Goal: Task Accomplishment & Management: Complete application form

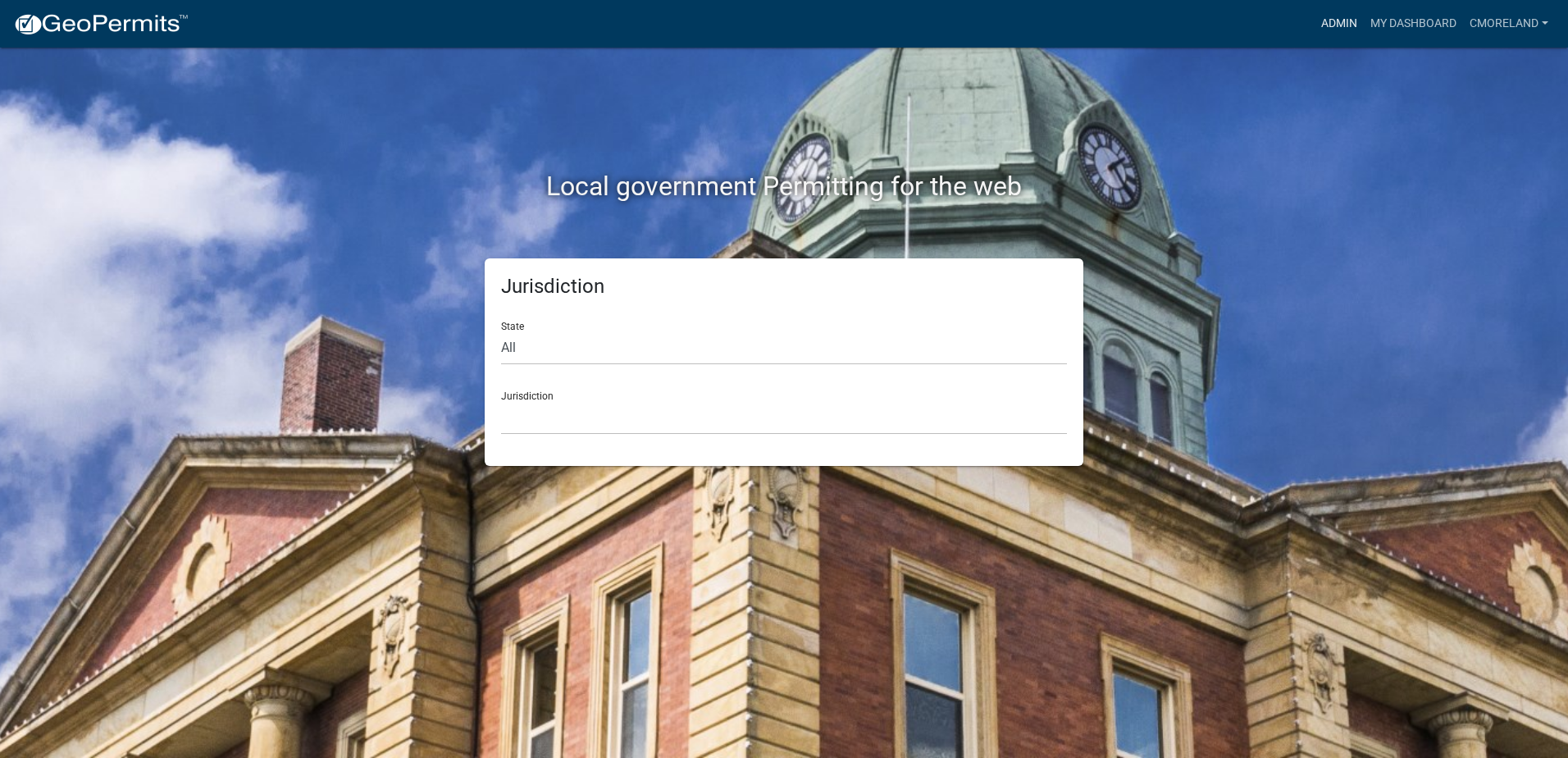
click at [1331, 22] on link "Admin" at bounding box center [1339, 24] width 49 height 31
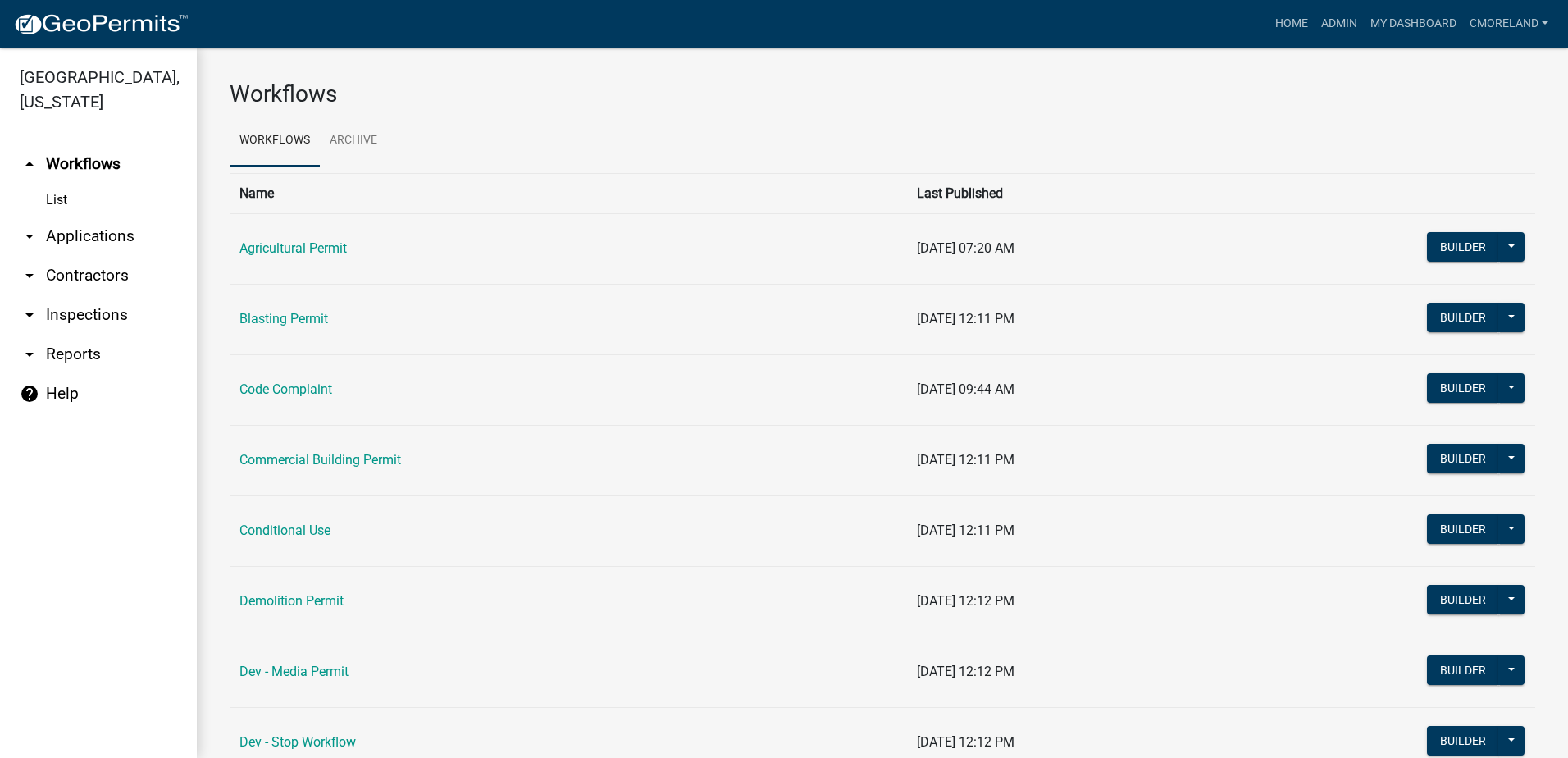
click at [94, 314] on link "arrow_drop_down Inspections" at bounding box center [98, 315] width 197 height 40
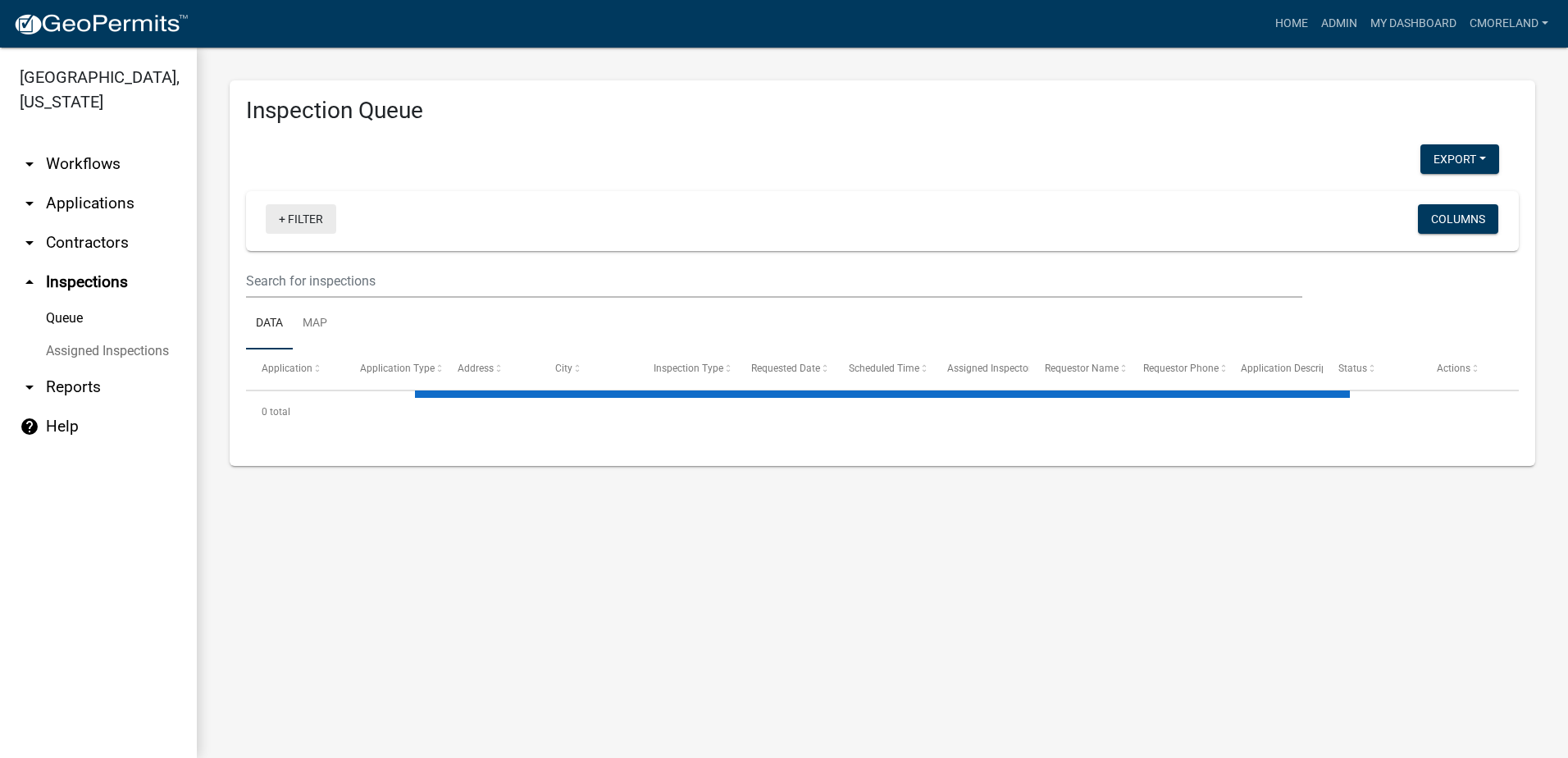
select select "2: 50"
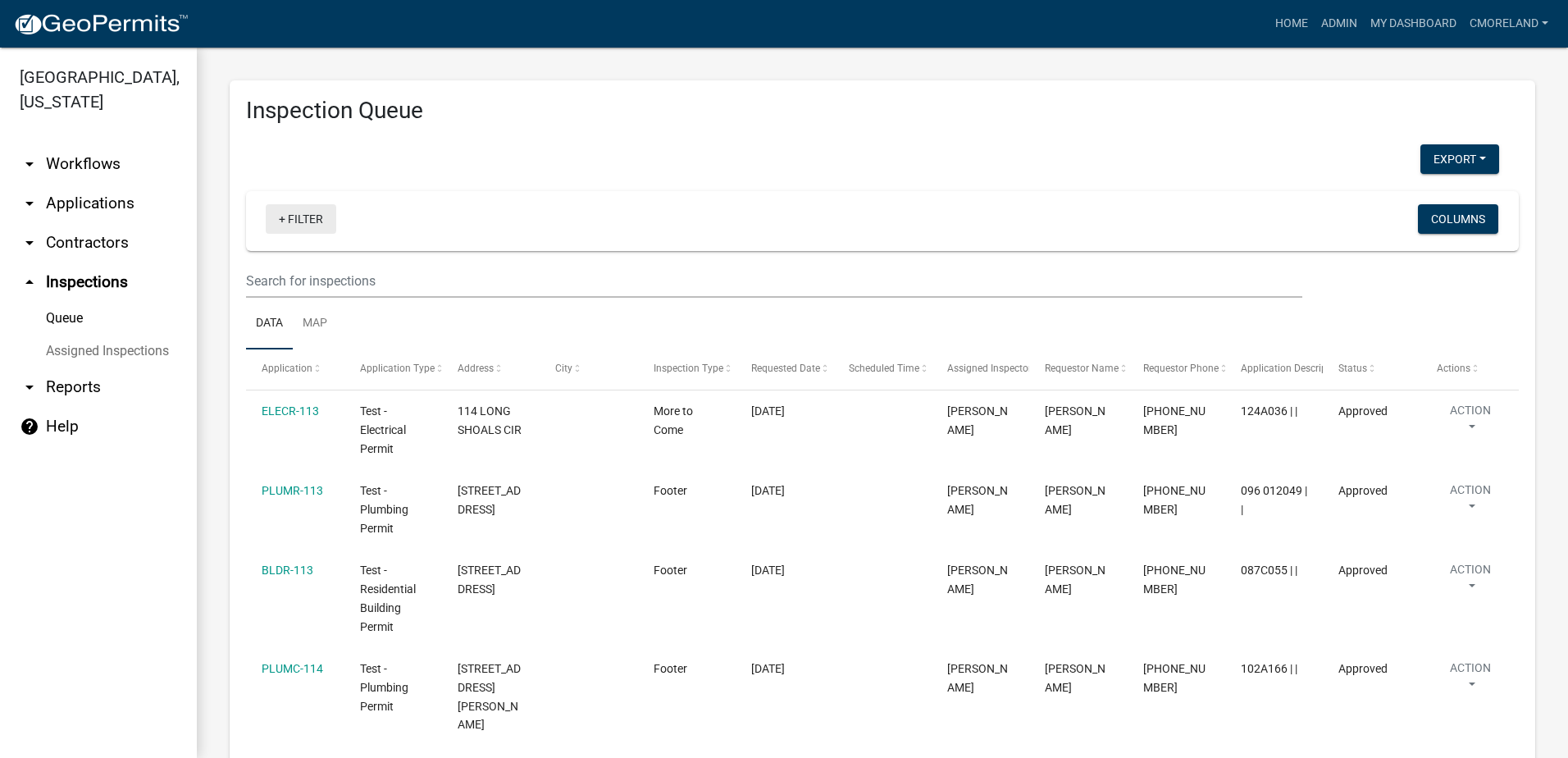
click at [309, 219] on link "+ Filter" at bounding box center [301, 219] width 70 height 30
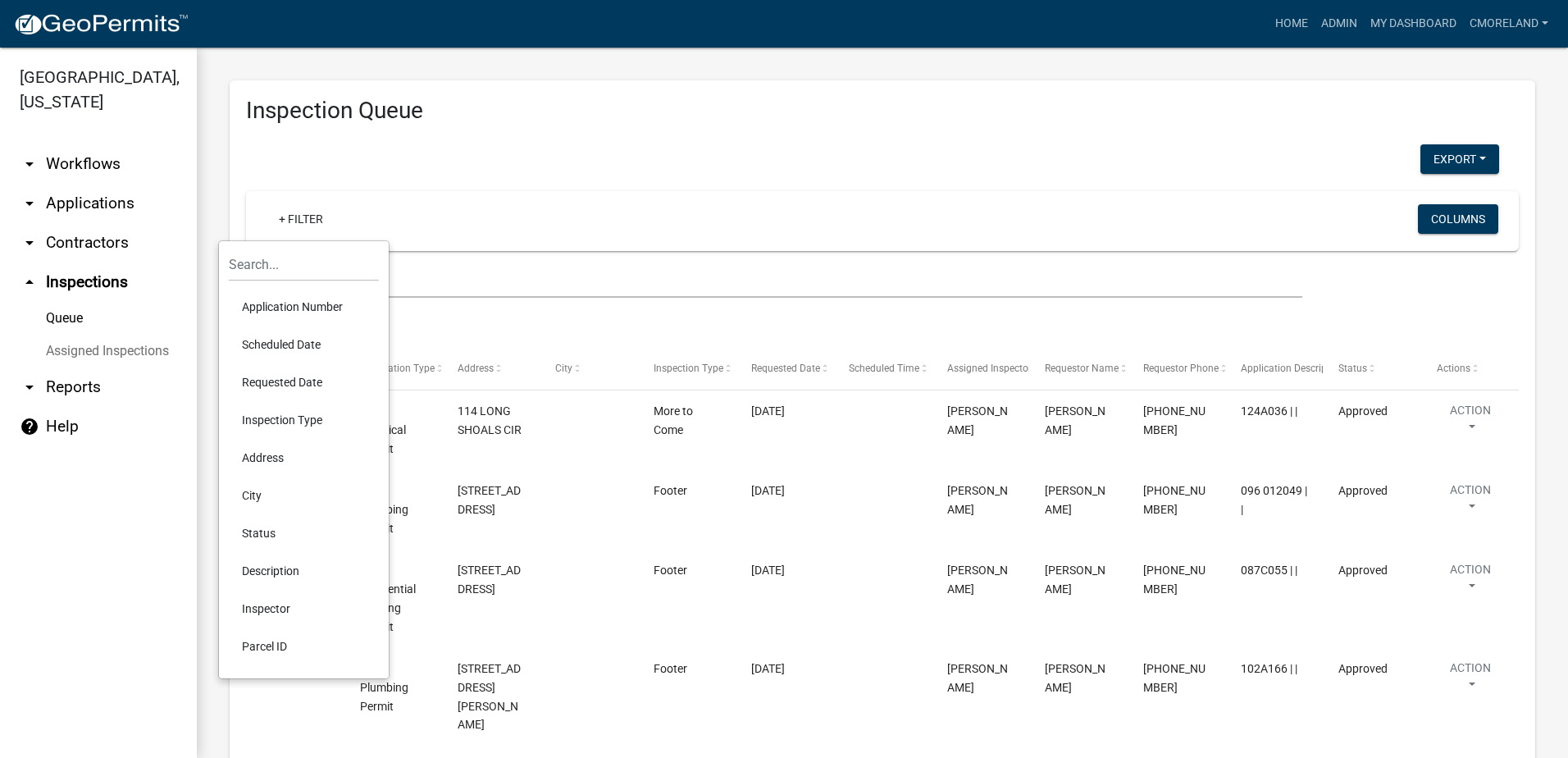
click at [268, 384] on li "Requested Date" at bounding box center [304, 382] width 150 height 38
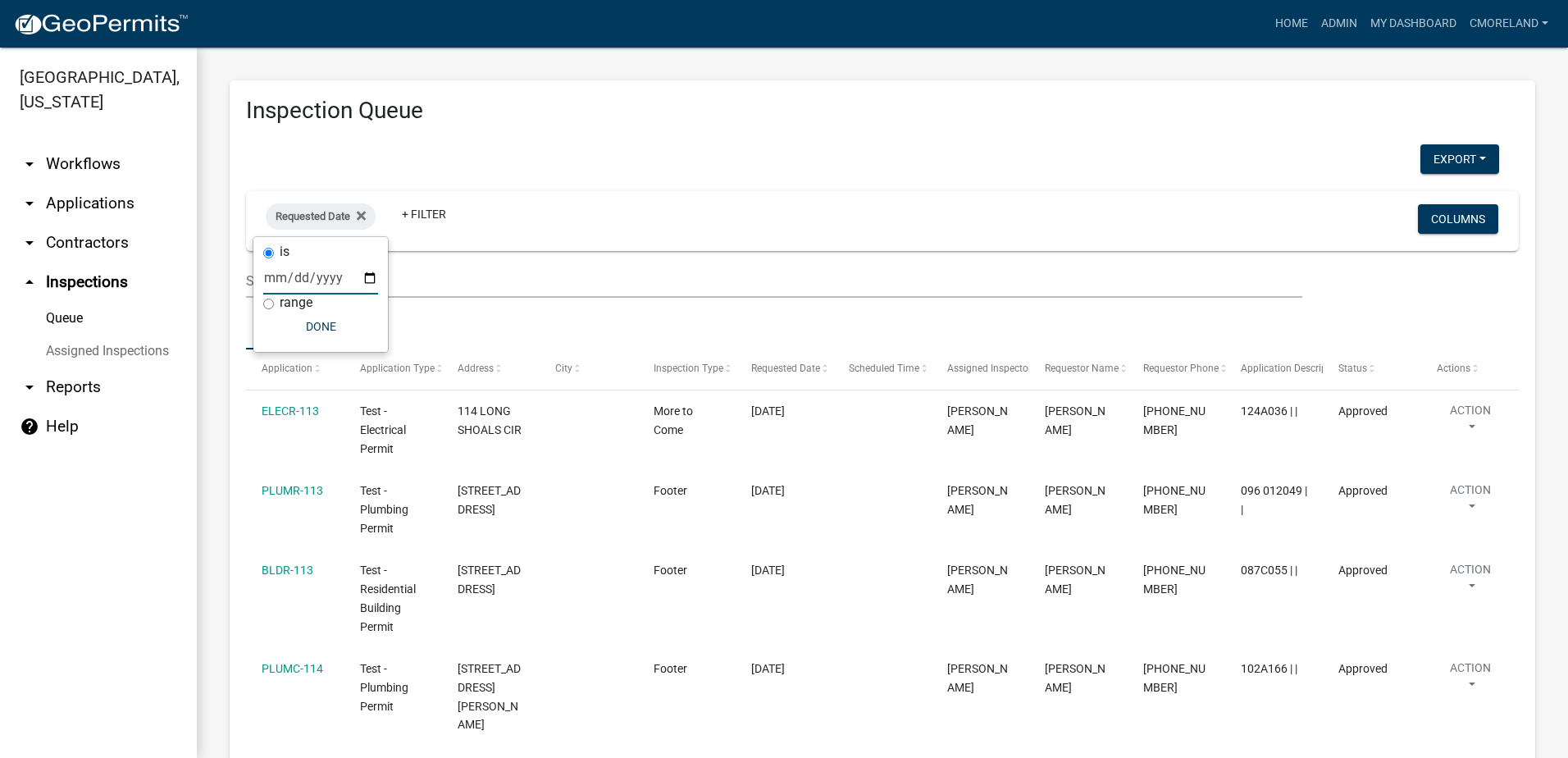
click at [368, 274] on input "date" at bounding box center [321, 277] width 115 height 33
type input "[DATE]"
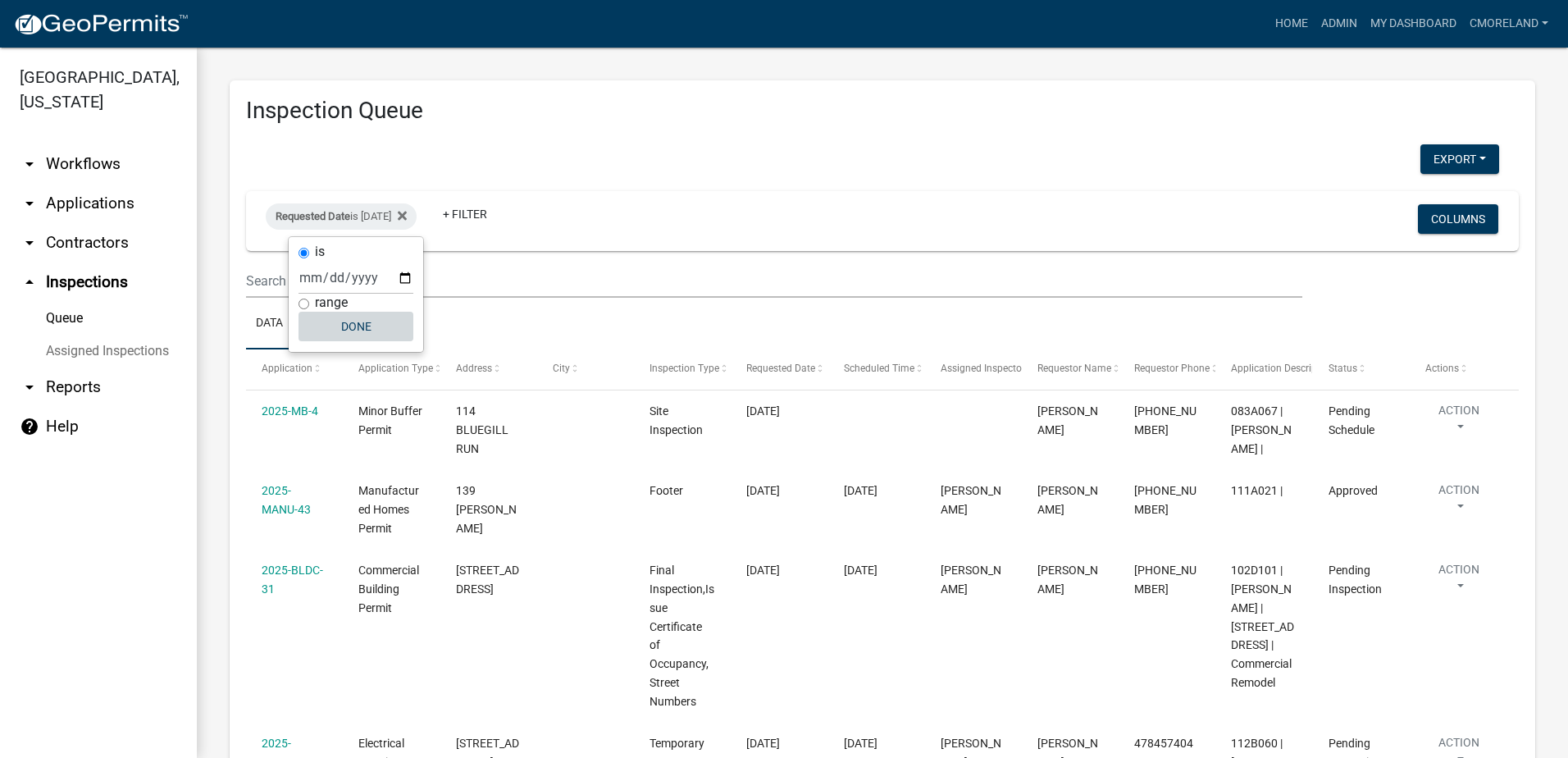
click at [350, 322] on button "Done" at bounding box center [356, 326] width 115 height 30
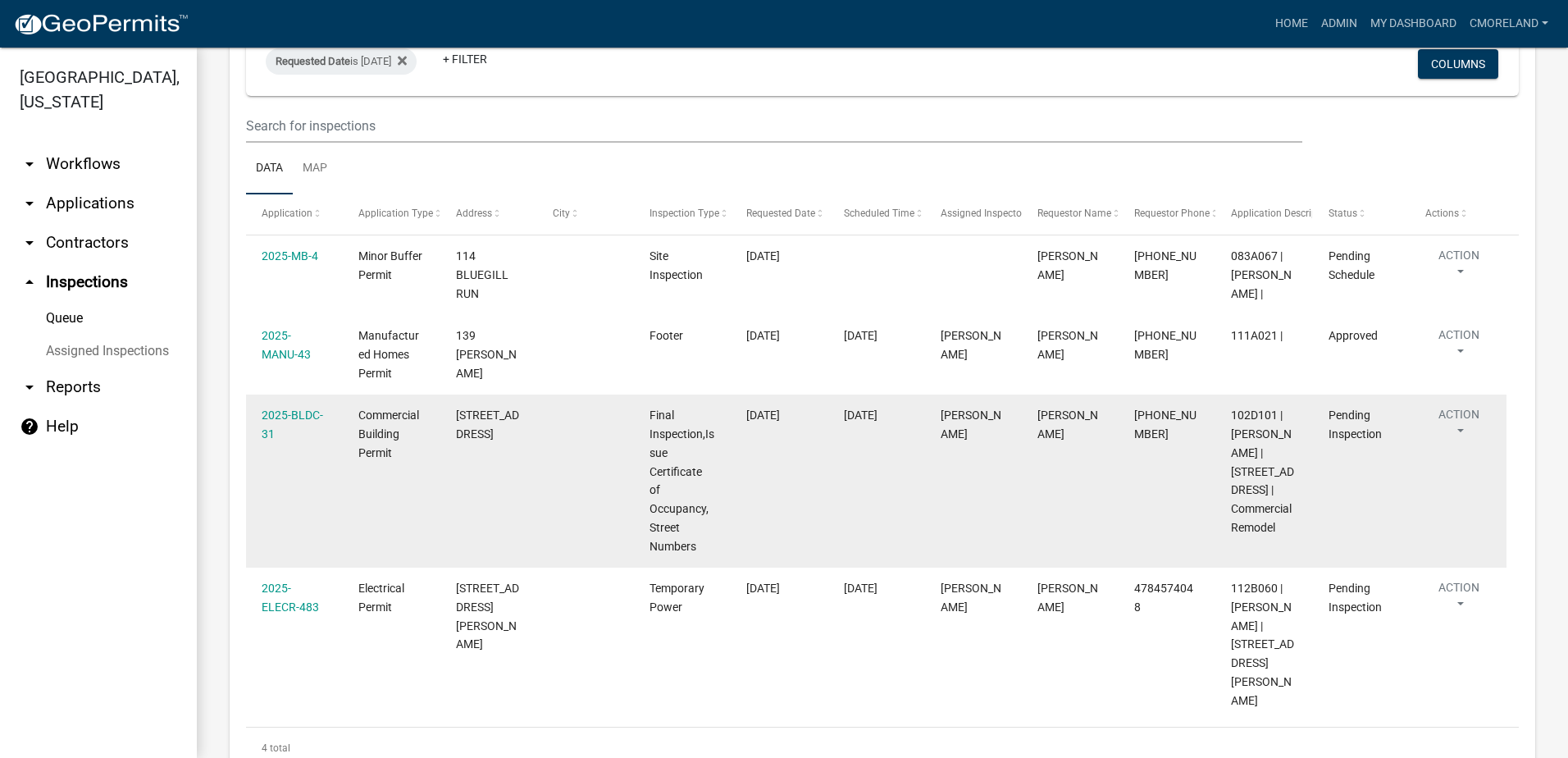
scroll to position [131, 0]
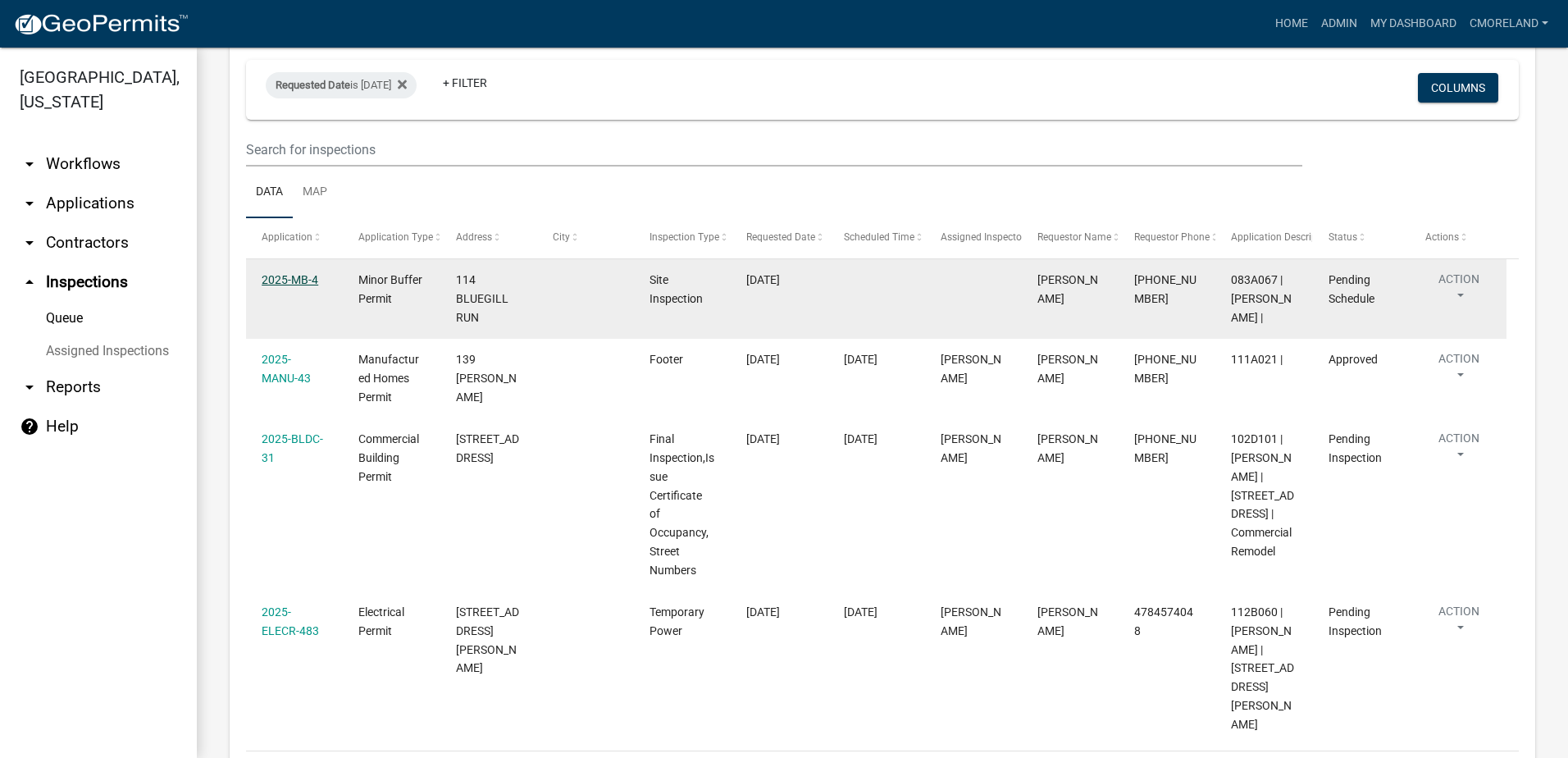
click at [296, 274] on link "2025-MB-4" at bounding box center [289, 280] width 56 height 13
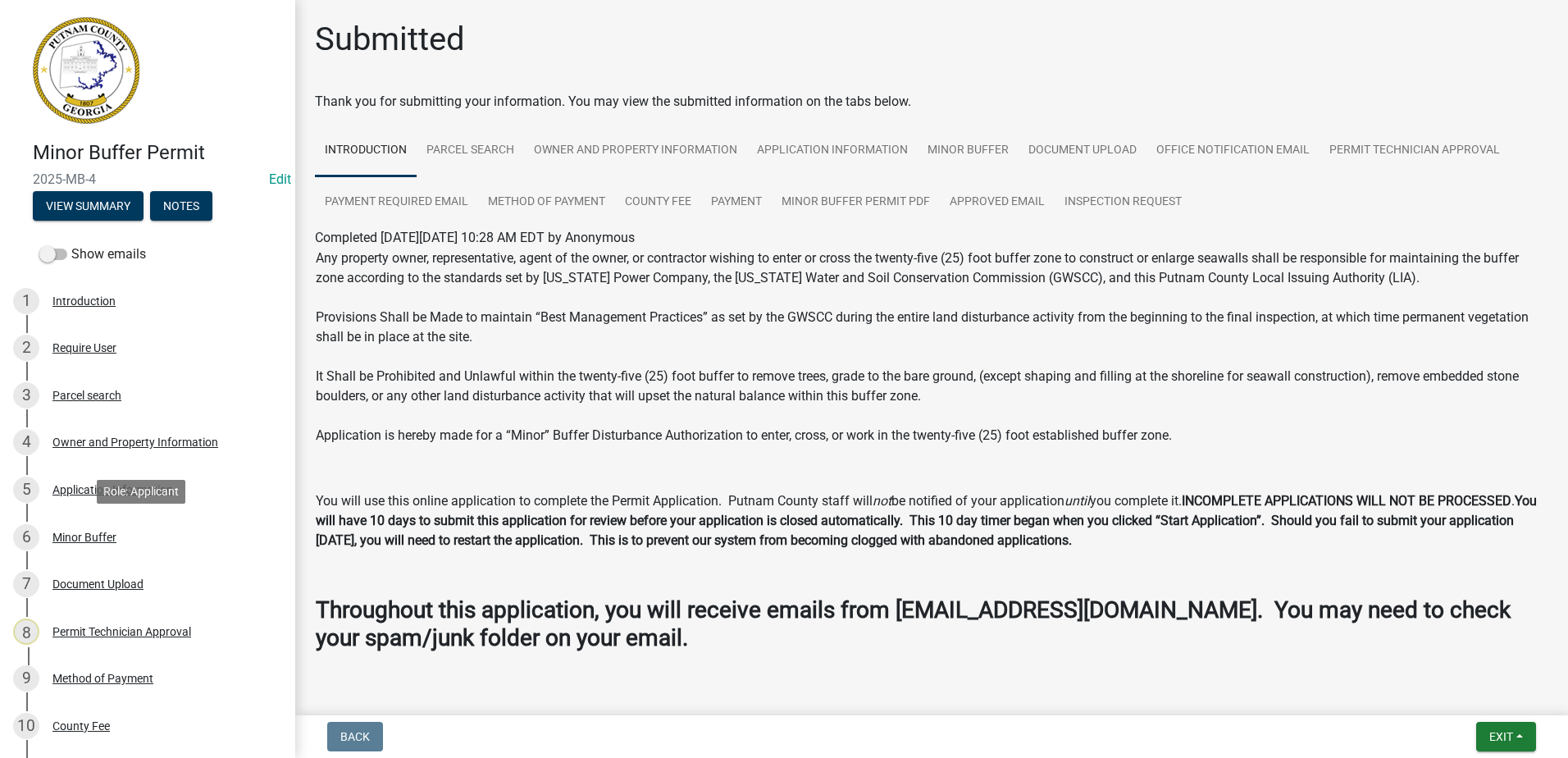
scroll to position [427, 0]
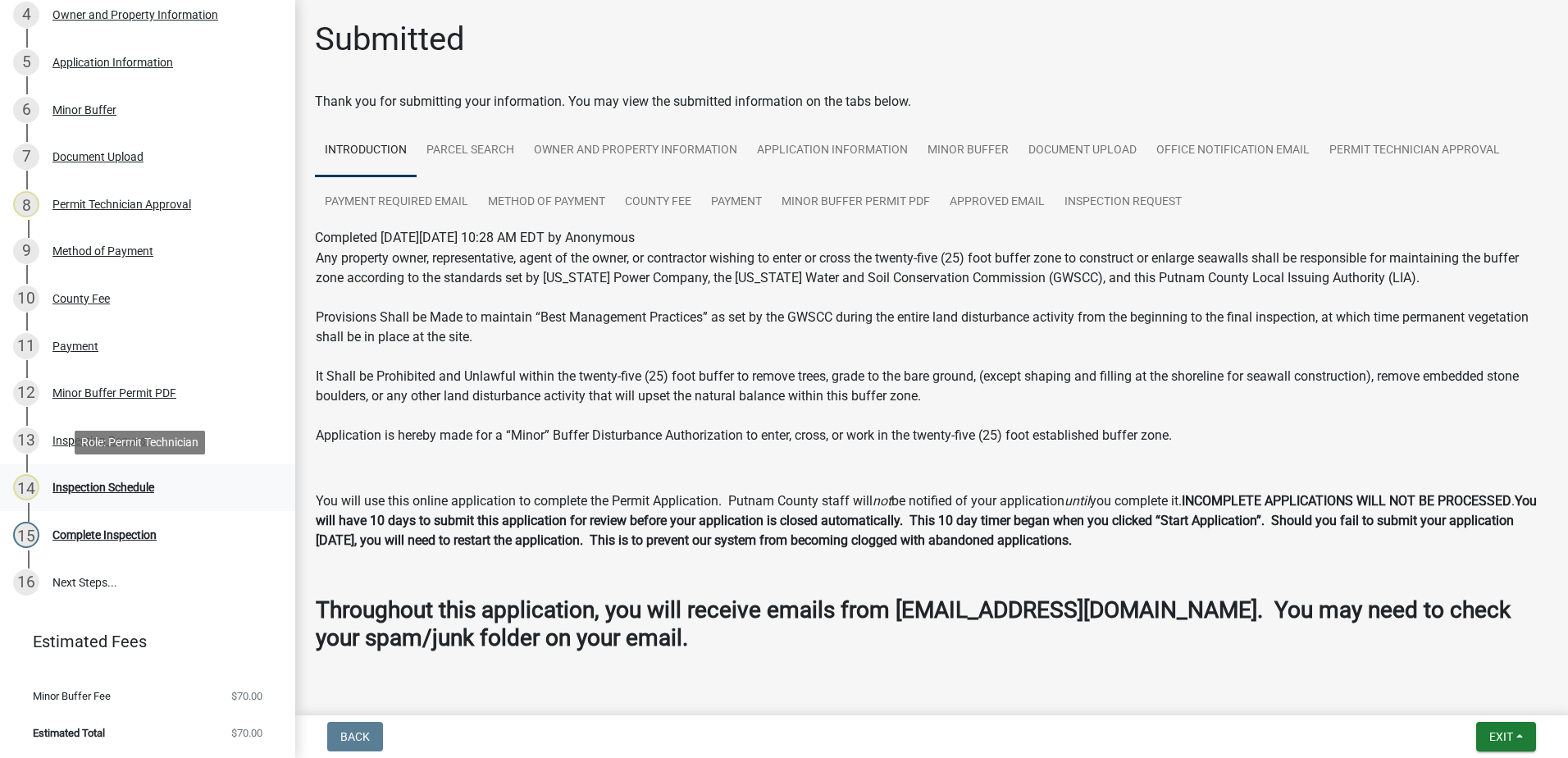
click at [108, 486] on div "Inspection Schedule" at bounding box center [103, 487] width 102 height 11
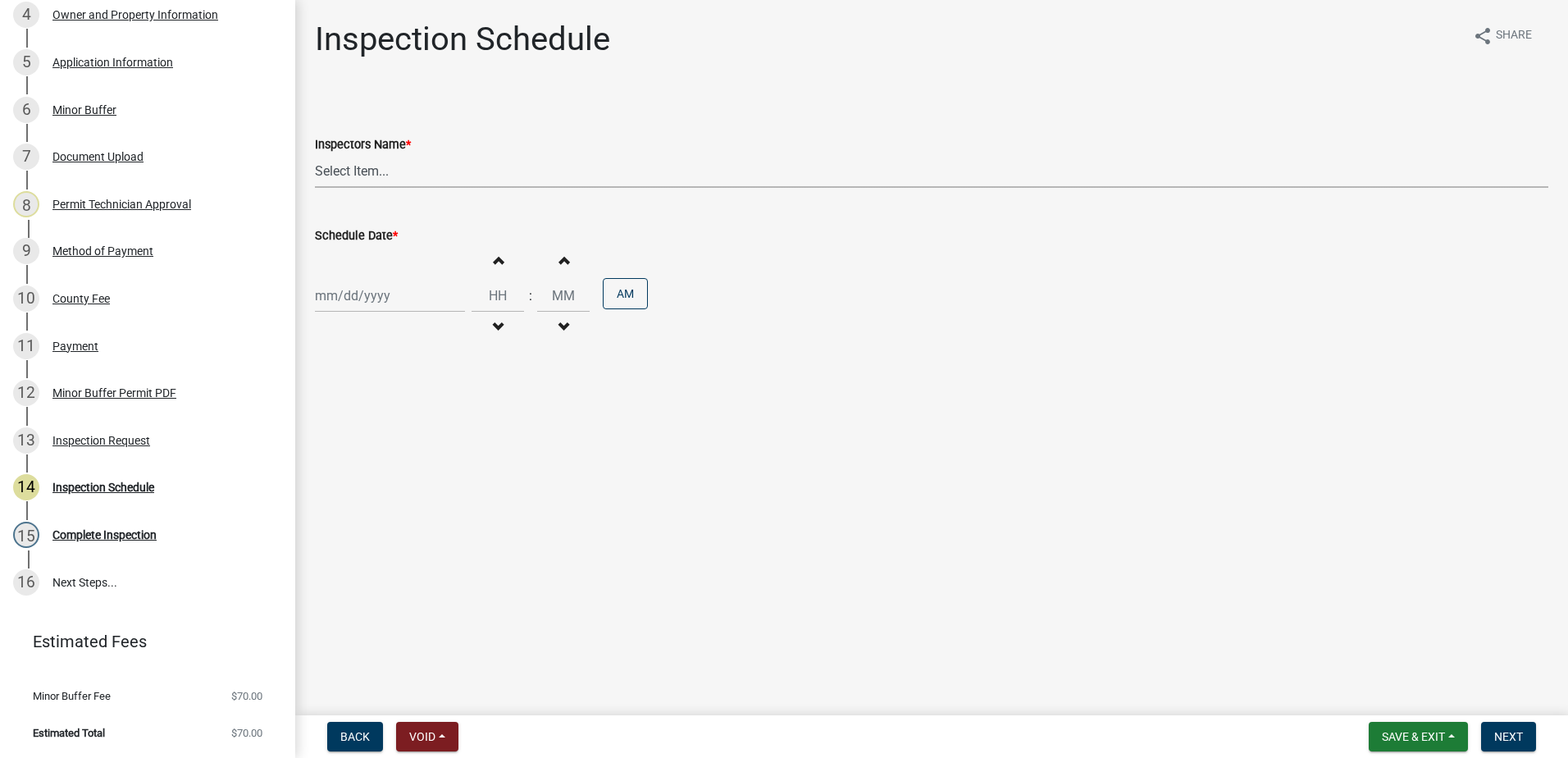
click at [387, 178] on select "Select Item... mrivera ([PERSON_NAME]) [PERSON_NAME] ([PERSON_NAME] ([PERSON_NA…" at bounding box center [931, 171] width 1234 height 33
select select "af3c6edf-34d7-49be-824e-99d5d0a3954f"
click at [315, 154] on select "Select Item... mrivera ([PERSON_NAME]) [PERSON_NAME] ([PERSON_NAME] ([PERSON_NA…" at bounding box center [931, 171] width 1234 height 33
click at [385, 301] on div at bounding box center [390, 296] width 150 height 33
select select "9"
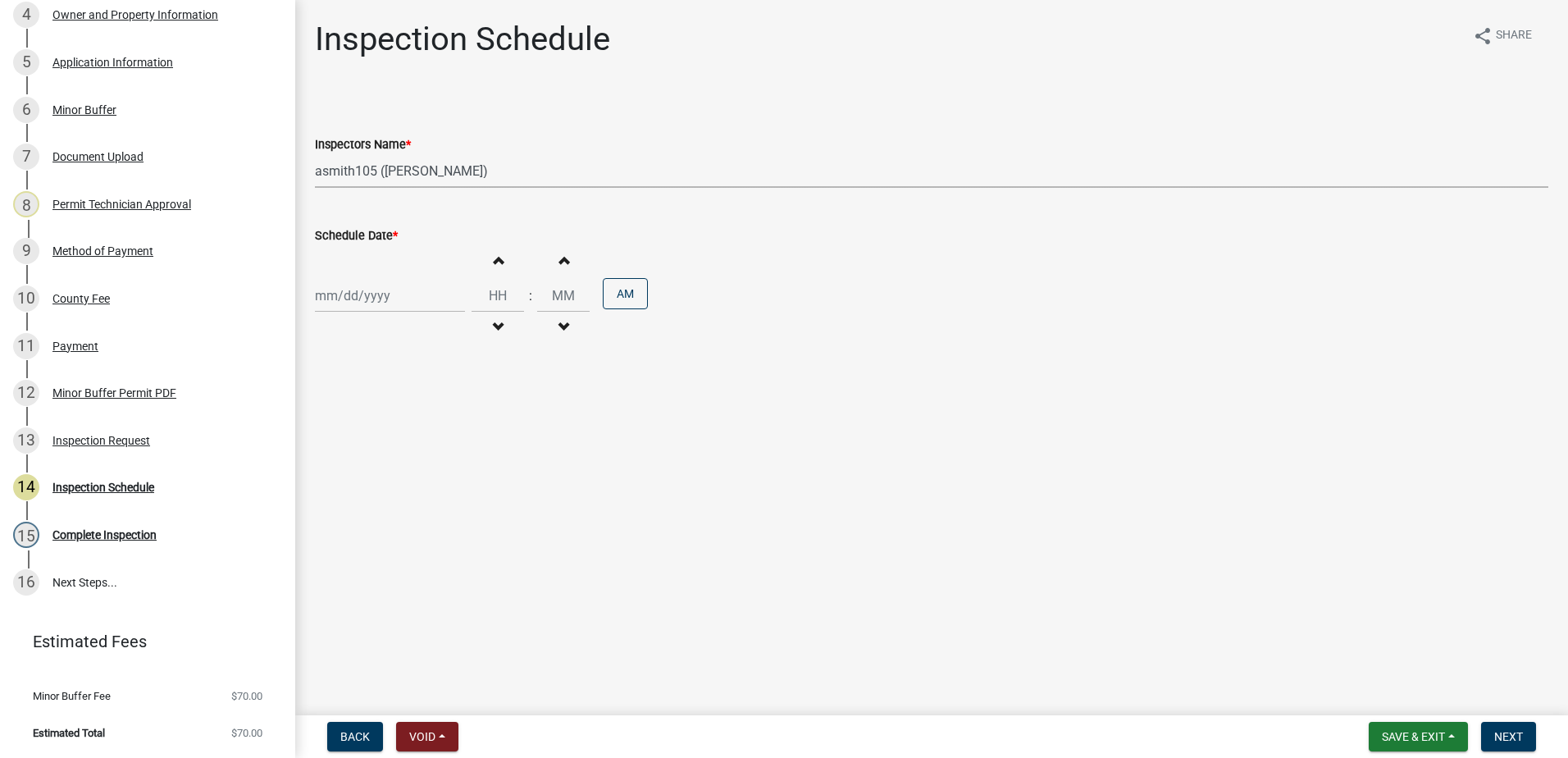
select select "2025"
click at [435, 376] on div "5" at bounding box center [436, 383] width 26 height 26
type input "[DATE]"
click at [1508, 734] on span "Next" at bounding box center [1508, 737] width 29 height 13
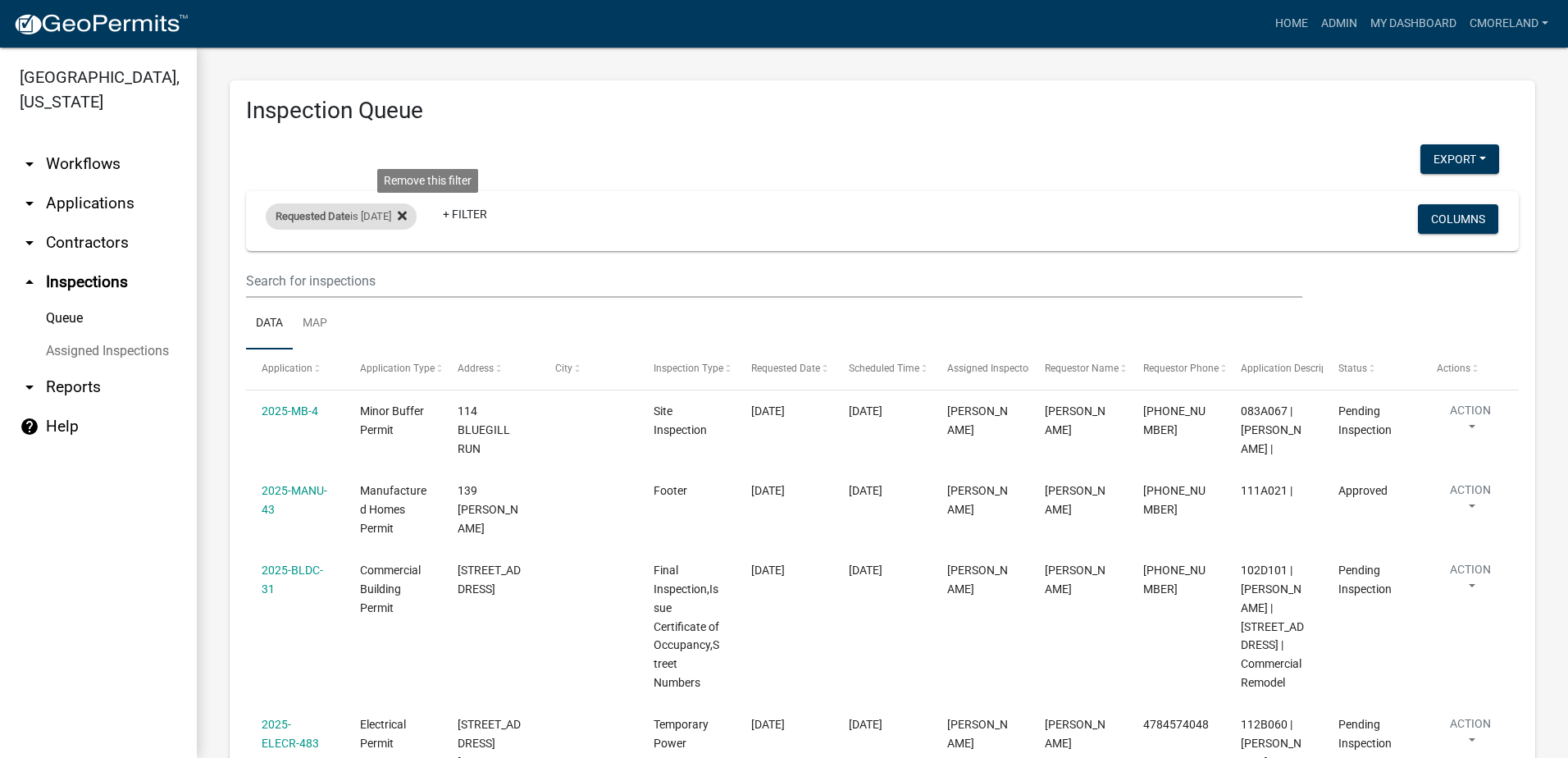
click at [407, 214] on icon at bounding box center [403, 215] width 9 height 9
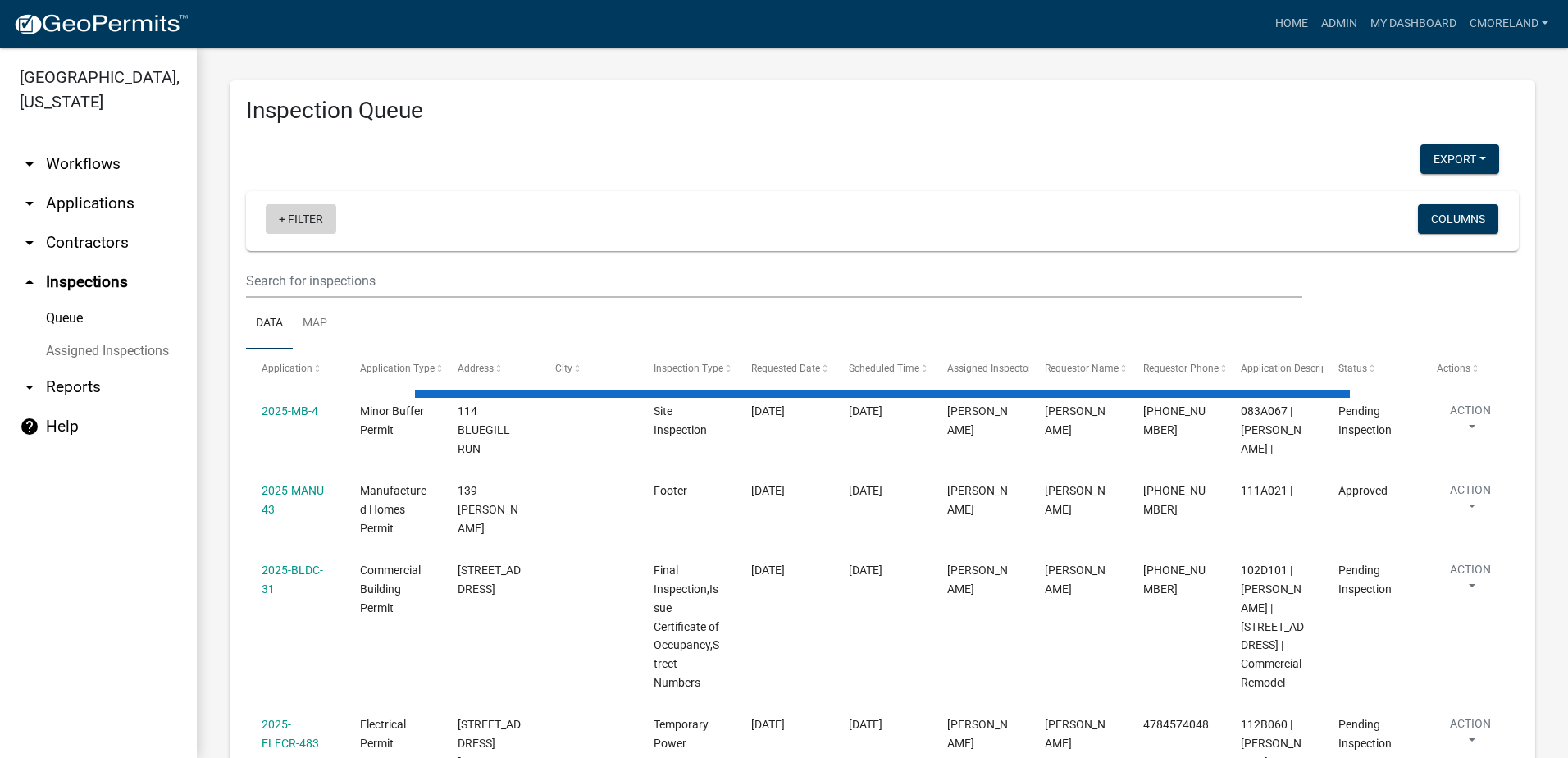
click at [305, 218] on link "+ Filter" at bounding box center [301, 219] width 70 height 30
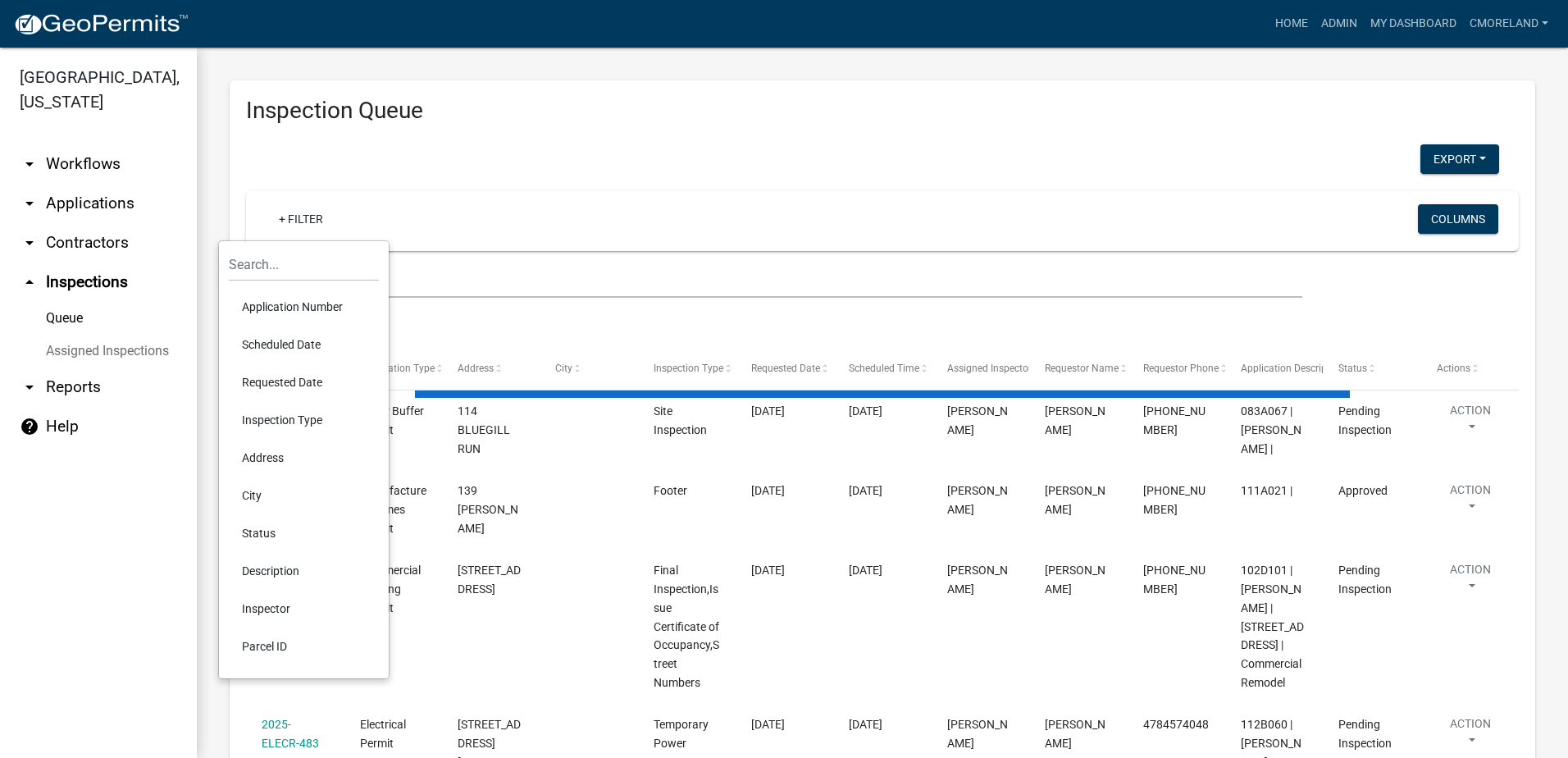
select select "2: 50"
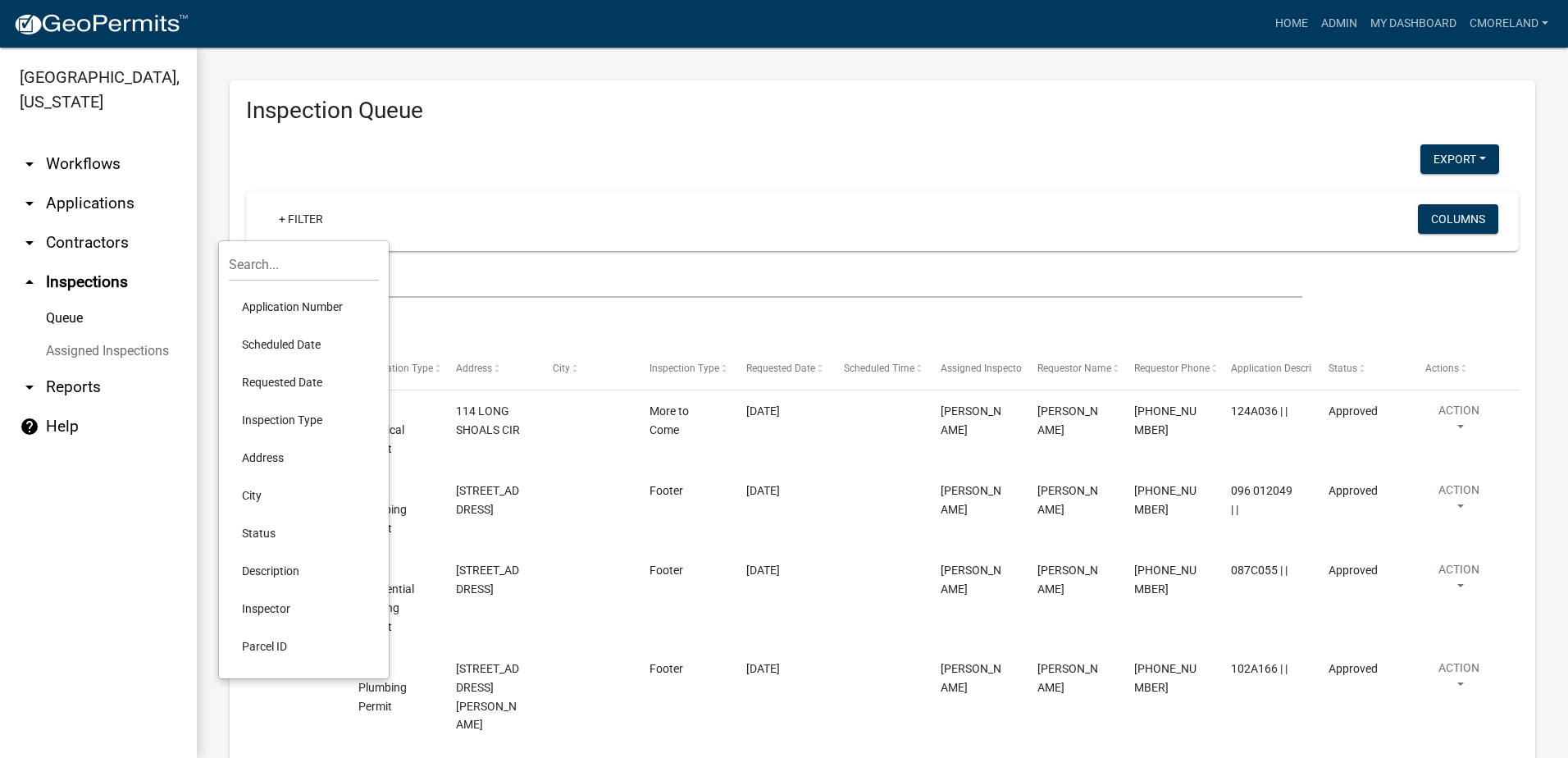
click at [272, 376] on li "Requested Date" at bounding box center [304, 382] width 150 height 38
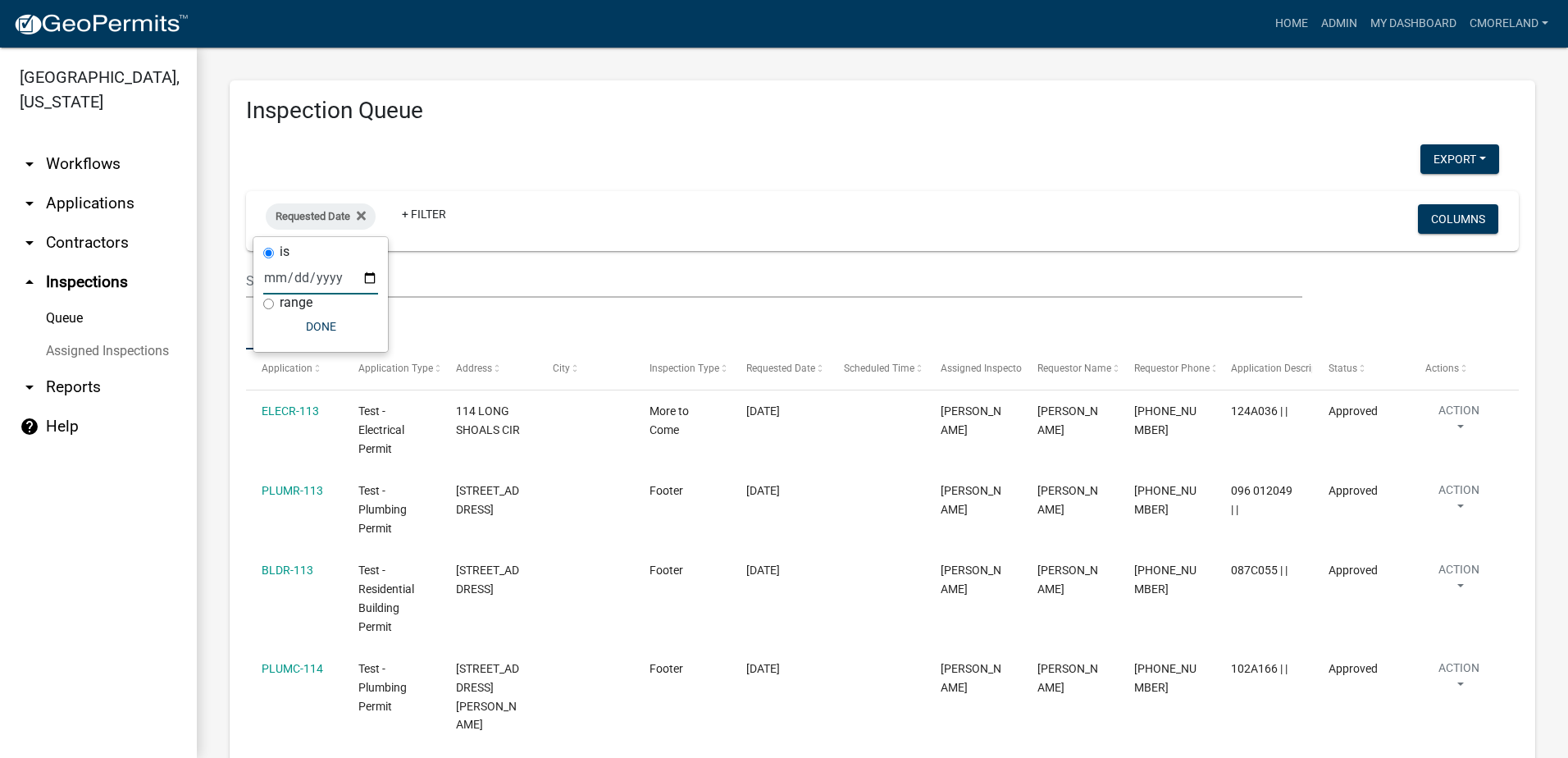
click at [369, 276] on input "date" at bounding box center [321, 277] width 115 height 33
type input "2025-09-04"
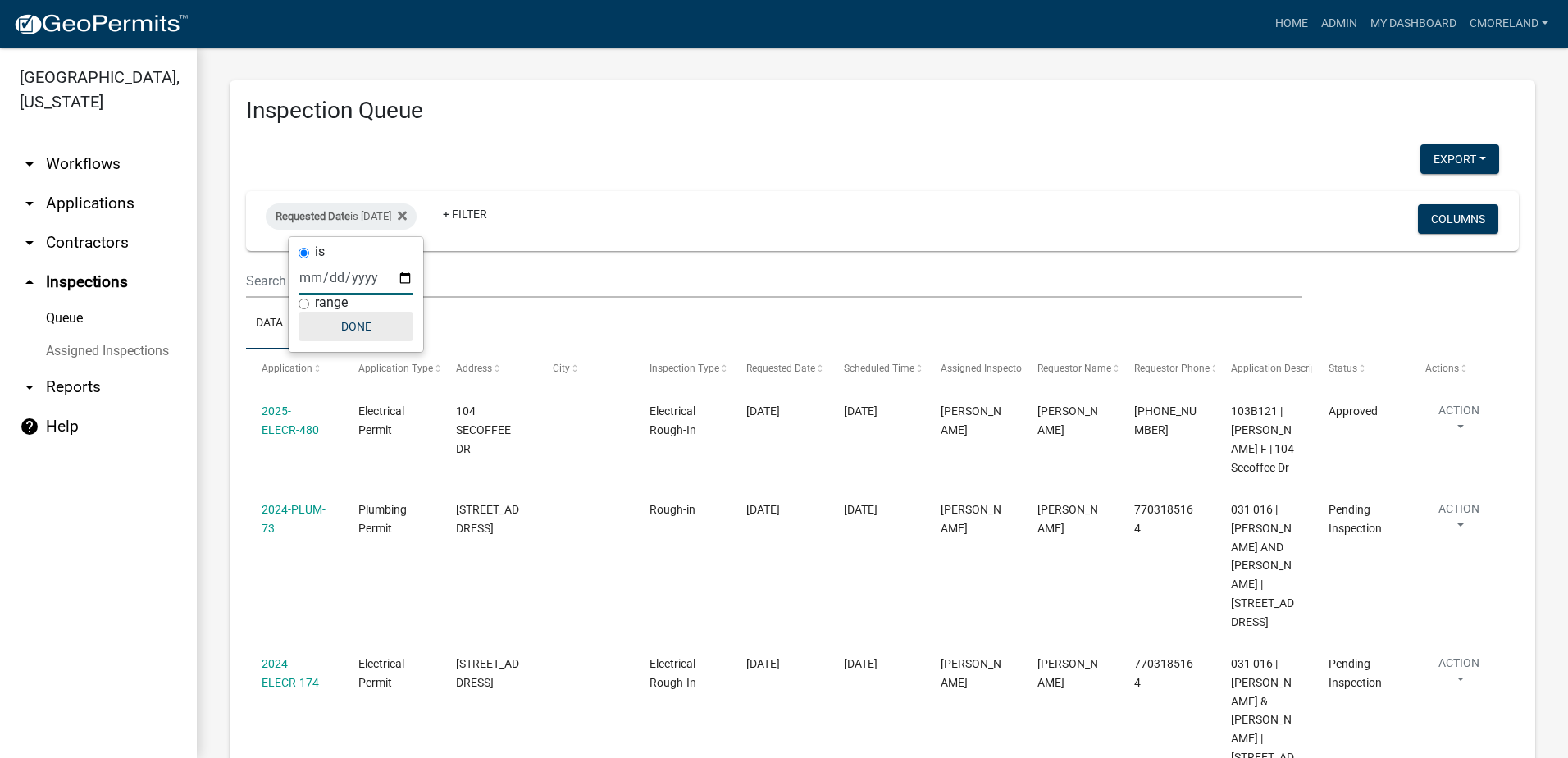
click at [363, 318] on button "Done" at bounding box center [356, 326] width 115 height 30
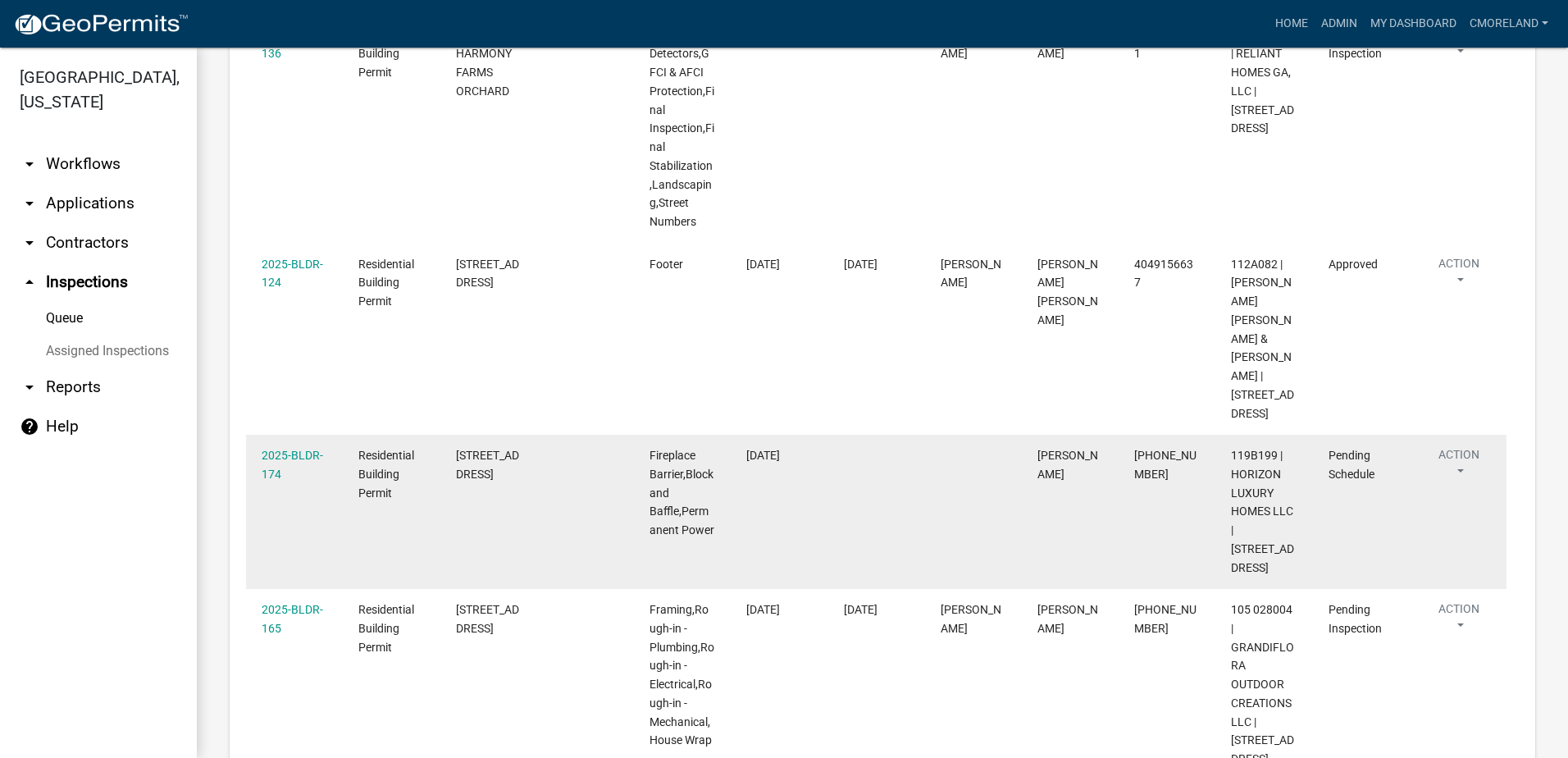
scroll to position [1805, 0]
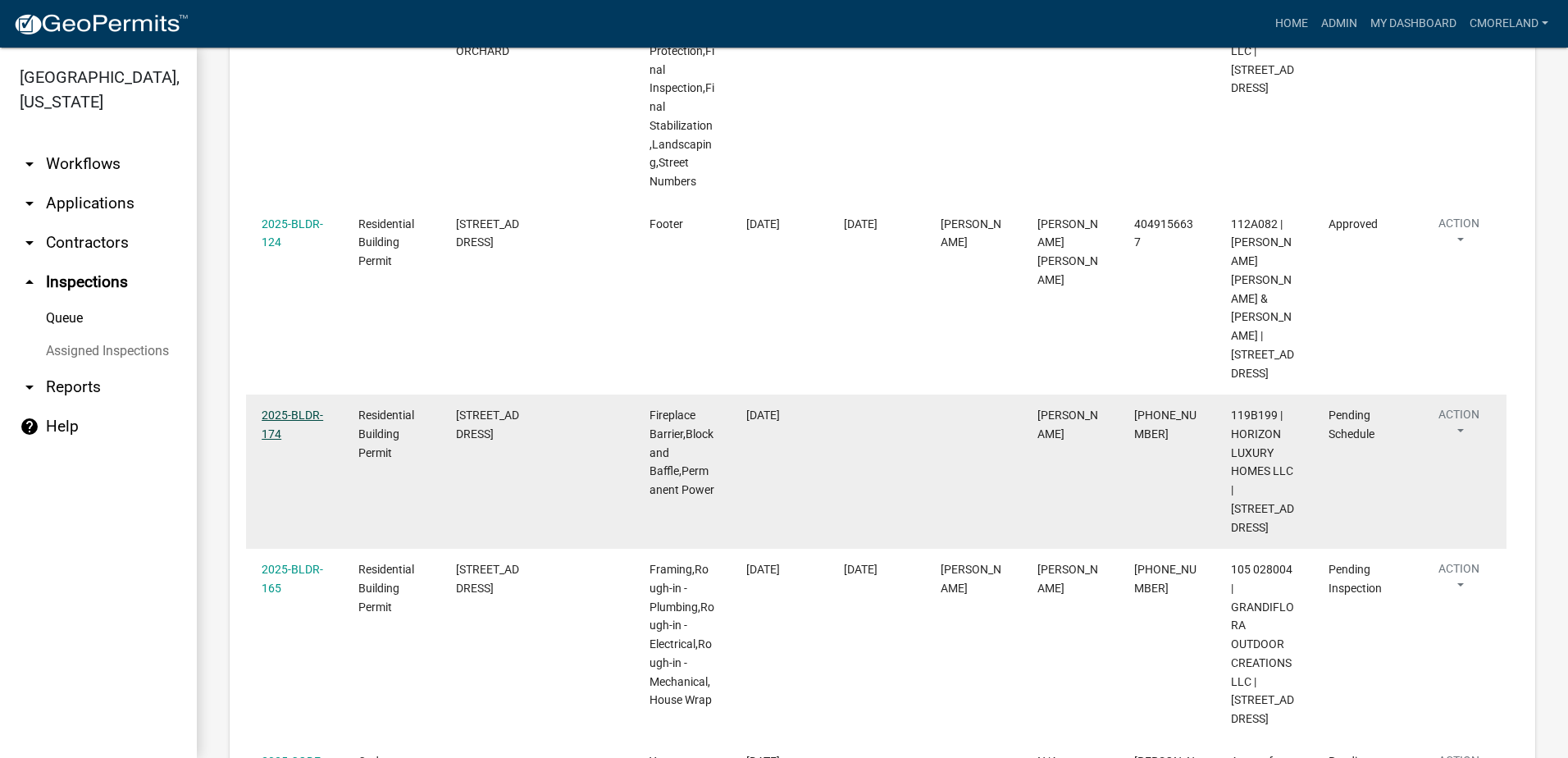
click at [319, 409] on link "2025-BLDR-174" at bounding box center [292, 424] width 62 height 32
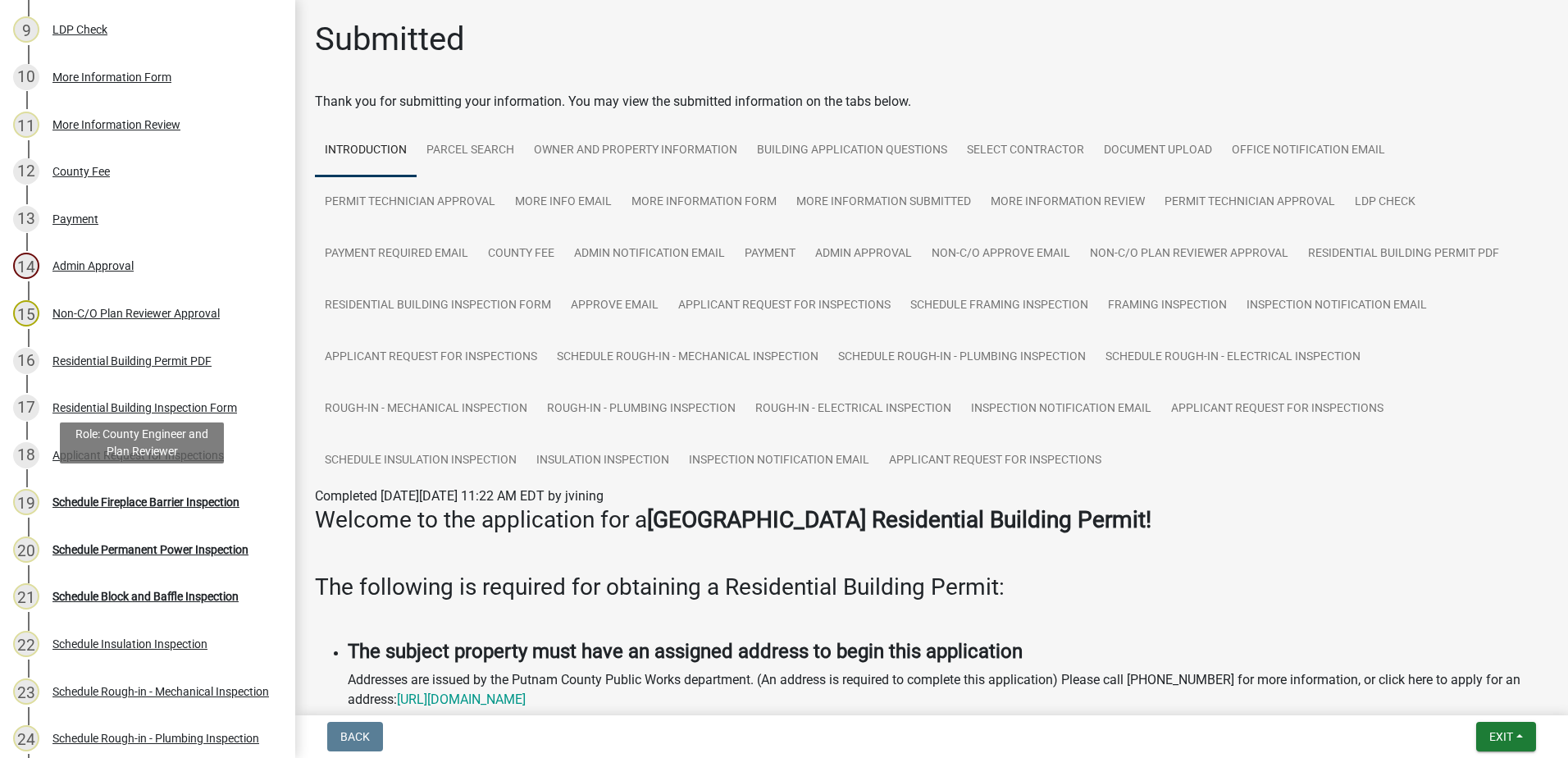
scroll to position [656, 0]
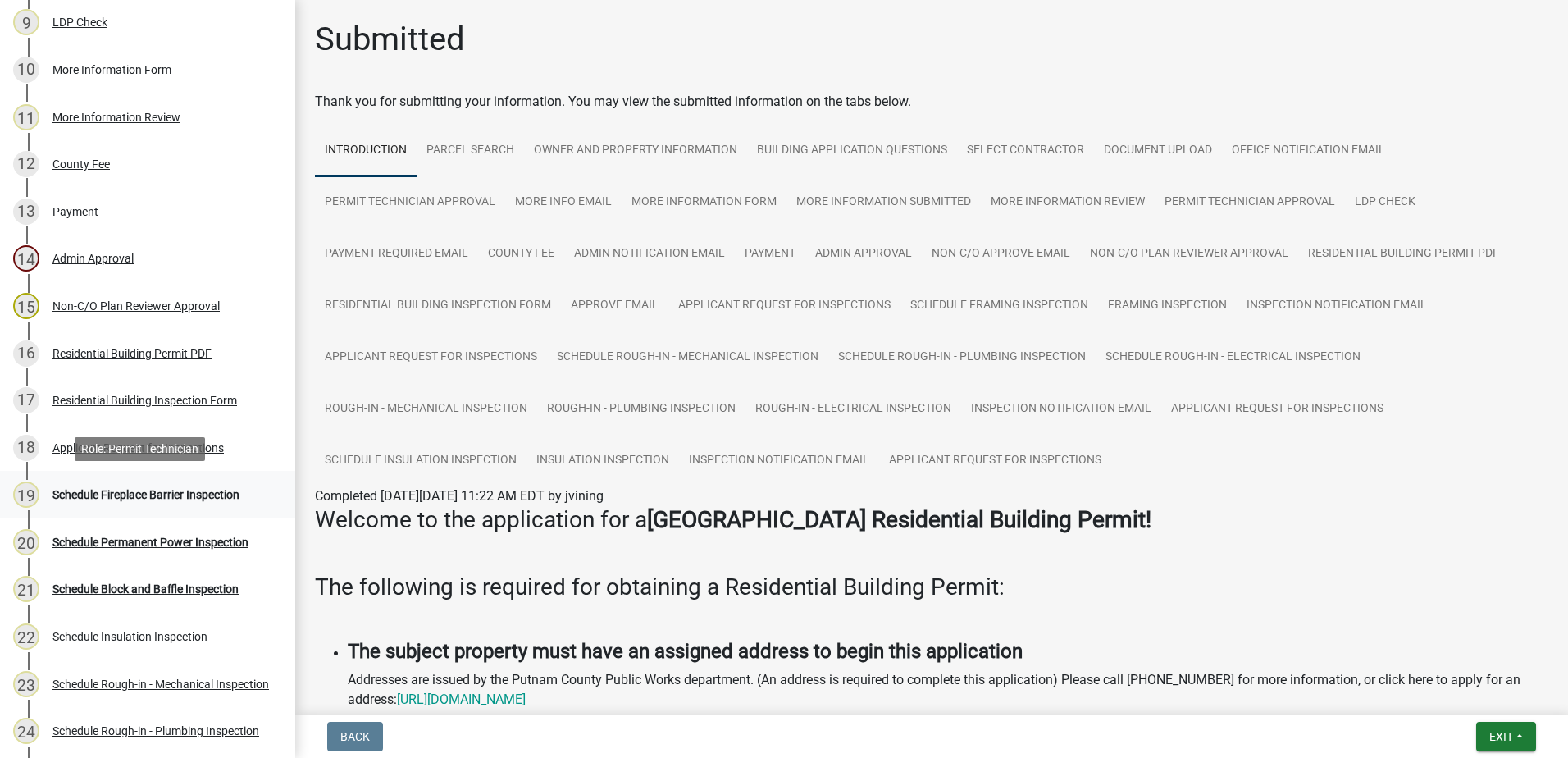
click at [106, 495] on div "Schedule Fireplace Barrier Inspection" at bounding box center [146, 495] width 187 height 11
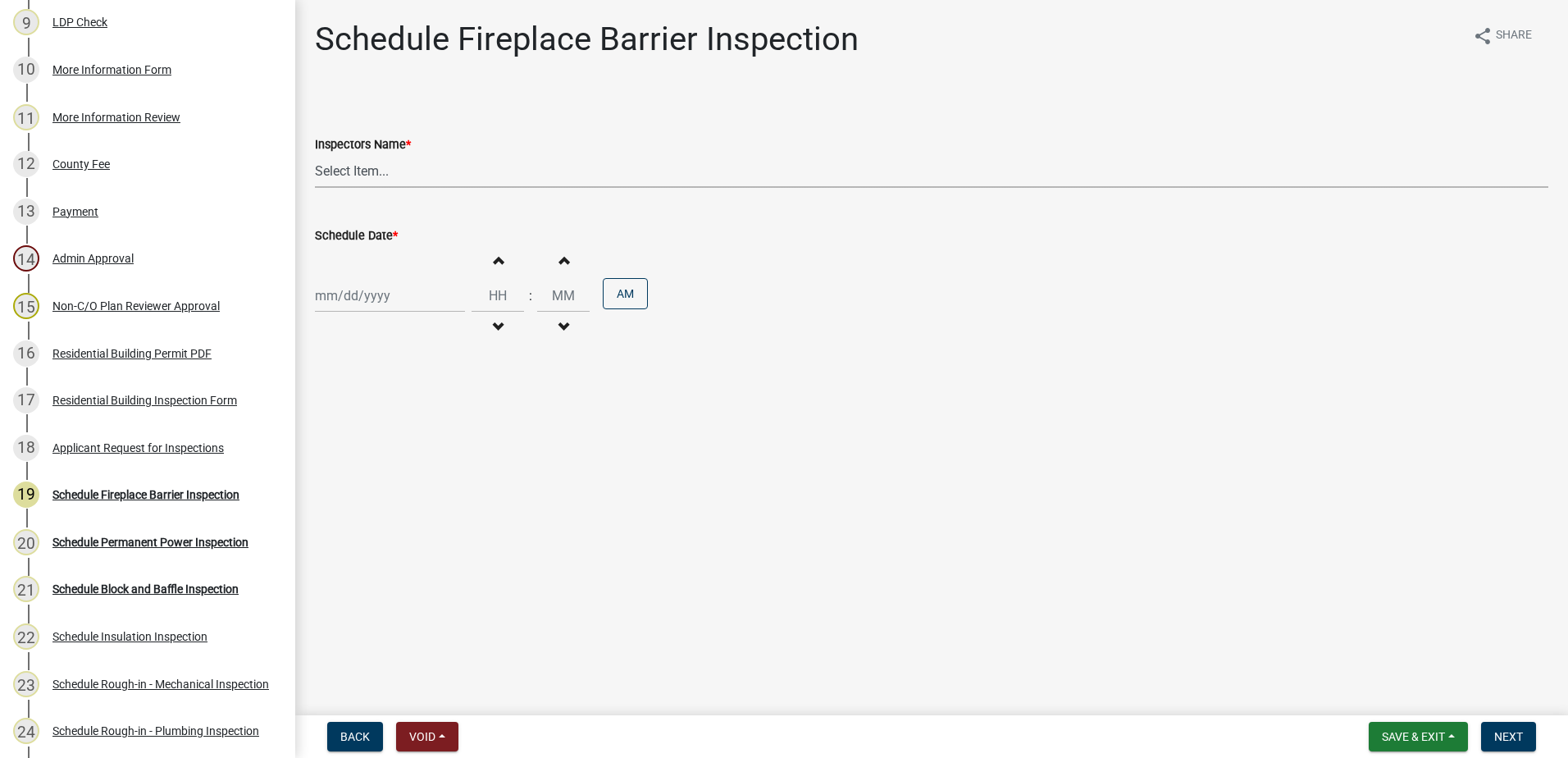
click at [391, 177] on select "Select Item... mrivera ([PERSON_NAME]) [PERSON_NAME] ([PERSON_NAME] ([PERSON_NA…" at bounding box center [931, 171] width 1234 height 33
select select "07642ab0-564c-47bb-824b-0ccf2da83593"
click at [315, 154] on select "Select Item... mrivera ([PERSON_NAME]) [PERSON_NAME] ([PERSON_NAME] ([PERSON_NA…" at bounding box center [931, 171] width 1234 height 33
select select "9"
select select "2025"
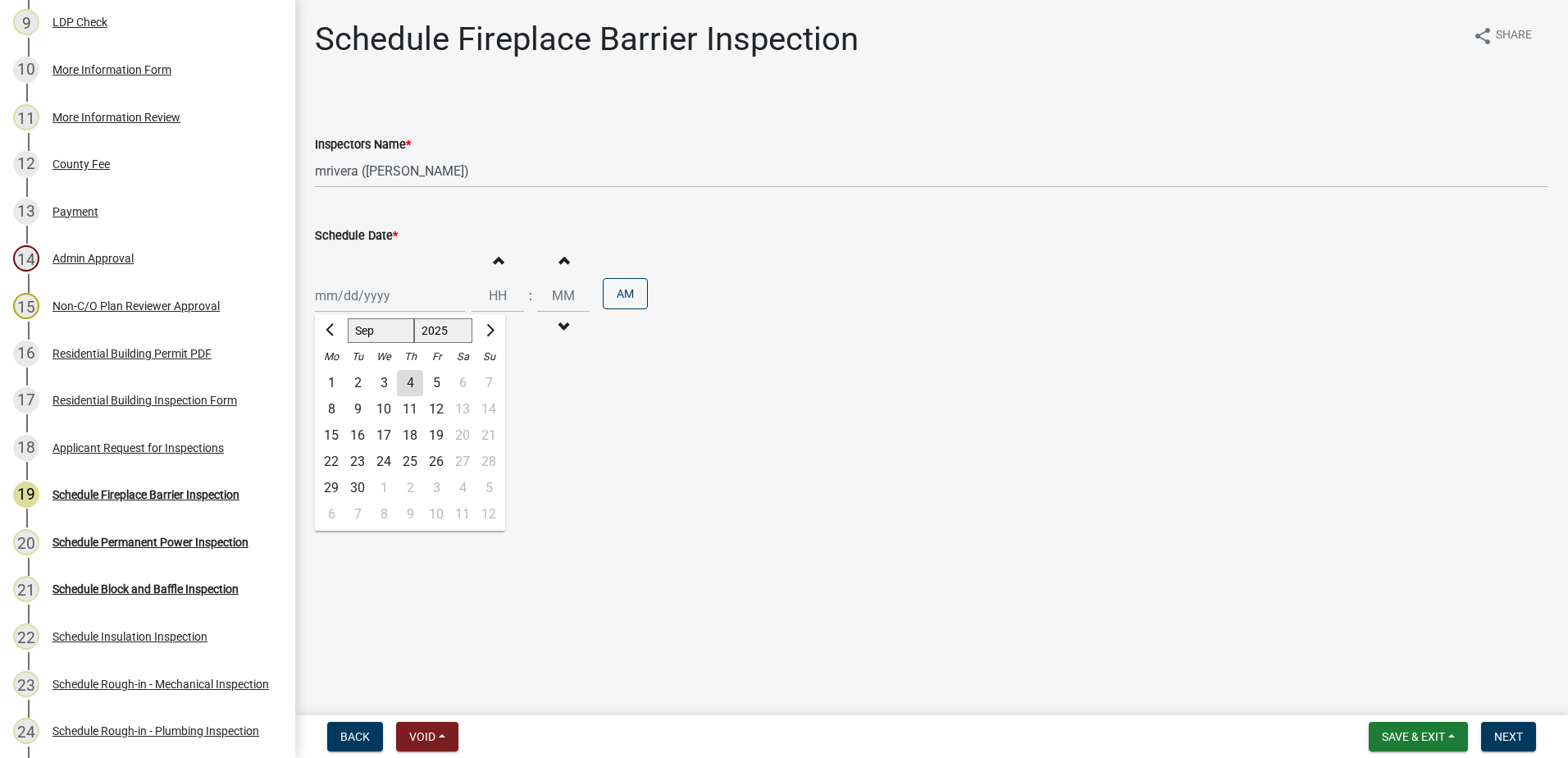
click at [383, 298] on div "[PERSON_NAME] Feb Mar Apr [PERSON_NAME][DATE] Oct Nov [DATE] 1526 1527 1528 152…" at bounding box center [390, 296] width 150 height 33
click at [435, 381] on div "5" at bounding box center [436, 383] width 26 height 26
type input "[DATE]"
click at [1517, 740] on span "Next" at bounding box center [1508, 737] width 29 height 13
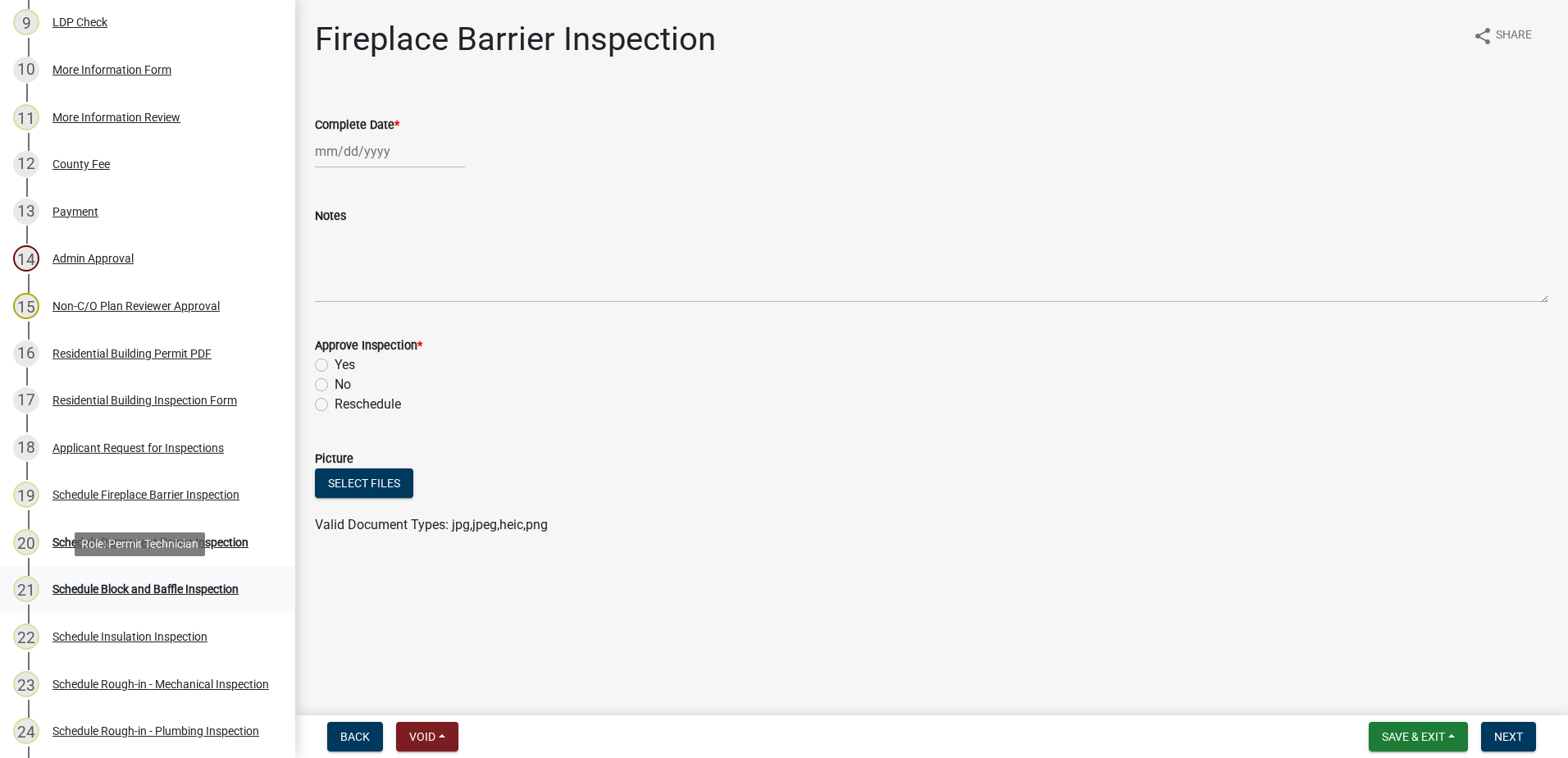
click at [125, 591] on div "Schedule Block and Baffle Inspection" at bounding box center [146, 589] width 187 height 11
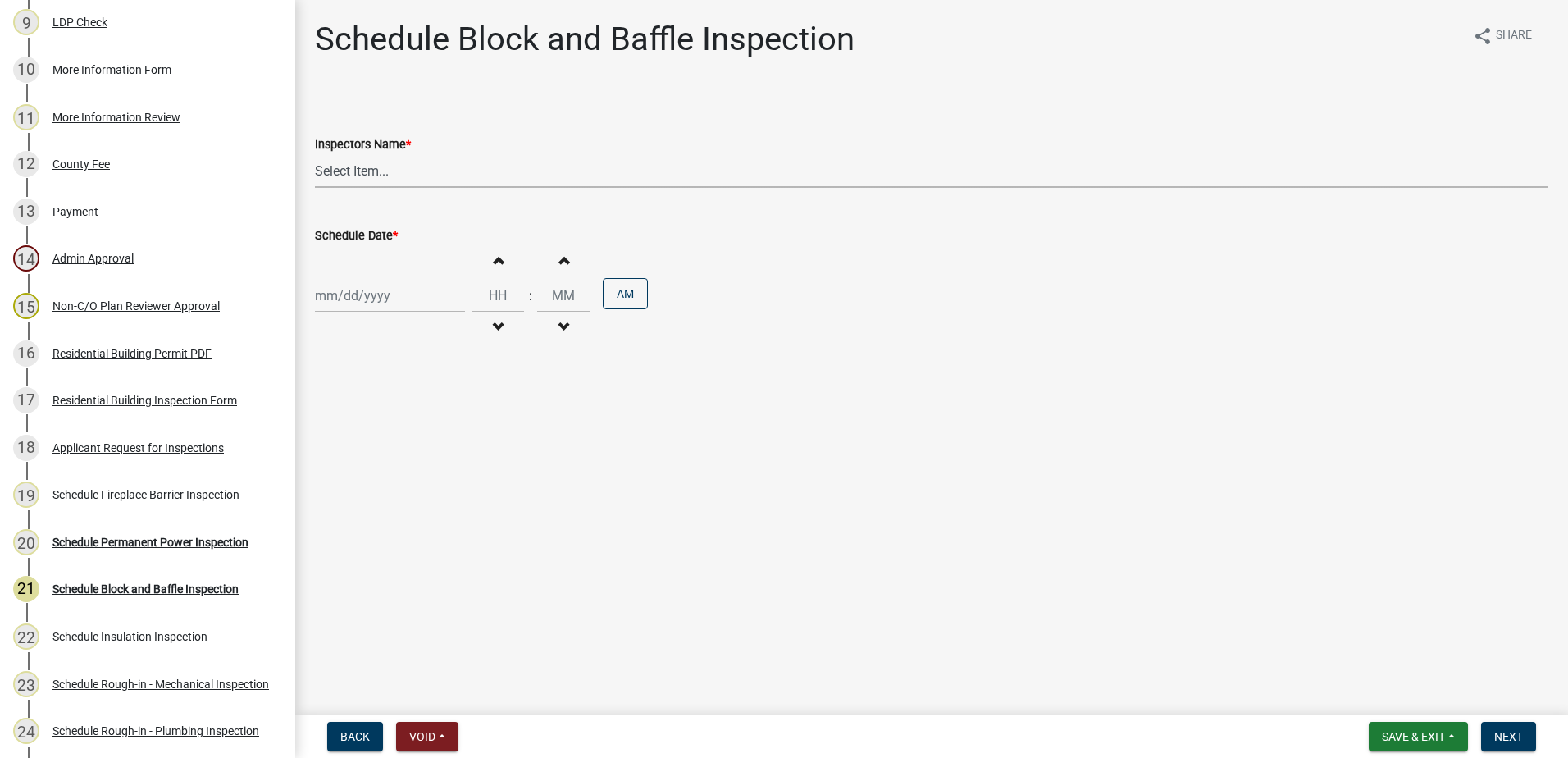
click at [441, 177] on select "Select Item... mrivera ([PERSON_NAME]) [PERSON_NAME] ([PERSON_NAME] ([PERSON_NA…" at bounding box center [931, 171] width 1234 height 33
select select "07642ab0-564c-47bb-824b-0ccf2da83593"
click at [315, 154] on select "Select Item... mrivera ([PERSON_NAME]) [PERSON_NAME] ([PERSON_NAME] ([PERSON_NA…" at bounding box center [931, 171] width 1234 height 33
click at [420, 299] on div at bounding box center [390, 296] width 150 height 33
select select "9"
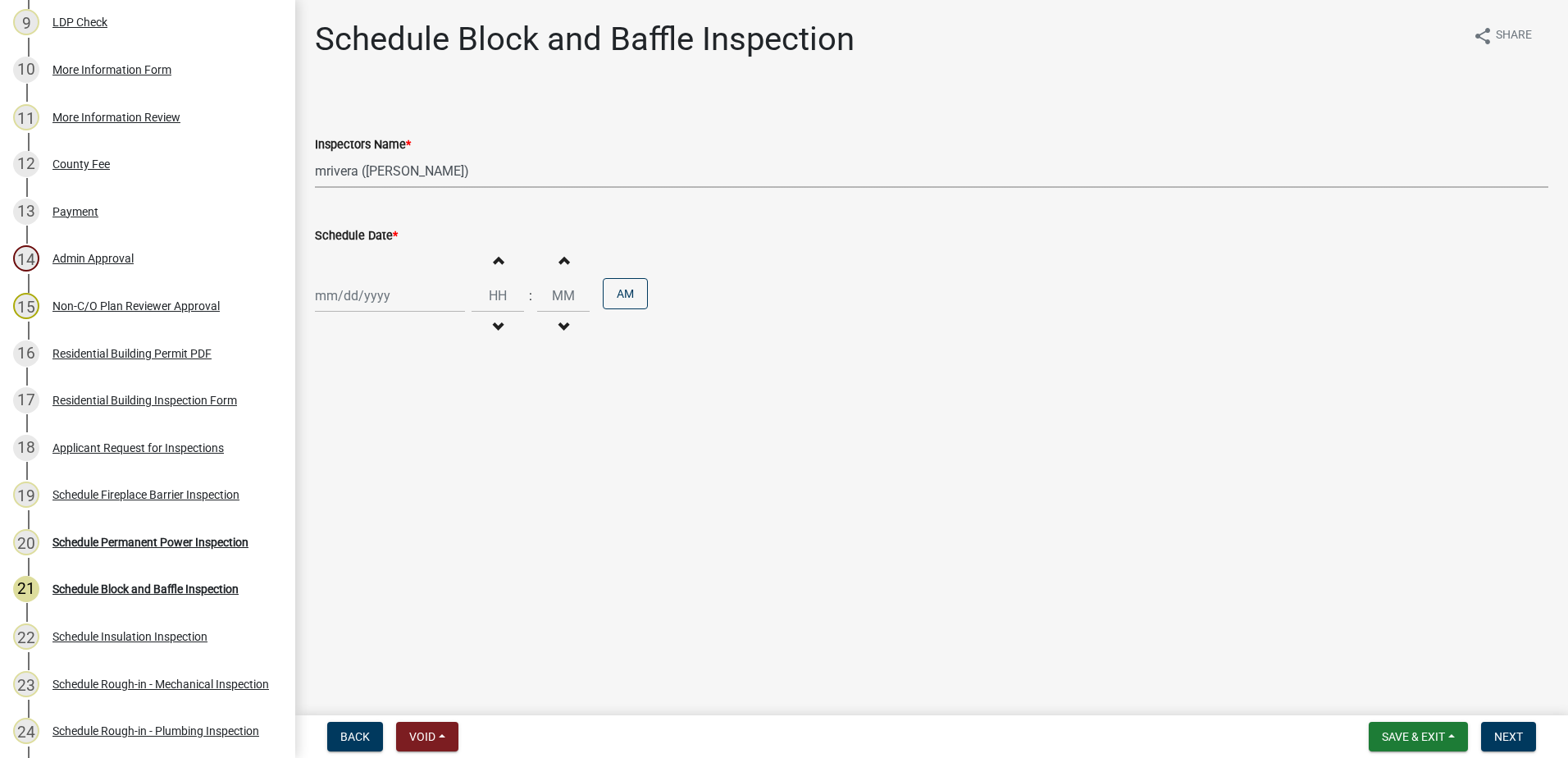
select select "2025"
click at [434, 380] on div "5" at bounding box center [436, 383] width 26 height 26
type input "[DATE]"
click at [1503, 736] on span "Next" at bounding box center [1508, 737] width 29 height 13
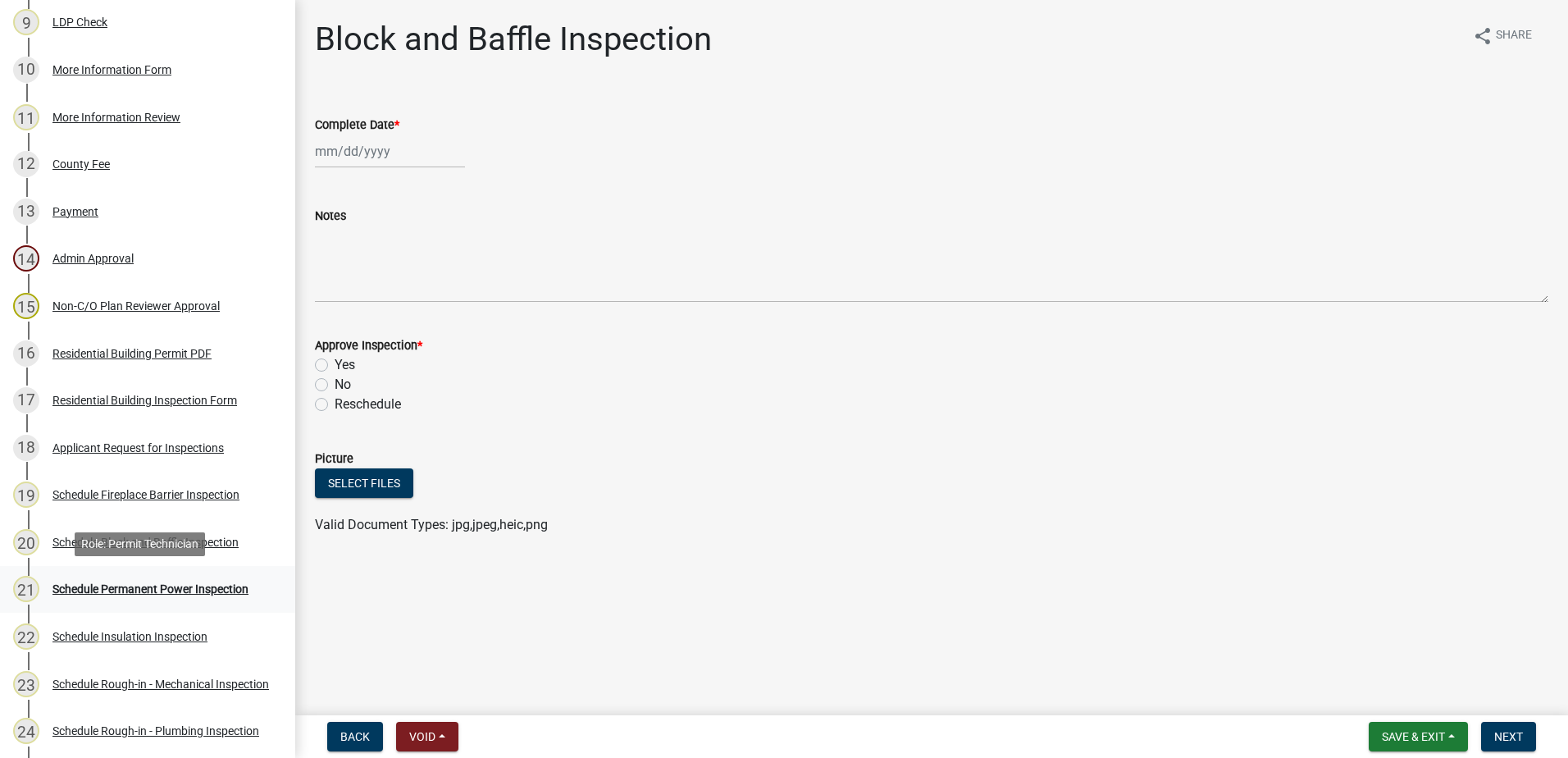
click at [116, 588] on div "Schedule Permanent Power Inspection" at bounding box center [151, 589] width 196 height 11
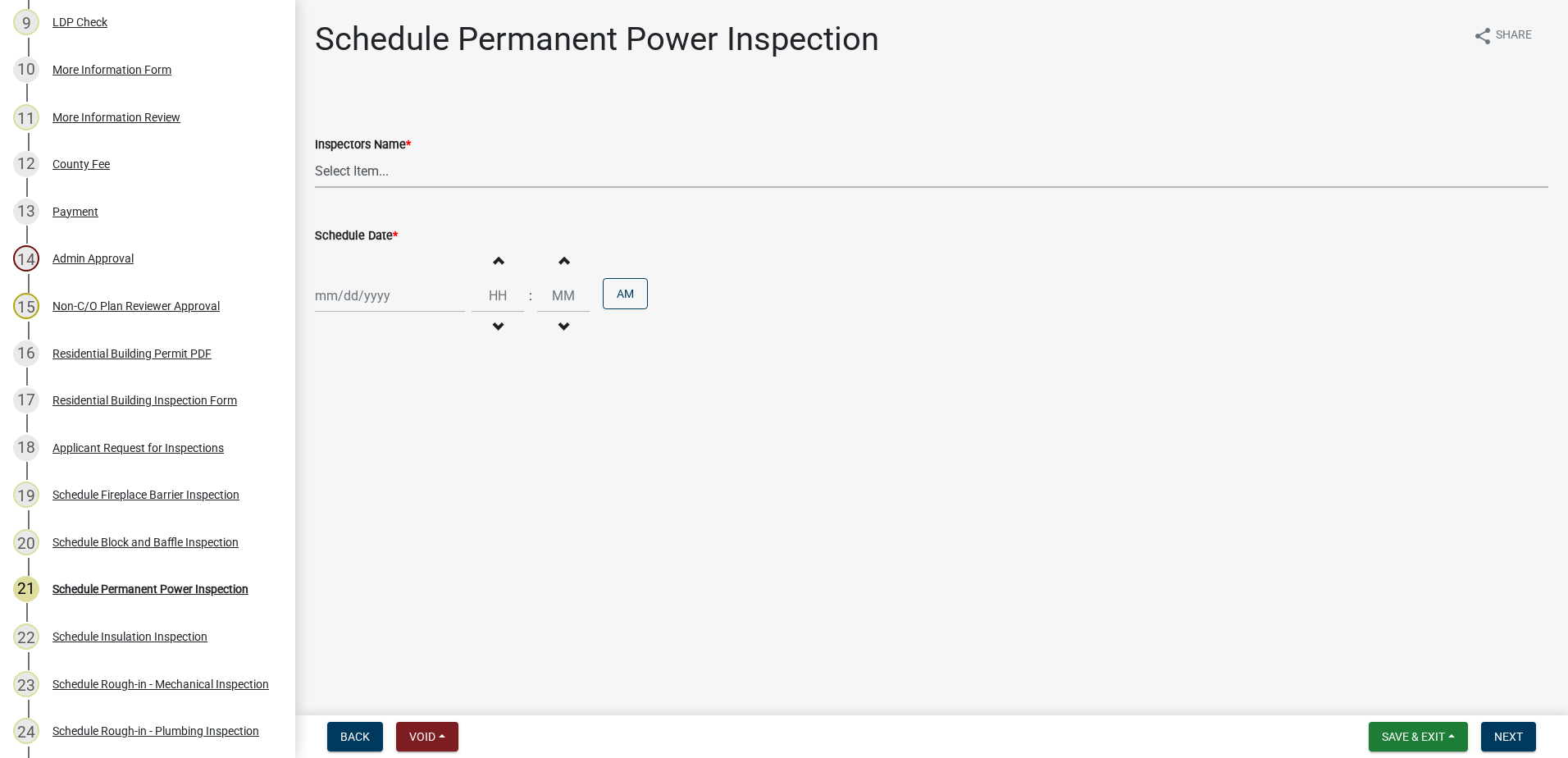
click at [379, 171] on select "Select Item... mrivera ([PERSON_NAME]) [PERSON_NAME] ([PERSON_NAME] ([PERSON_NA…" at bounding box center [931, 171] width 1234 height 33
select select "07642ab0-564c-47bb-824b-0ccf2da83593"
click at [315, 154] on select "Select Item... mrivera ([PERSON_NAME]) [PERSON_NAME] ([PERSON_NAME] ([PERSON_NA…" at bounding box center [931, 171] width 1234 height 33
click at [395, 304] on div at bounding box center [390, 296] width 150 height 33
select select "9"
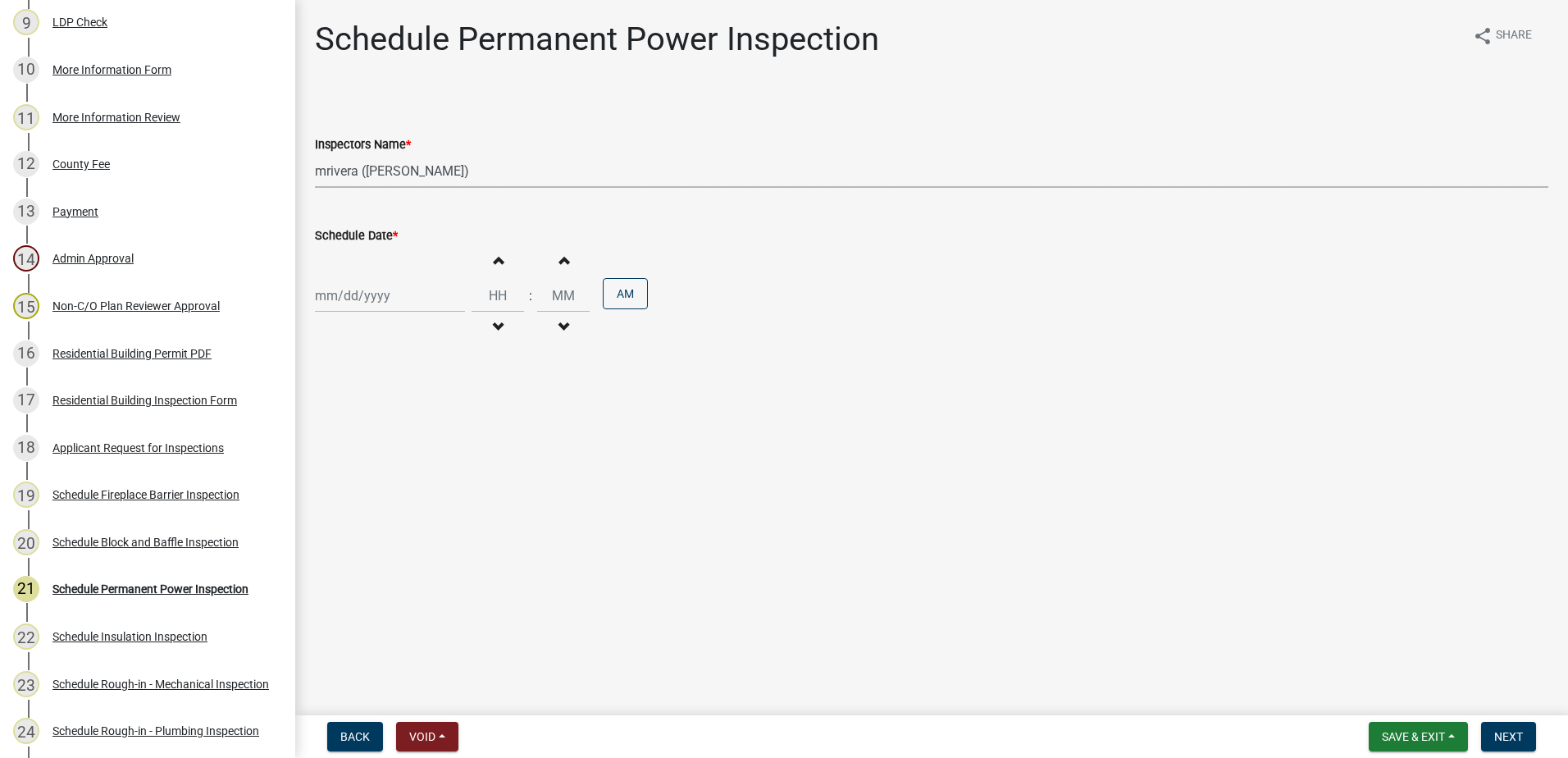
select select "2025"
click at [437, 382] on div "5" at bounding box center [436, 383] width 26 height 26
type input "[DATE]"
click at [1511, 734] on span "Next" at bounding box center [1508, 737] width 29 height 13
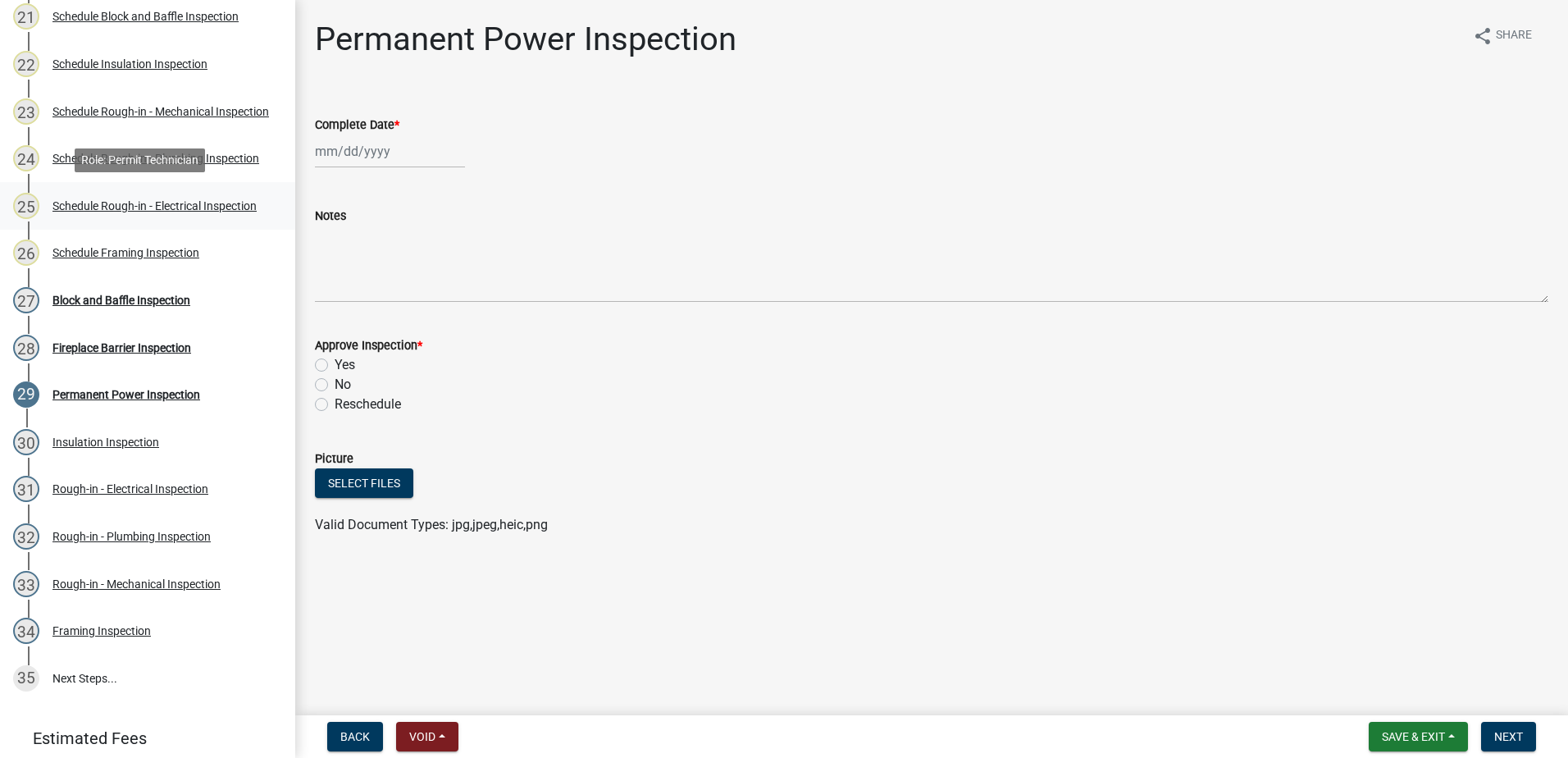
scroll to position [1231, 0]
click at [91, 436] on div "Insulation Inspection" at bounding box center [105, 440] width 106 height 11
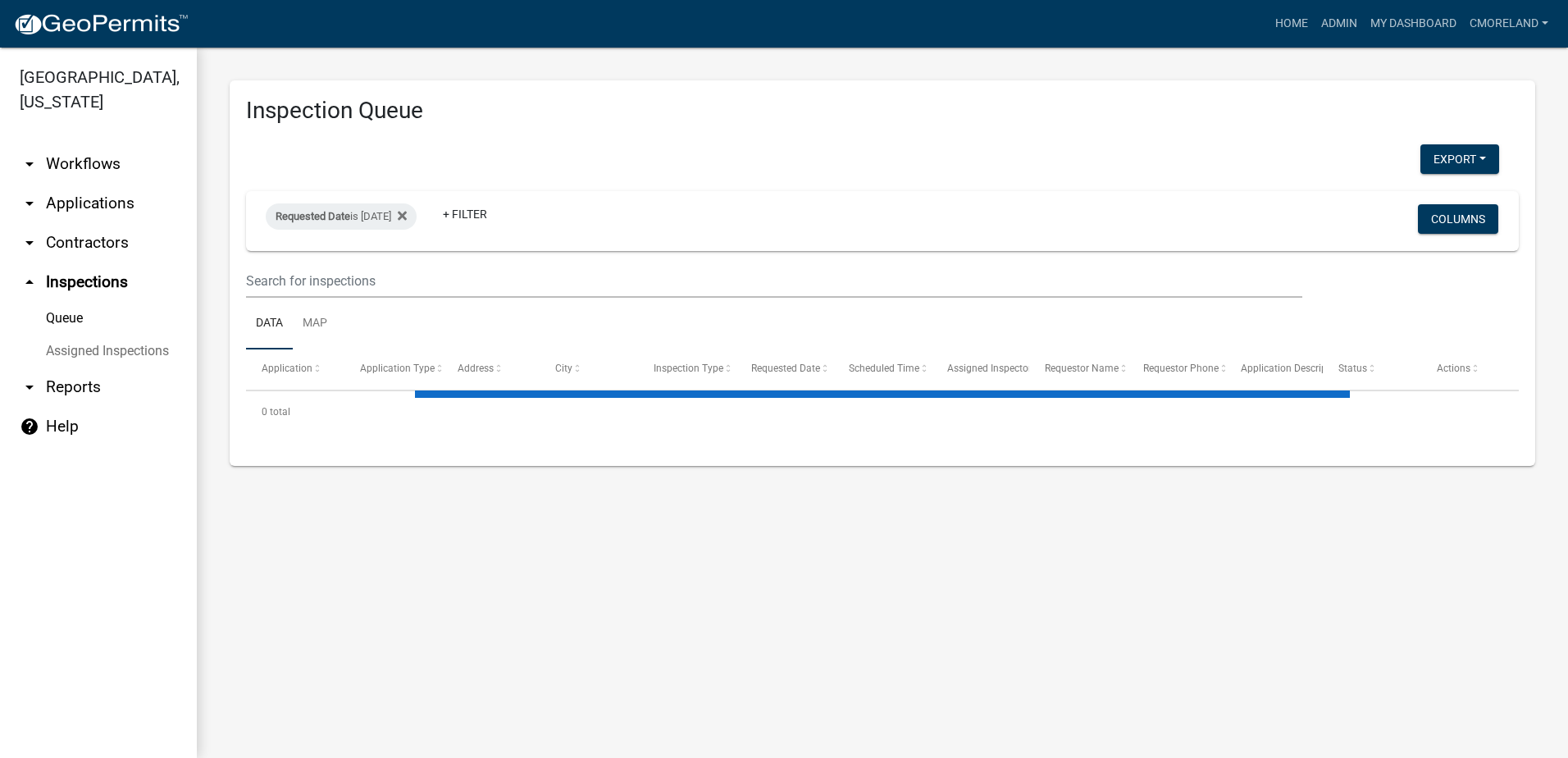
select select "2: 50"
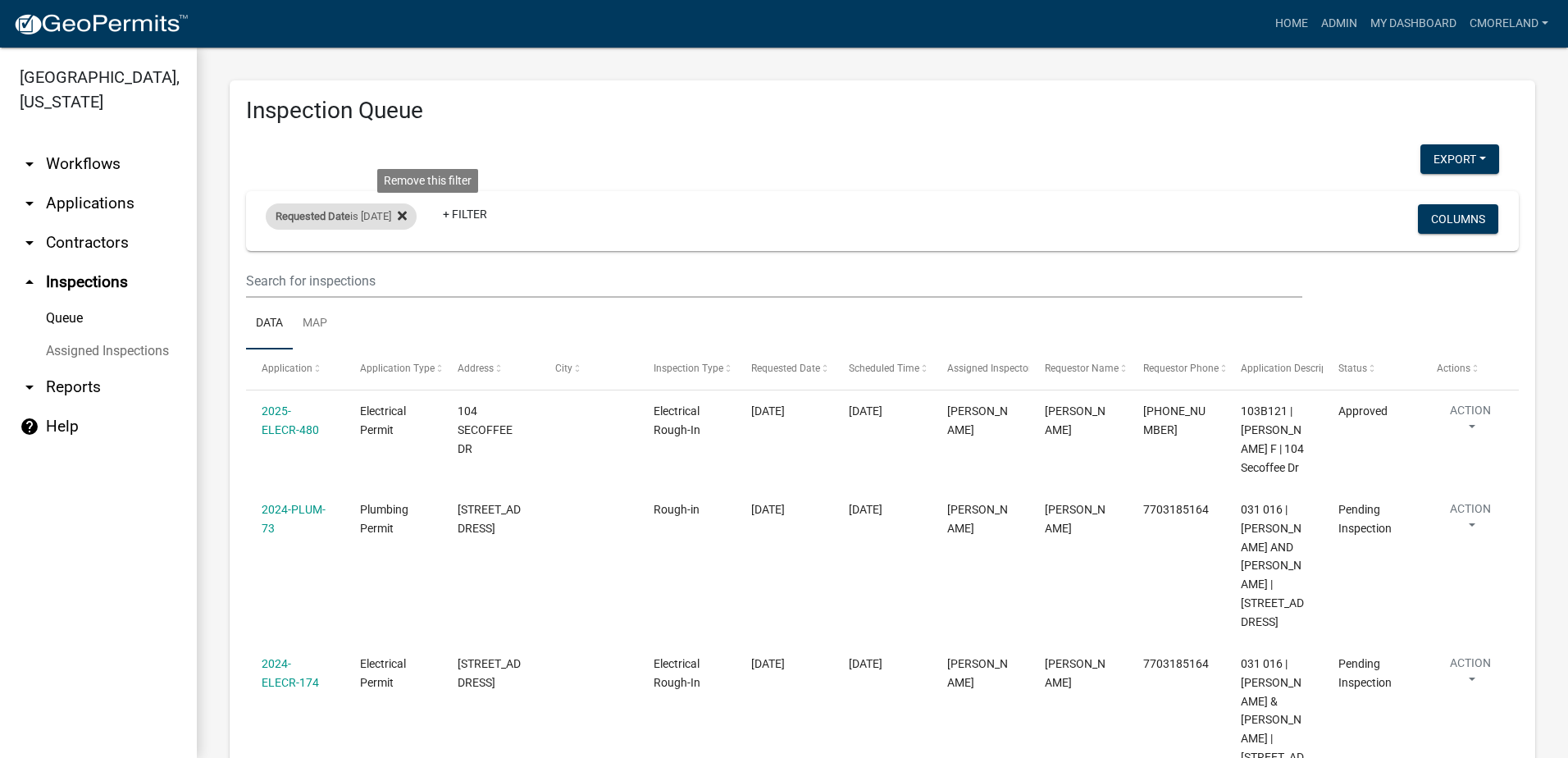
click at [407, 215] on icon at bounding box center [403, 215] width 9 height 13
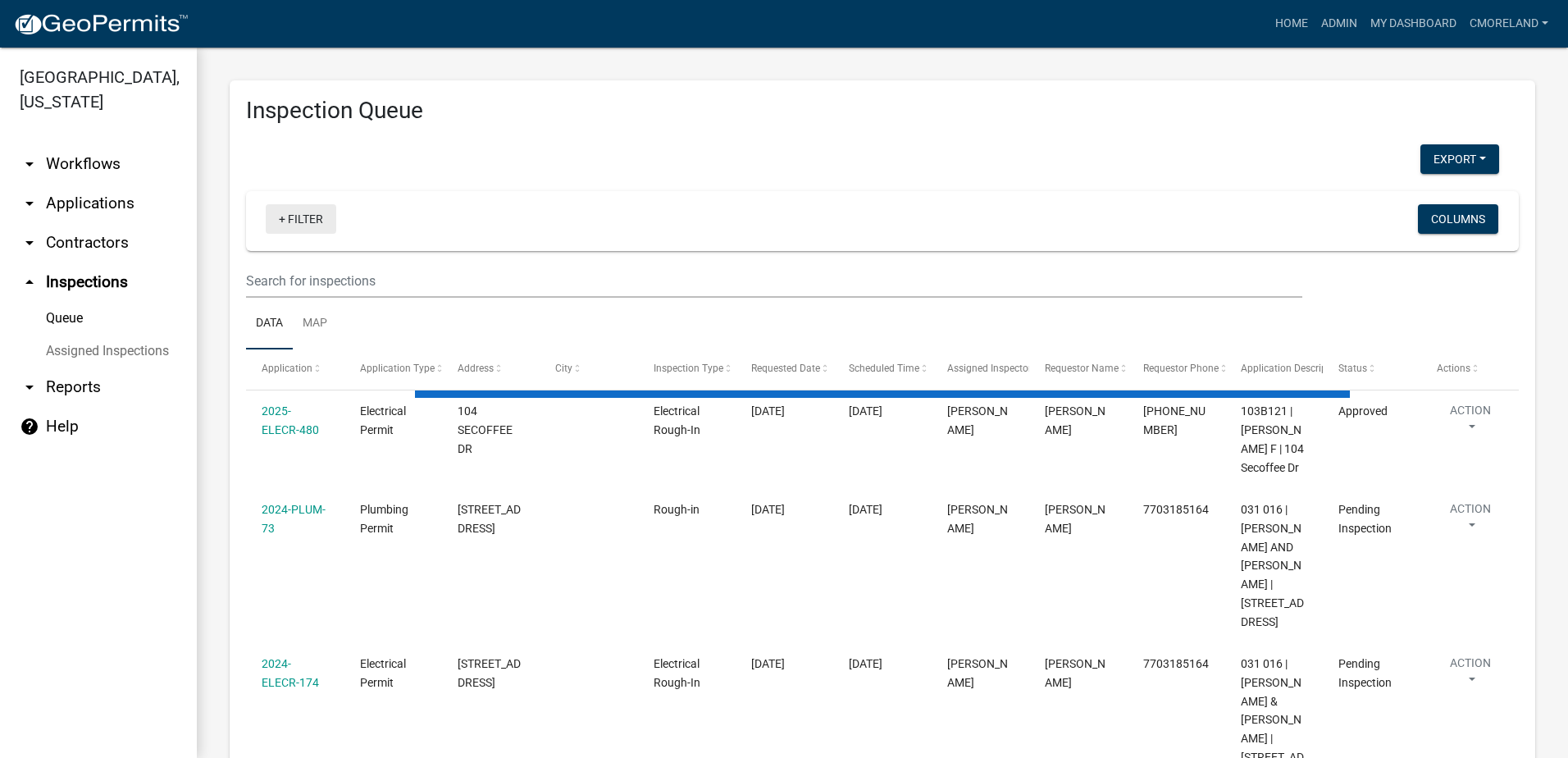
click at [314, 218] on link "+ Filter" at bounding box center [301, 219] width 70 height 30
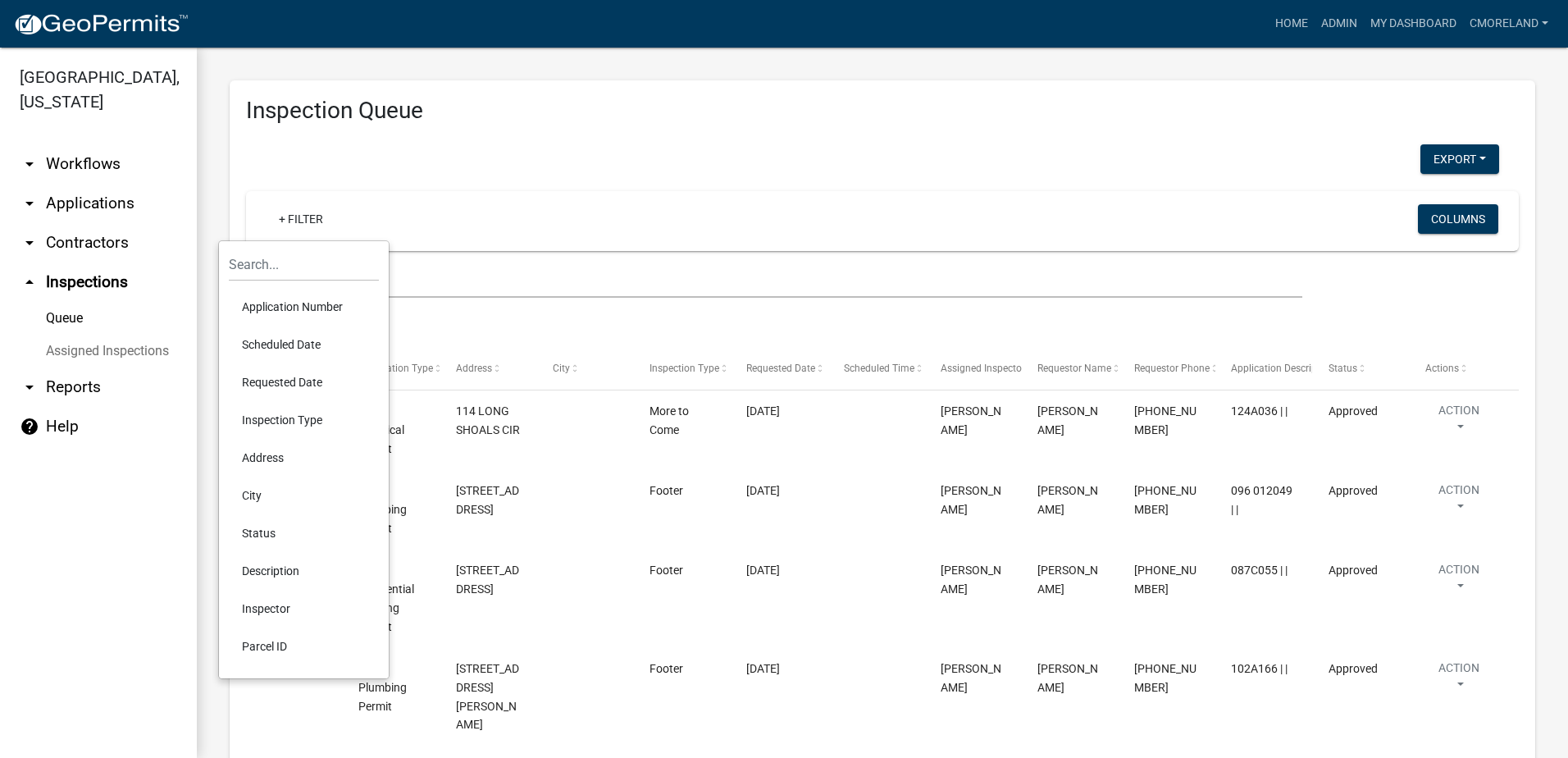
click at [282, 343] on li "Scheduled Date" at bounding box center [304, 344] width 150 height 38
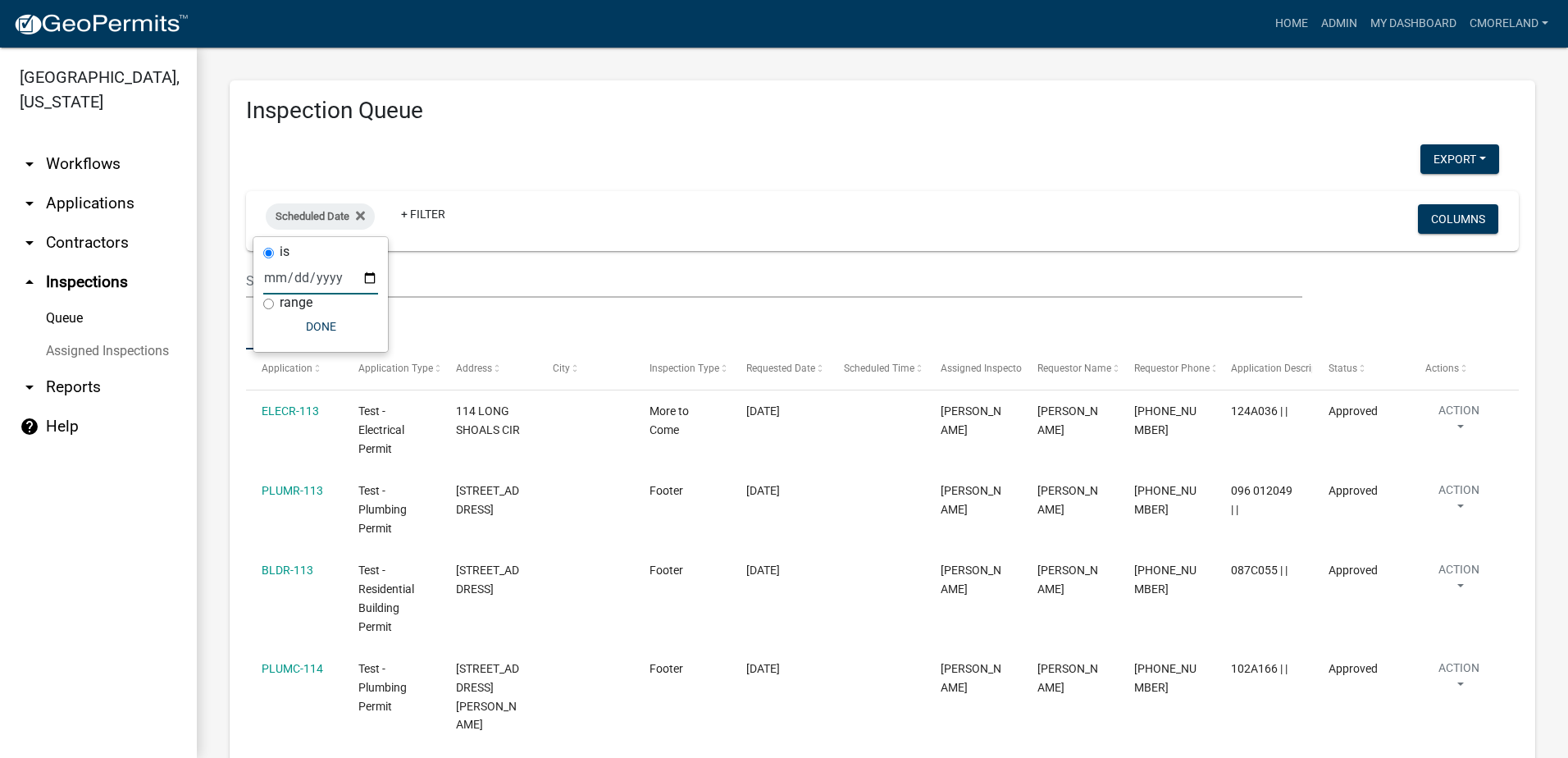
click at [371, 276] on input "date" at bounding box center [321, 277] width 115 height 33
type input "[DATE]"
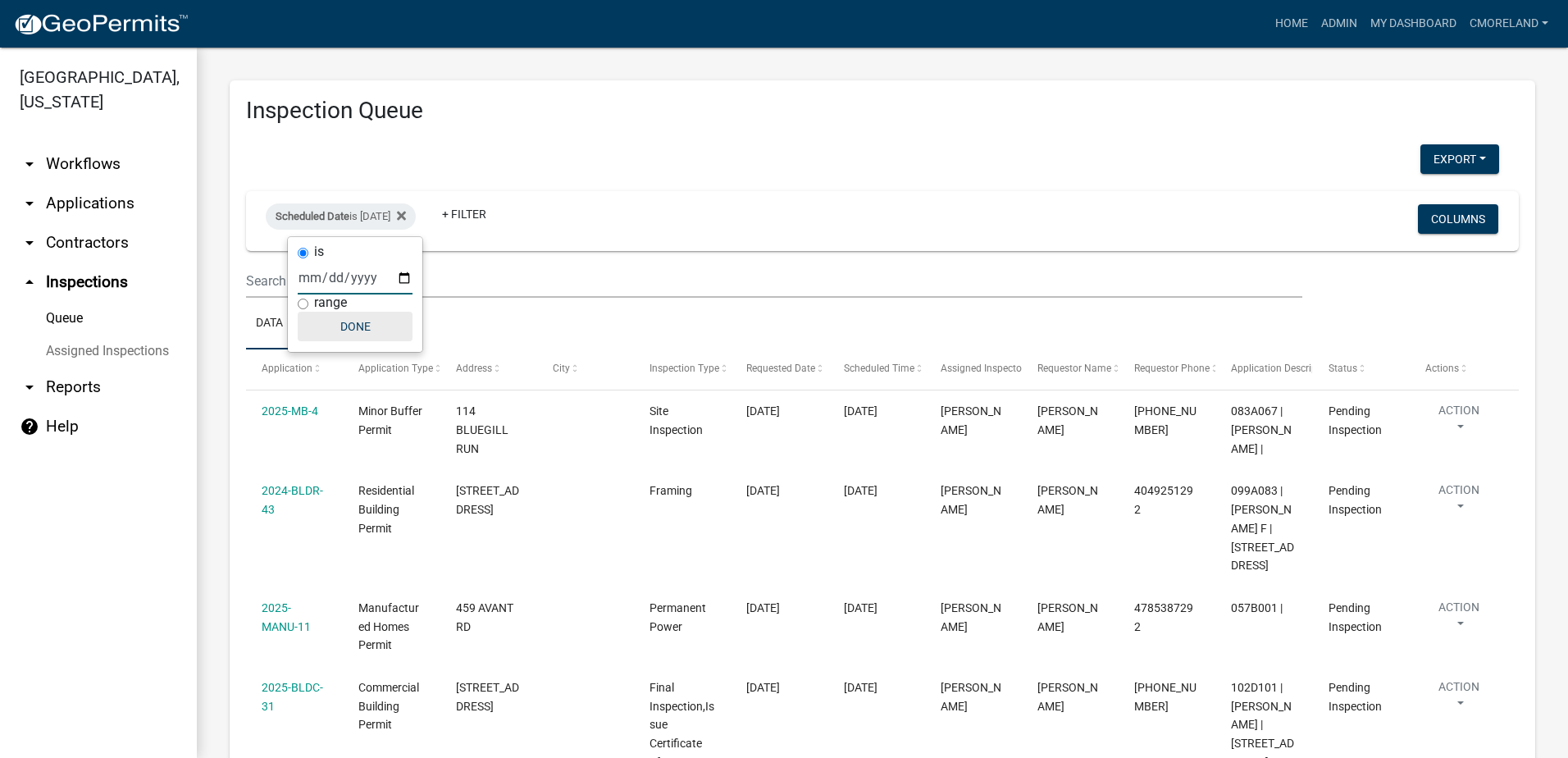
click at [370, 328] on button "Done" at bounding box center [355, 326] width 115 height 30
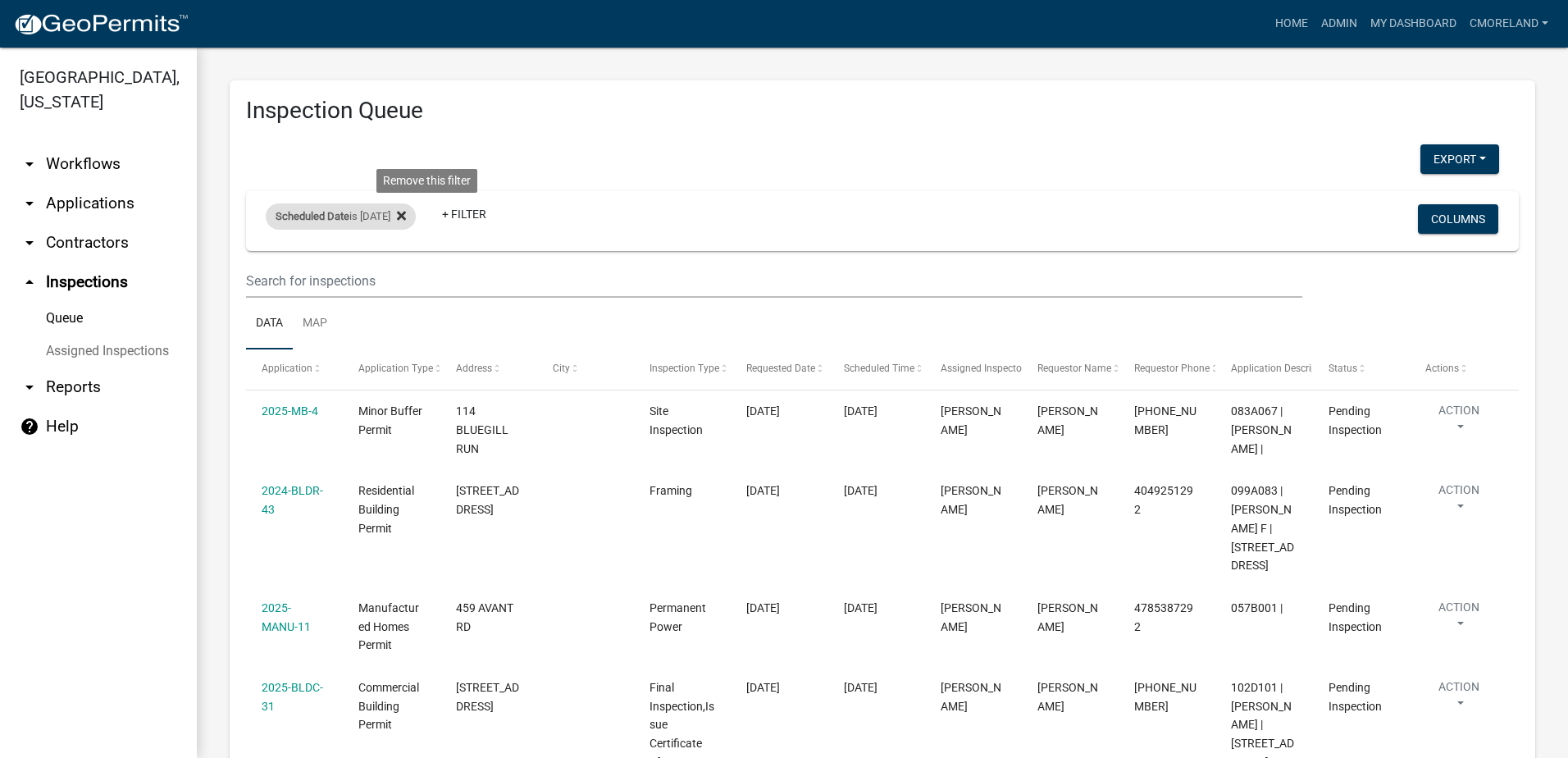
click at [406, 215] on icon at bounding box center [402, 215] width 9 height 9
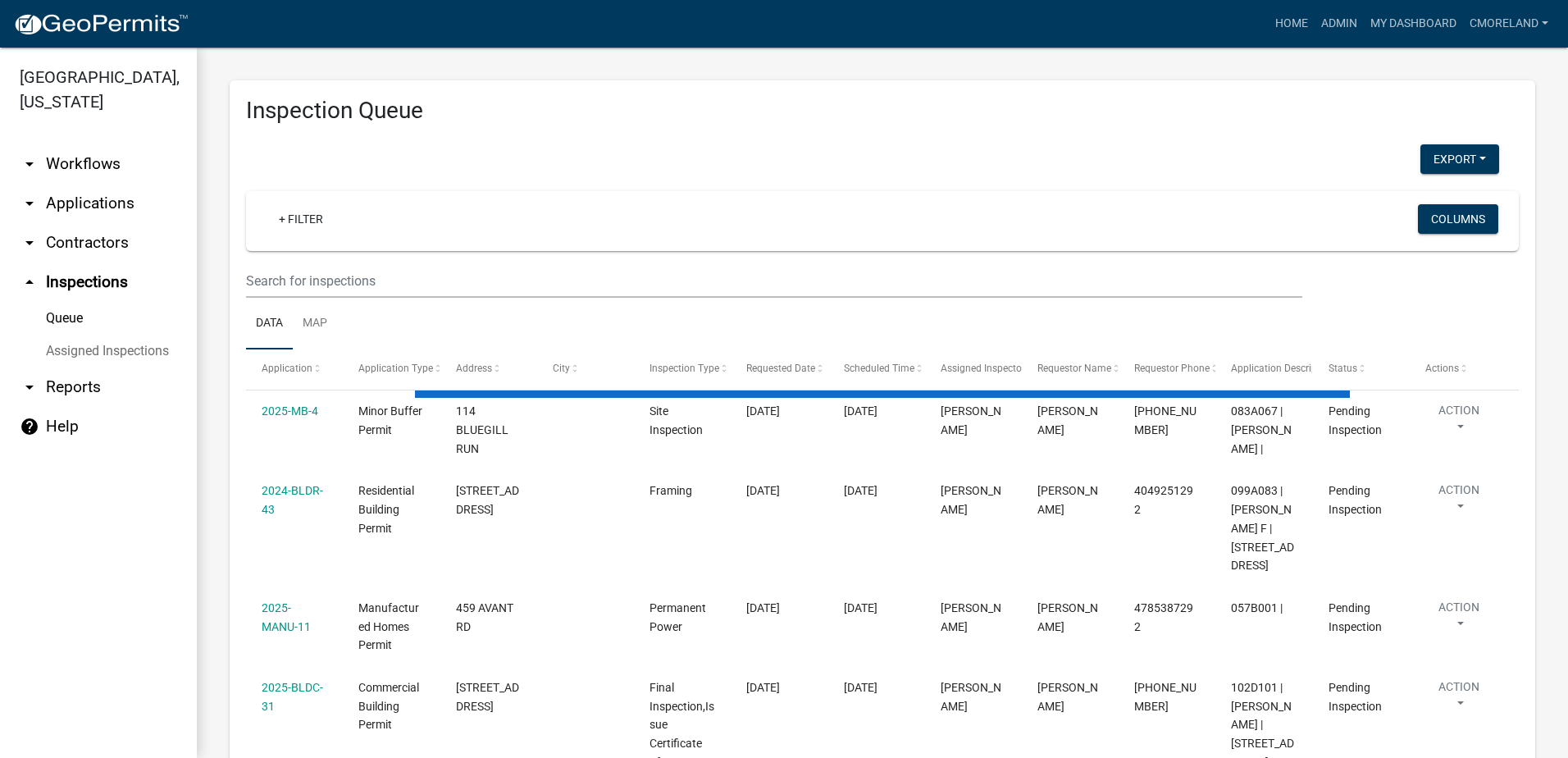
select select "2: 50"
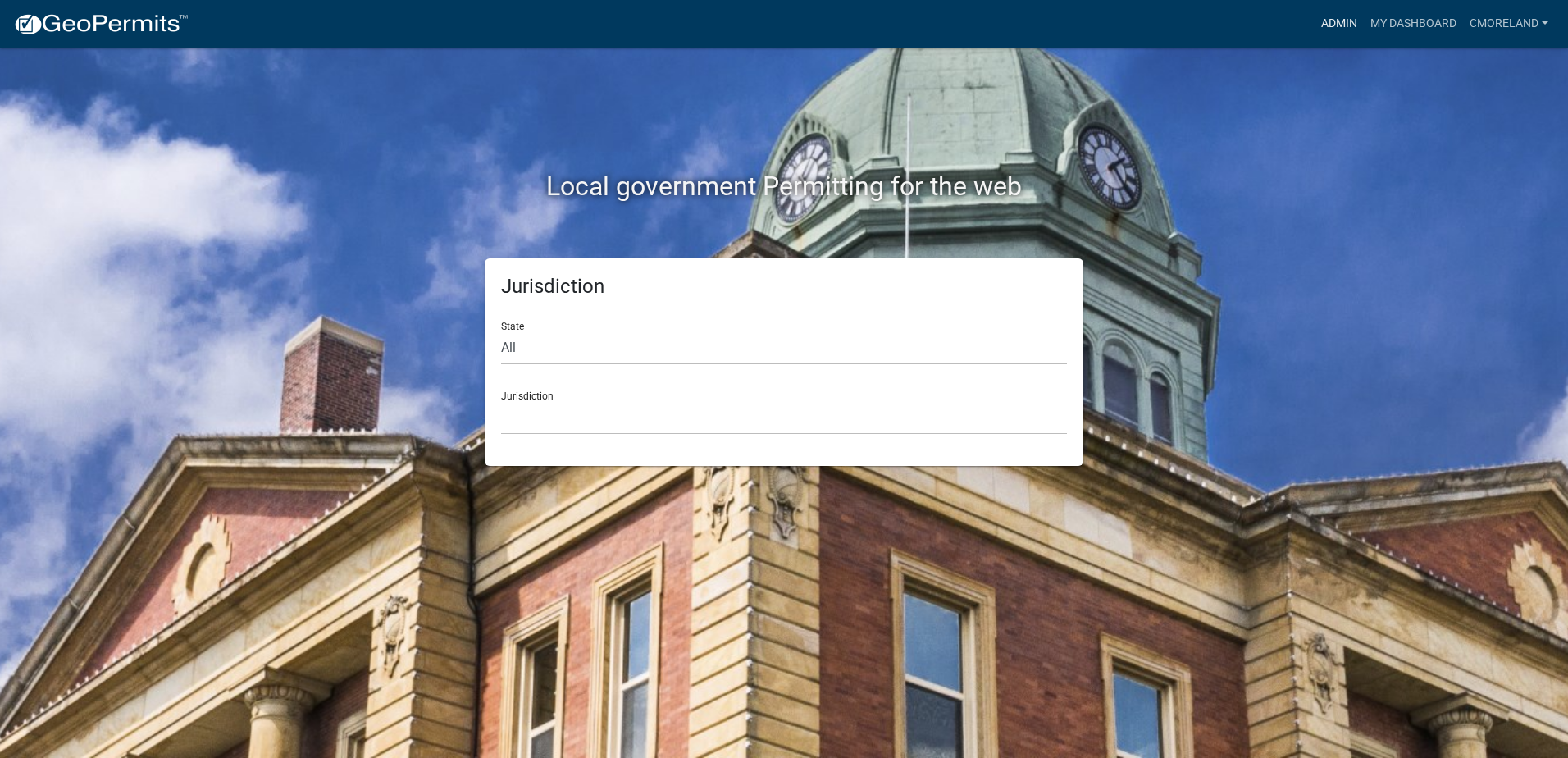
click at [1341, 18] on link "Admin" at bounding box center [1339, 24] width 49 height 31
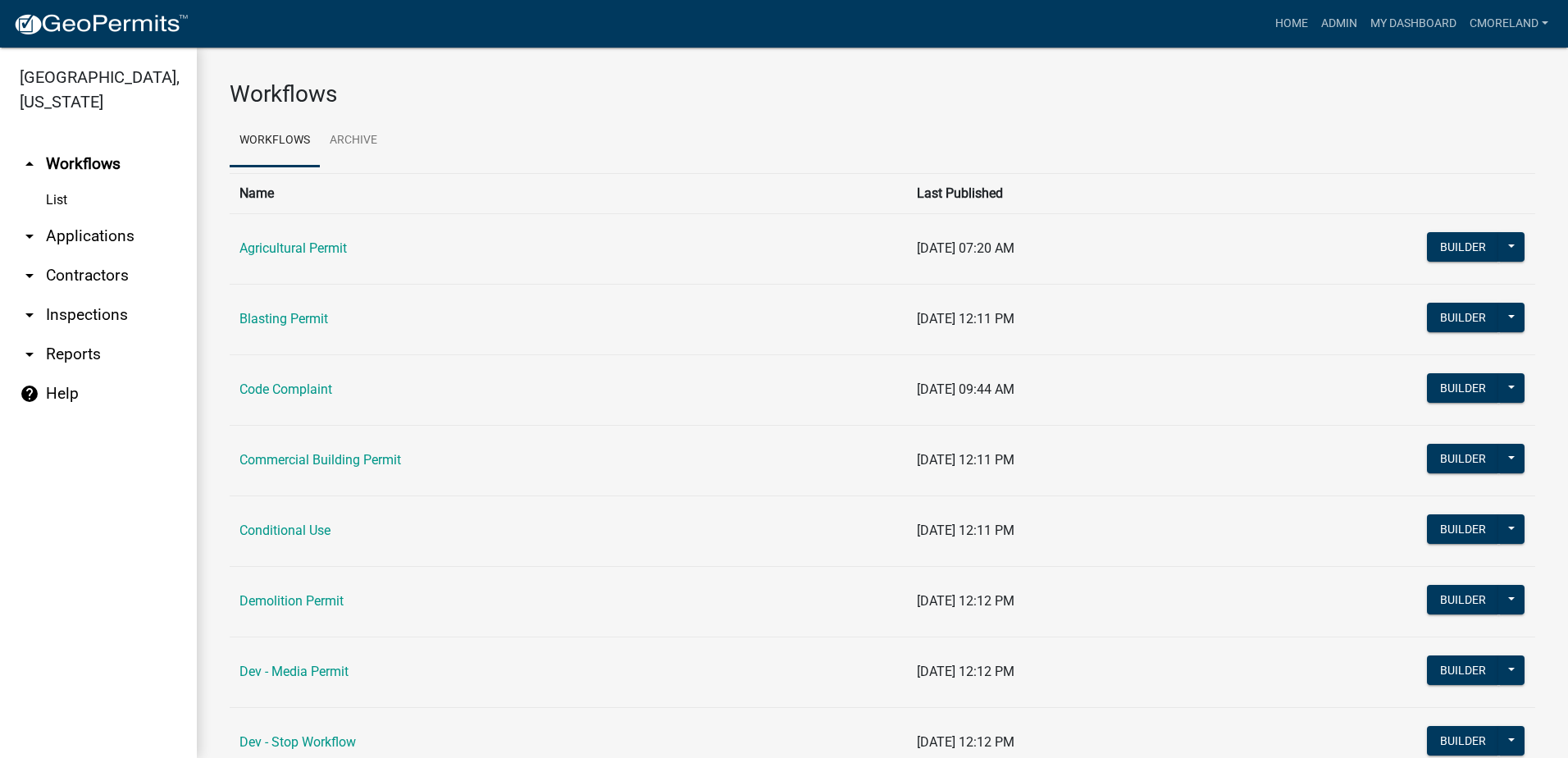
click at [121, 312] on link "arrow_drop_down Inspections" at bounding box center [98, 315] width 197 height 40
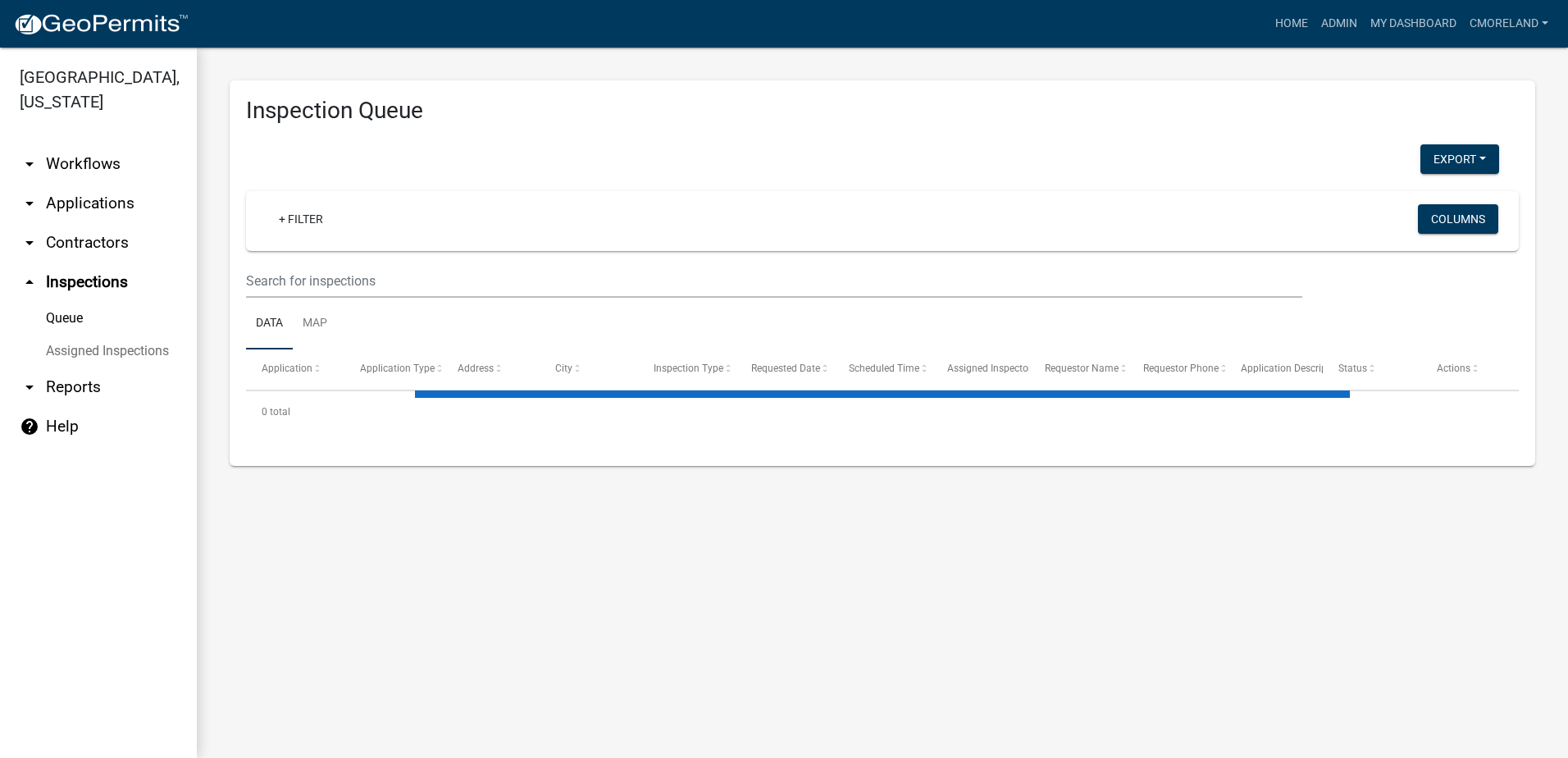
select select "2: 50"
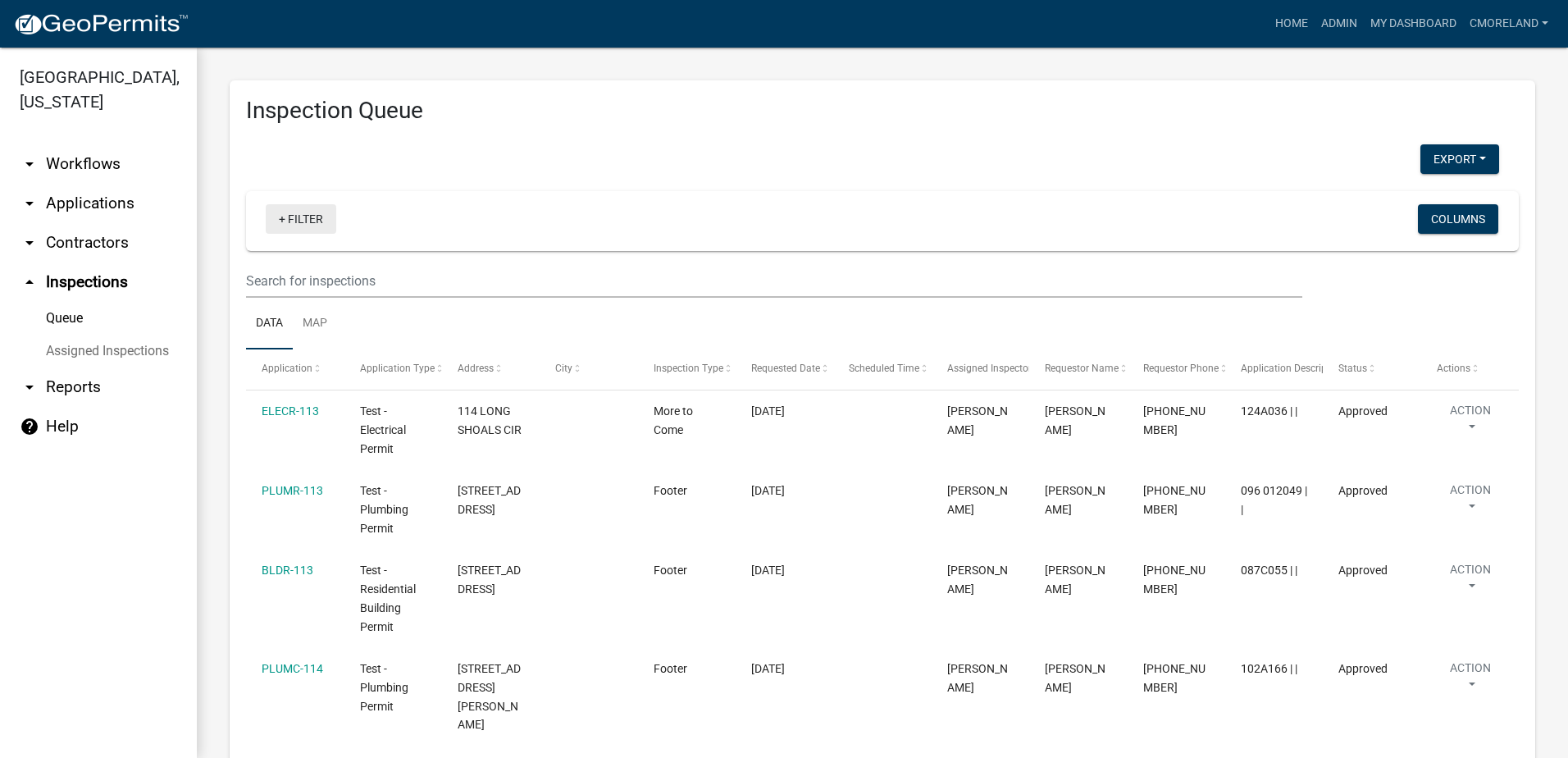
click at [302, 217] on link "+ Filter" at bounding box center [301, 219] width 70 height 30
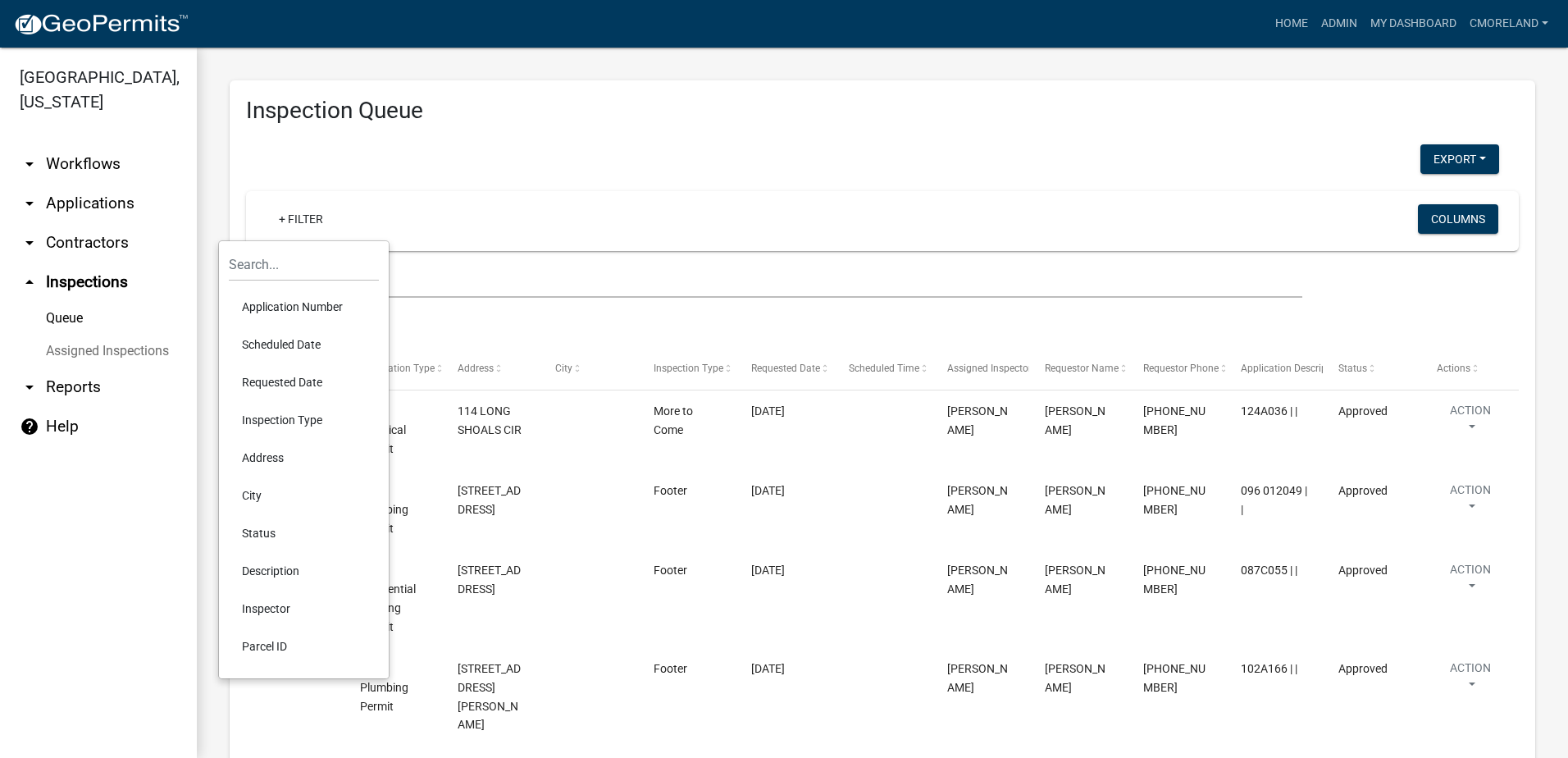
click at [411, 215] on div "+ Filter" at bounding box center [673, 221] width 839 height 33
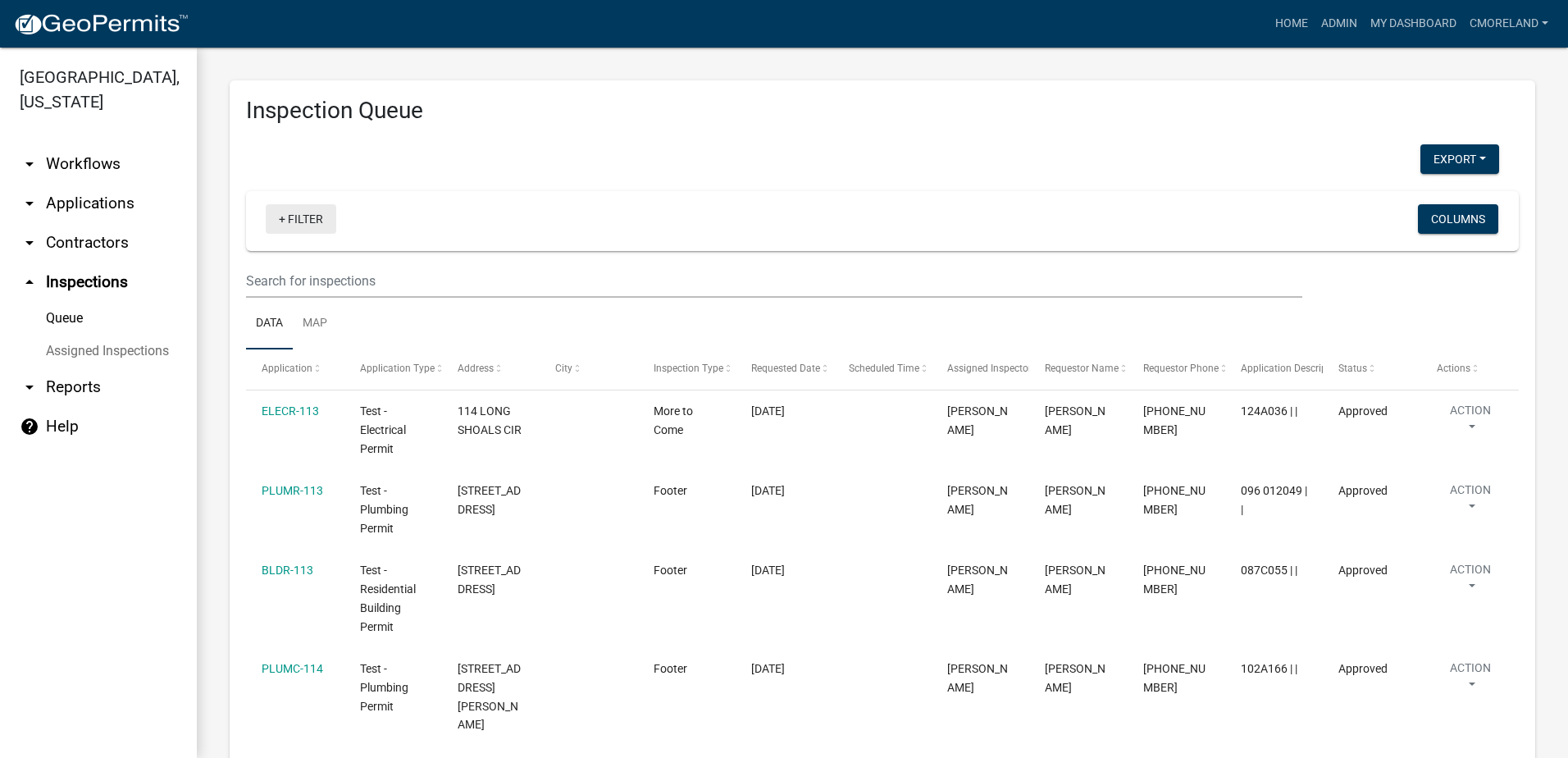
click at [297, 217] on link "+ Filter" at bounding box center [301, 219] width 70 height 30
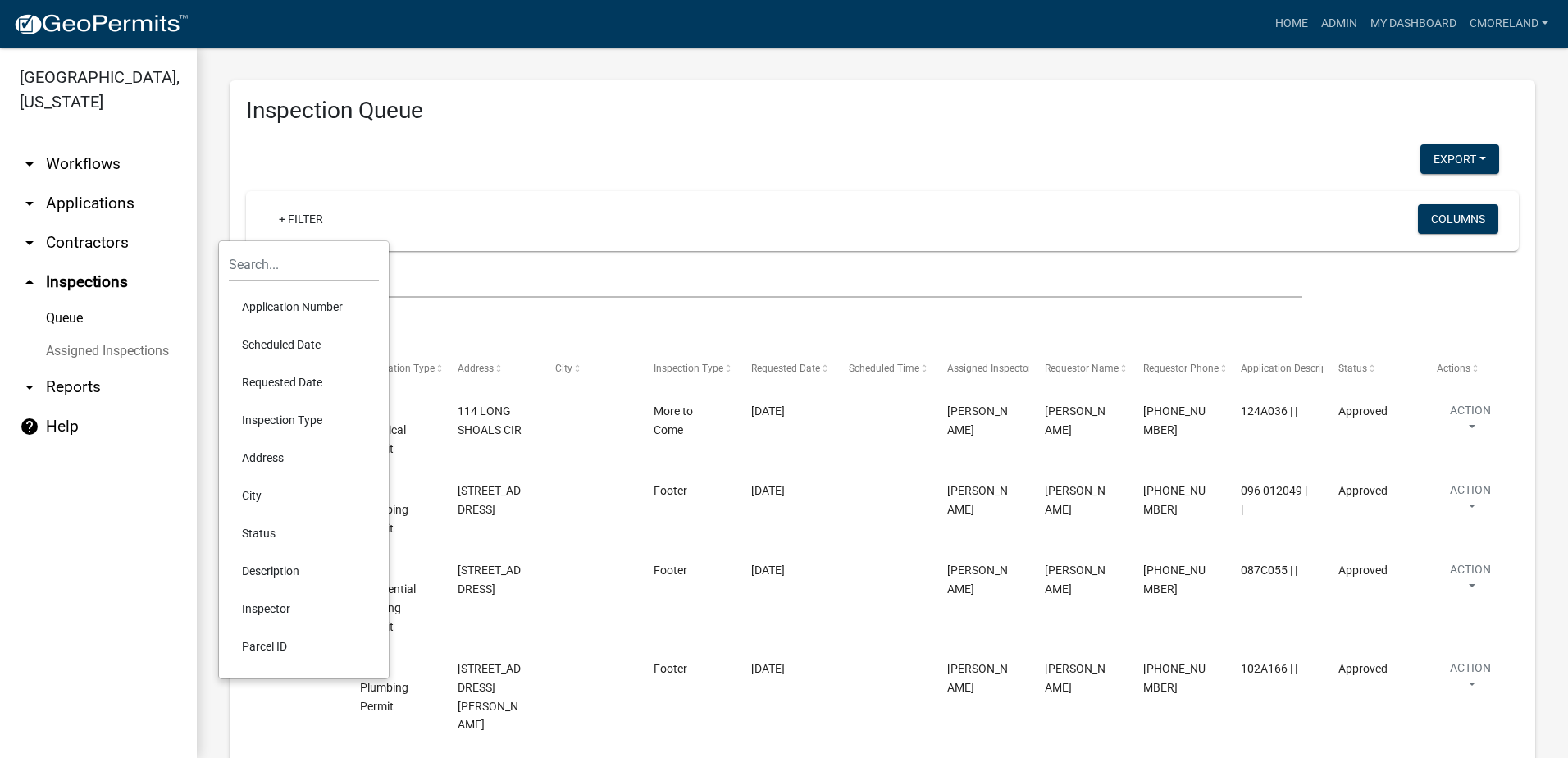
click at [299, 348] on li "Scheduled Date" at bounding box center [304, 344] width 150 height 38
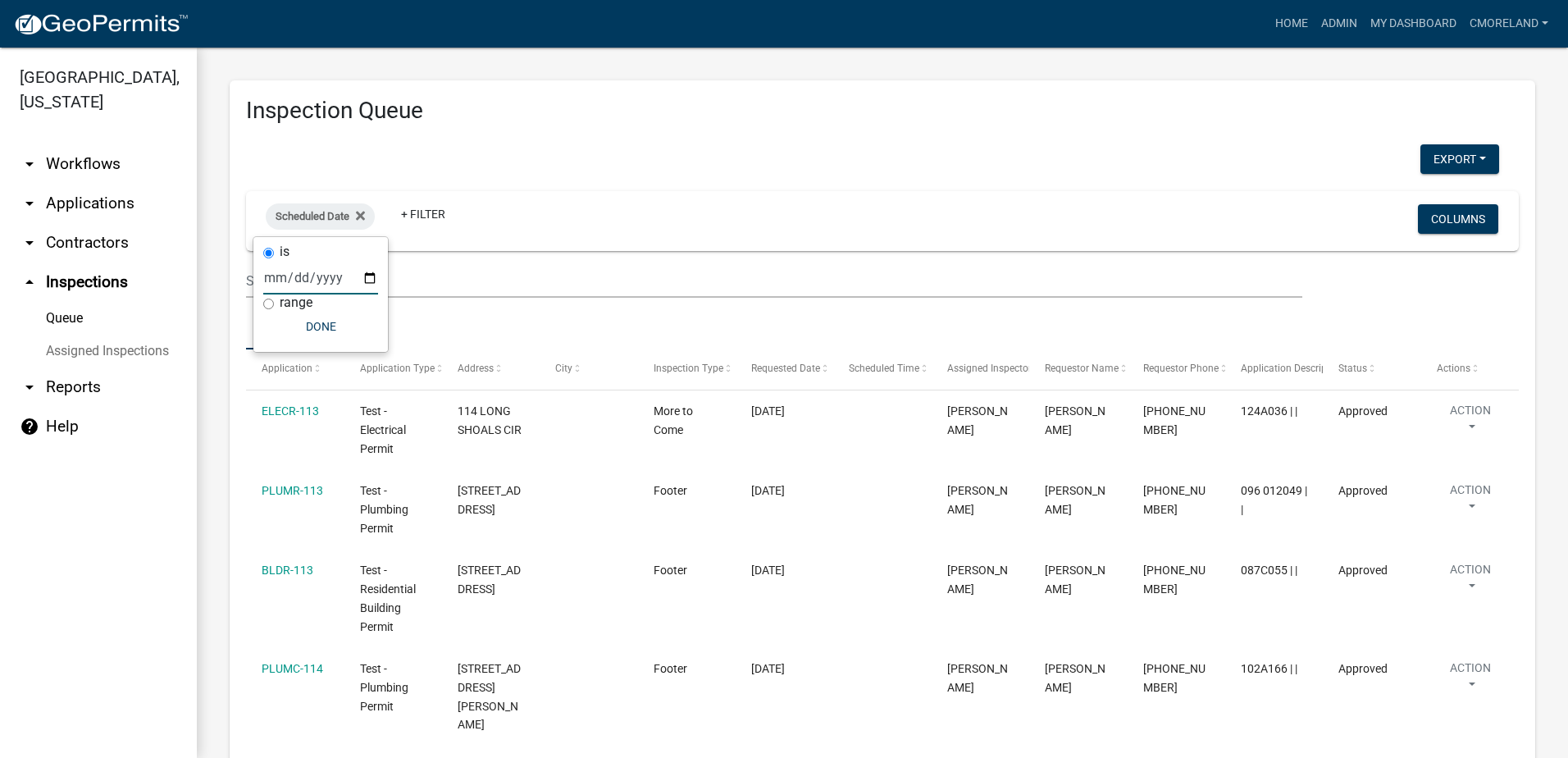
click at [371, 279] on input "date" at bounding box center [321, 277] width 115 height 33
type input "[DATE]"
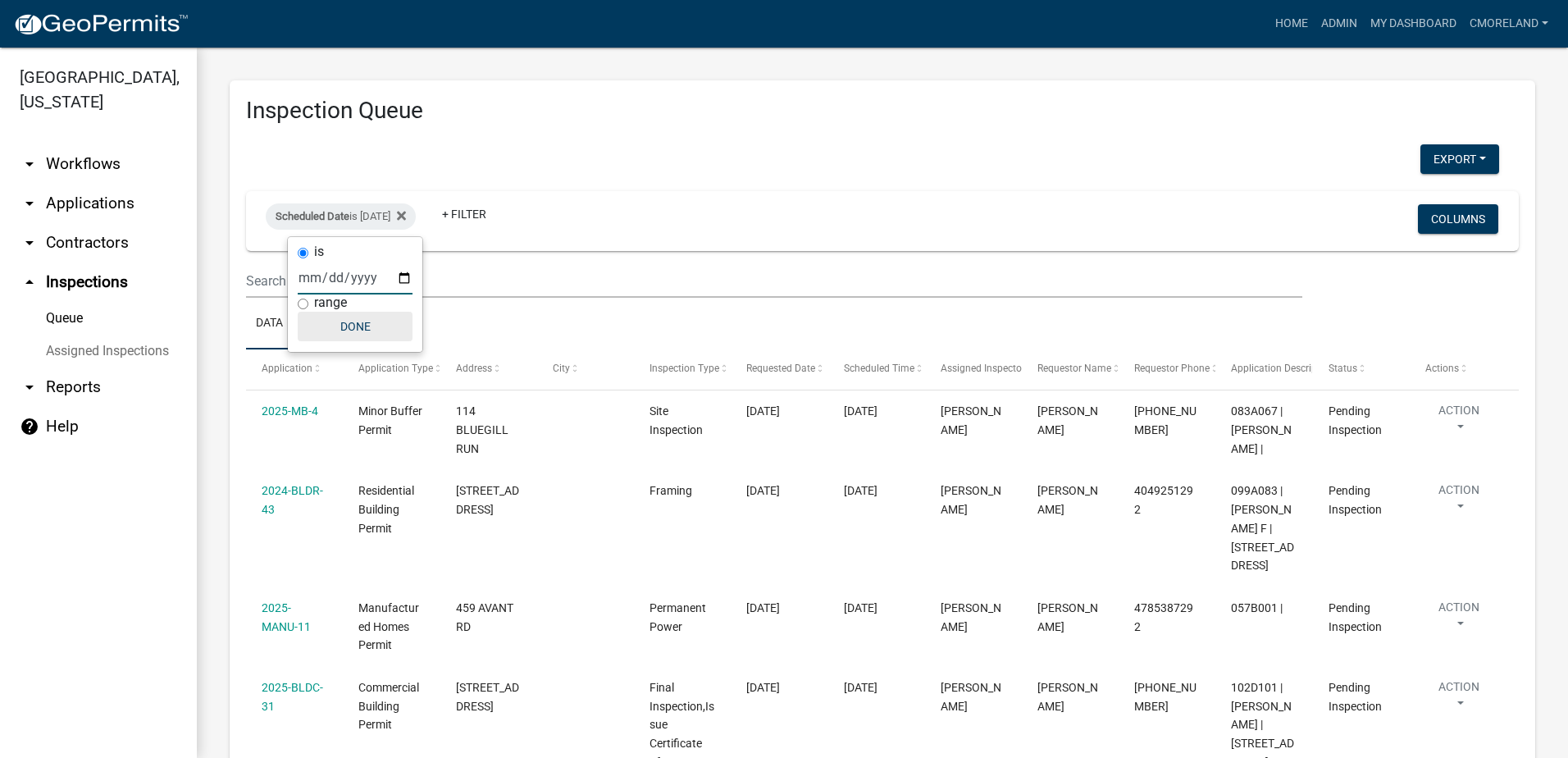
click at [367, 326] on button "Done" at bounding box center [355, 326] width 115 height 30
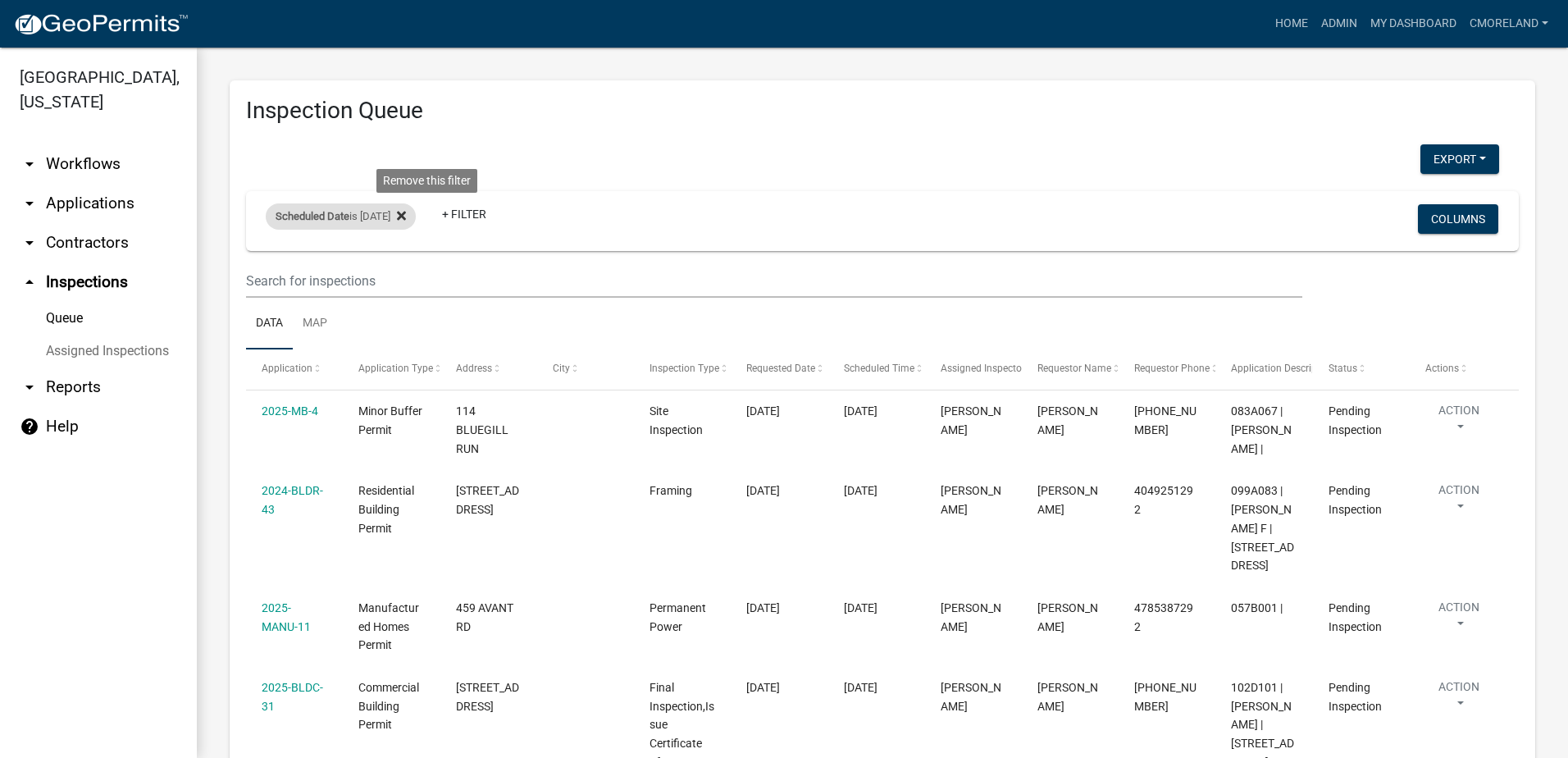
click at [406, 214] on icon at bounding box center [402, 215] width 9 height 9
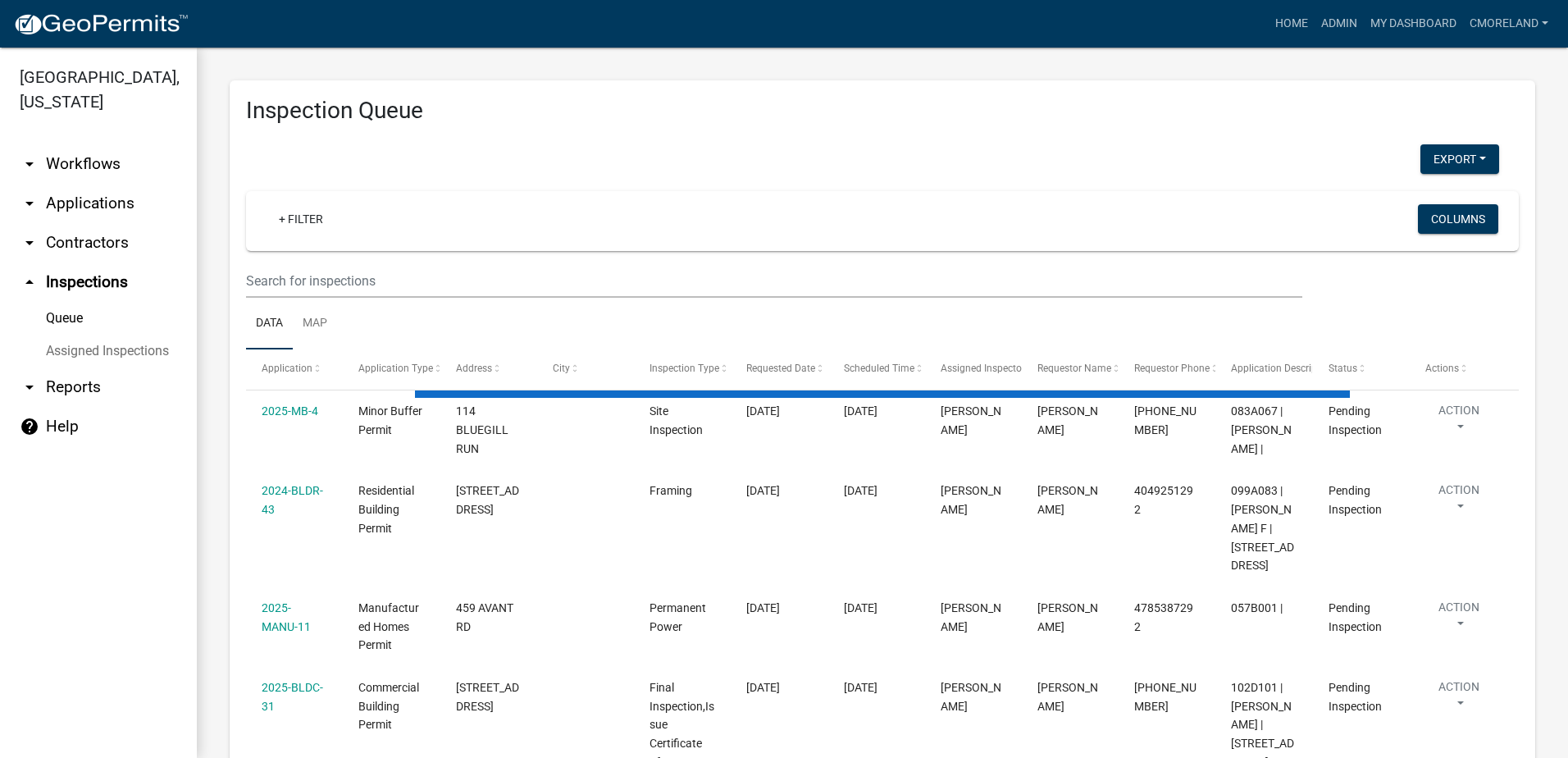
select select "2: 50"
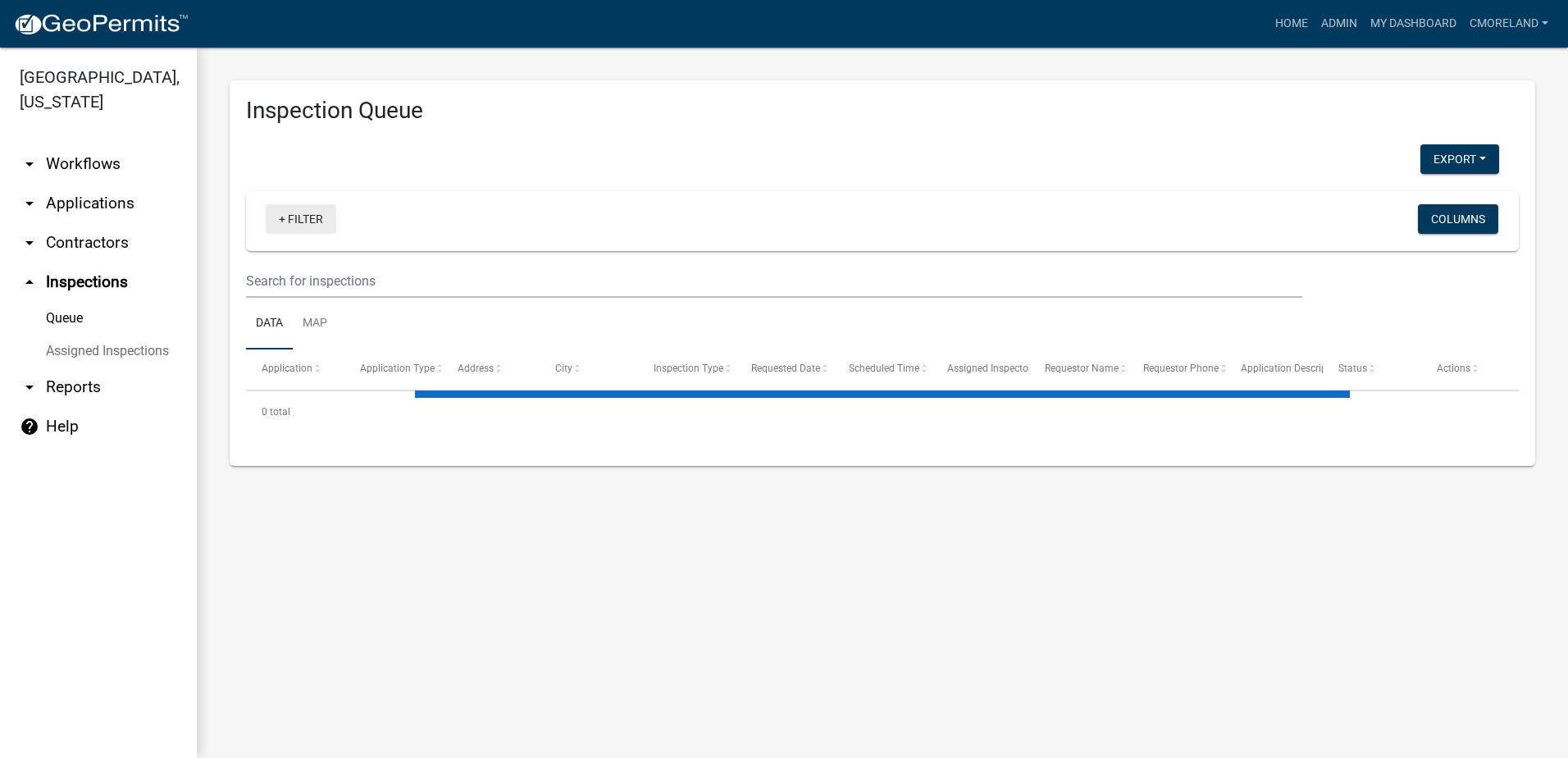
click at [310, 220] on link "+ Filter" at bounding box center [301, 219] width 70 height 30
select select "2: 50"
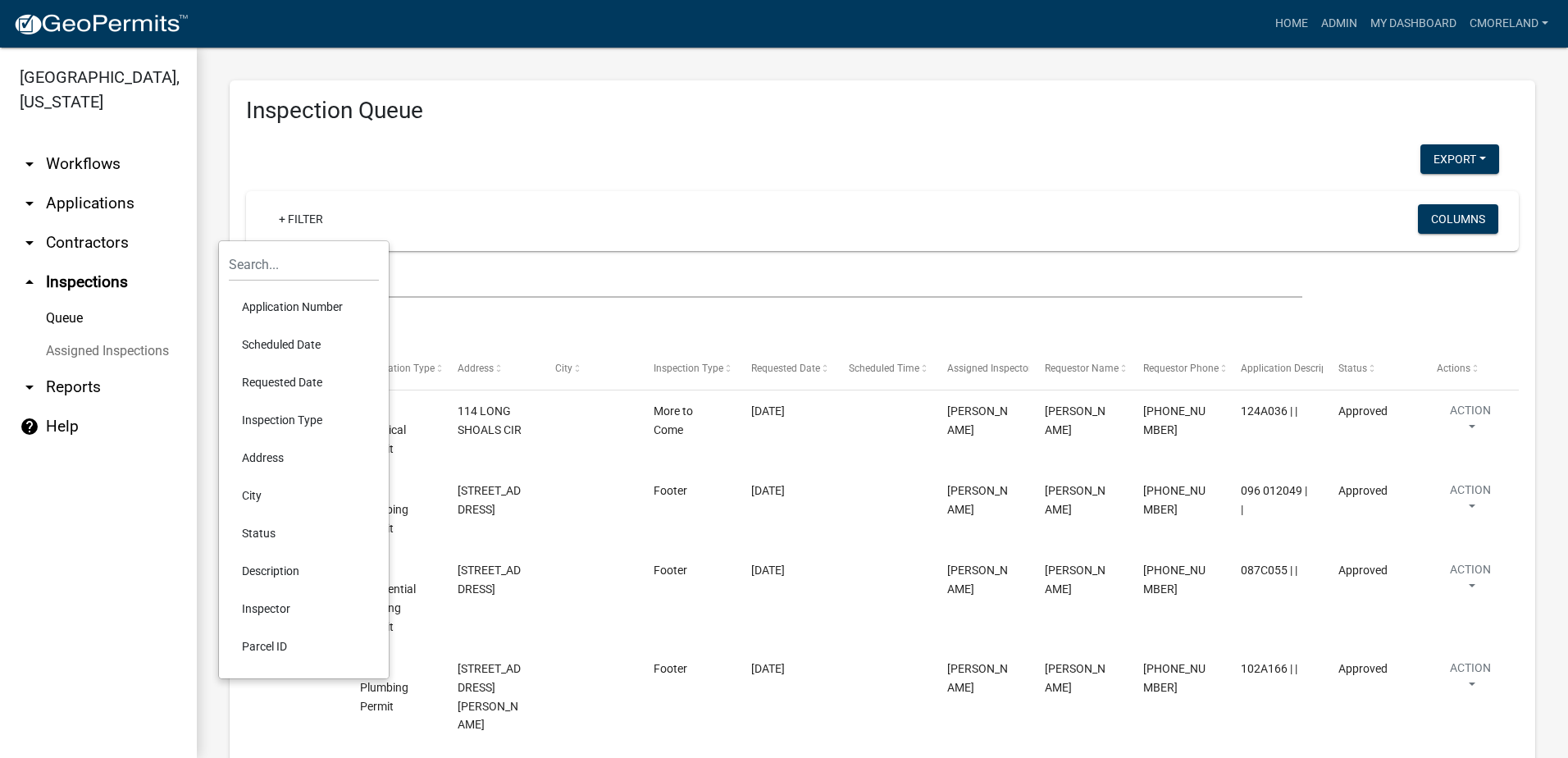
click at [296, 344] on li "Scheduled Date" at bounding box center [304, 344] width 150 height 38
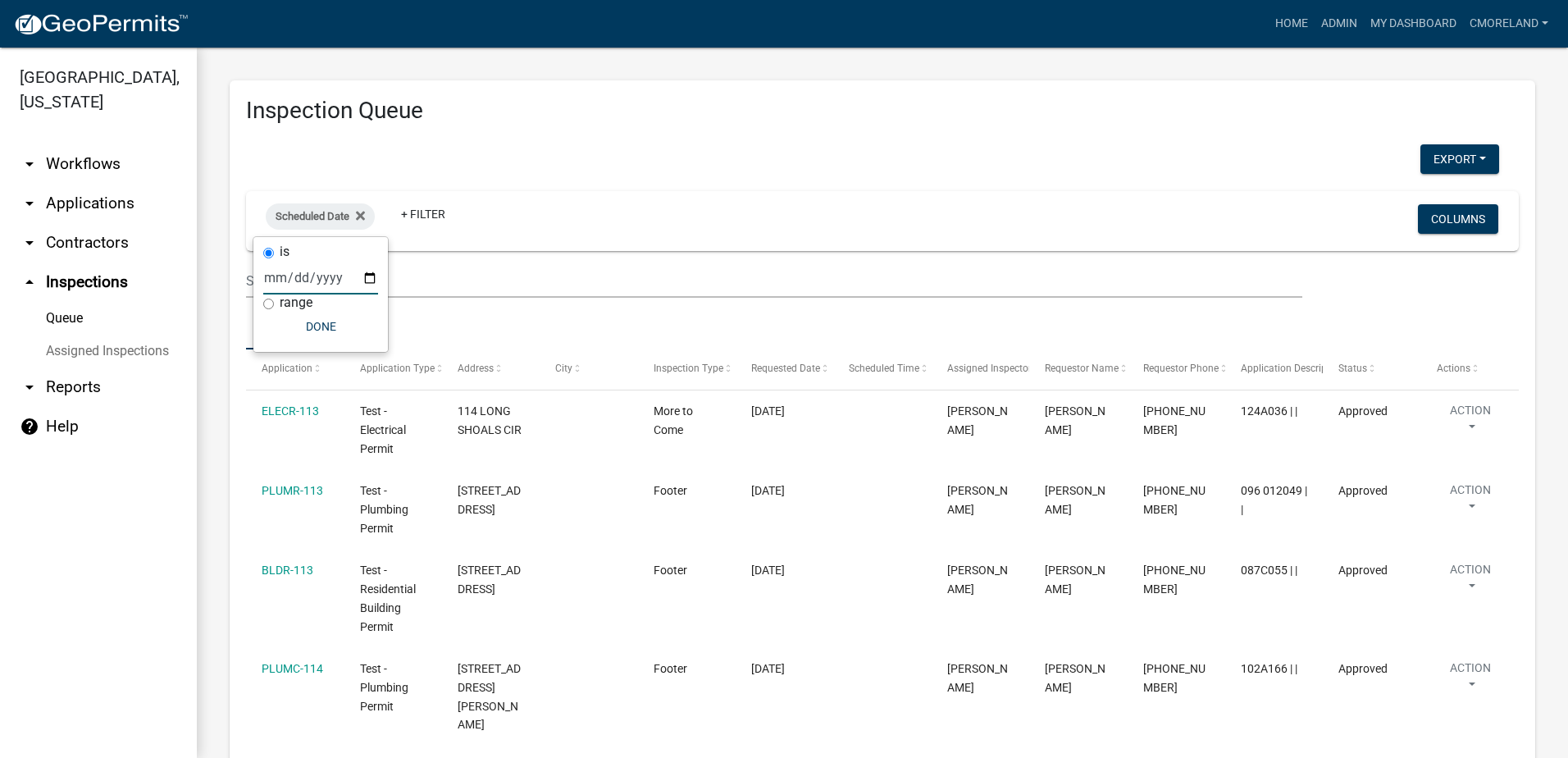
click at [368, 280] on input "date" at bounding box center [321, 277] width 115 height 33
type input "2025-09-05"
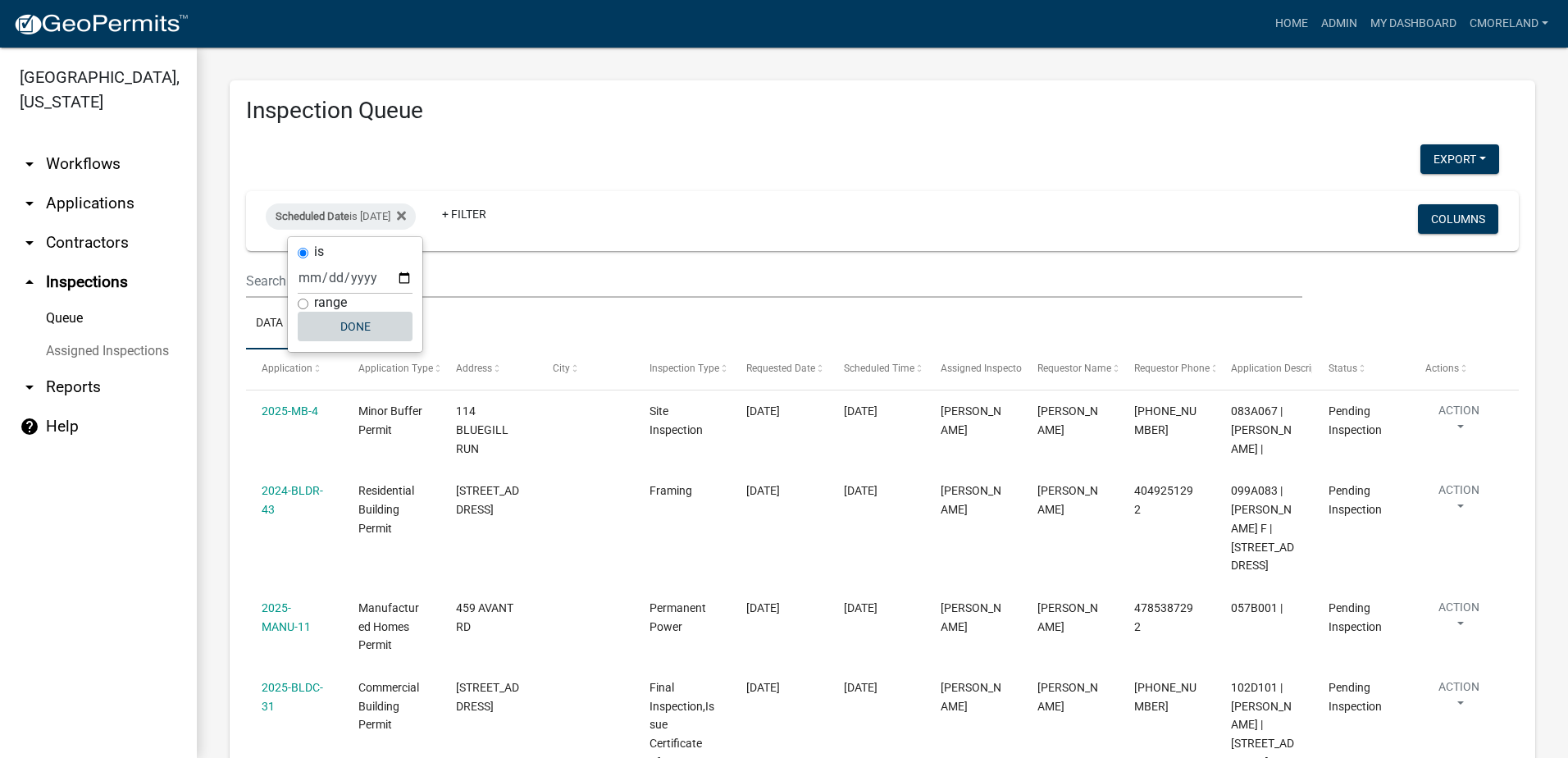
click at [366, 327] on button "Done" at bounding box center [355, 326] width 115 height 30
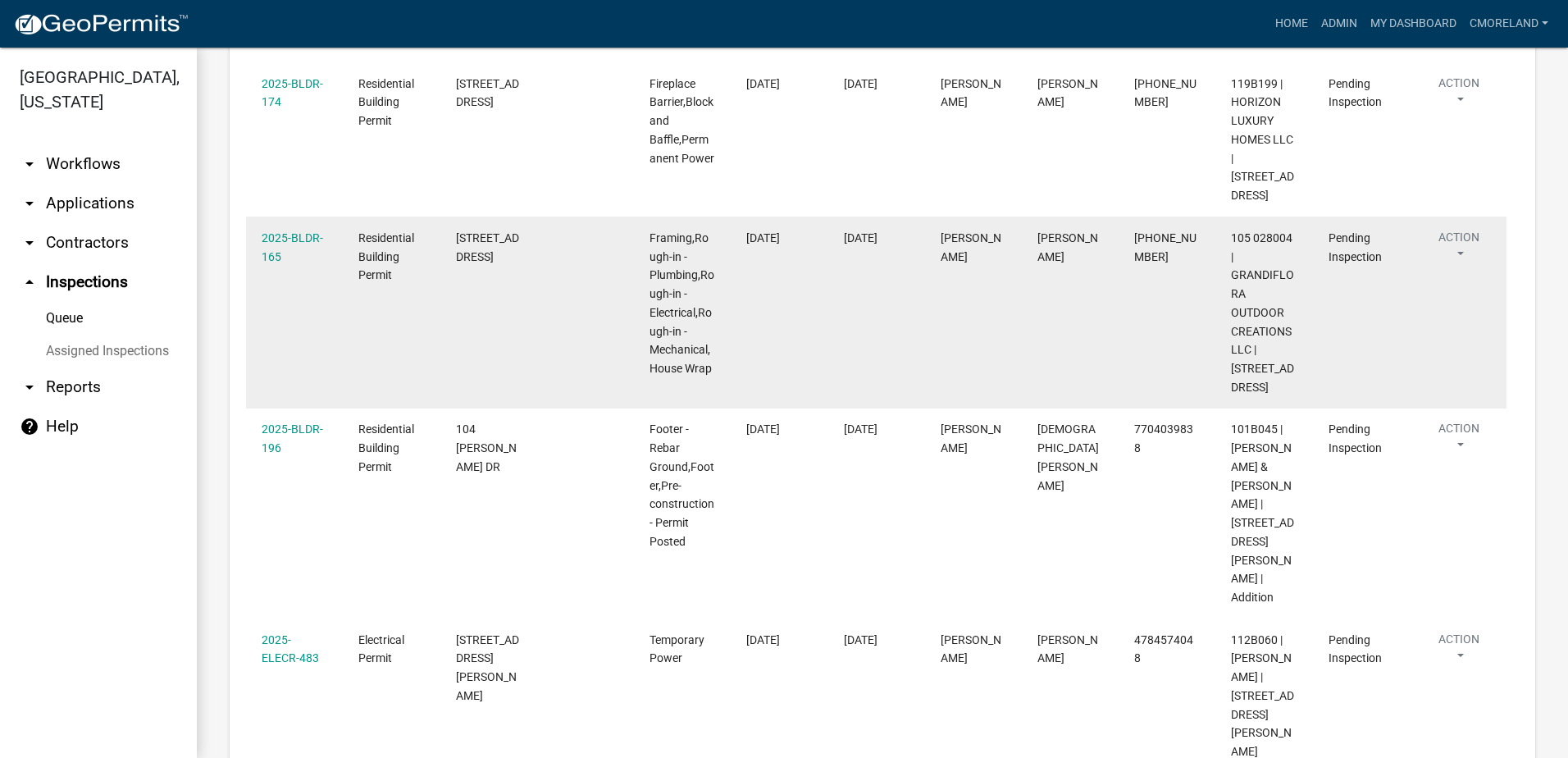
scroll to position [850, 0]
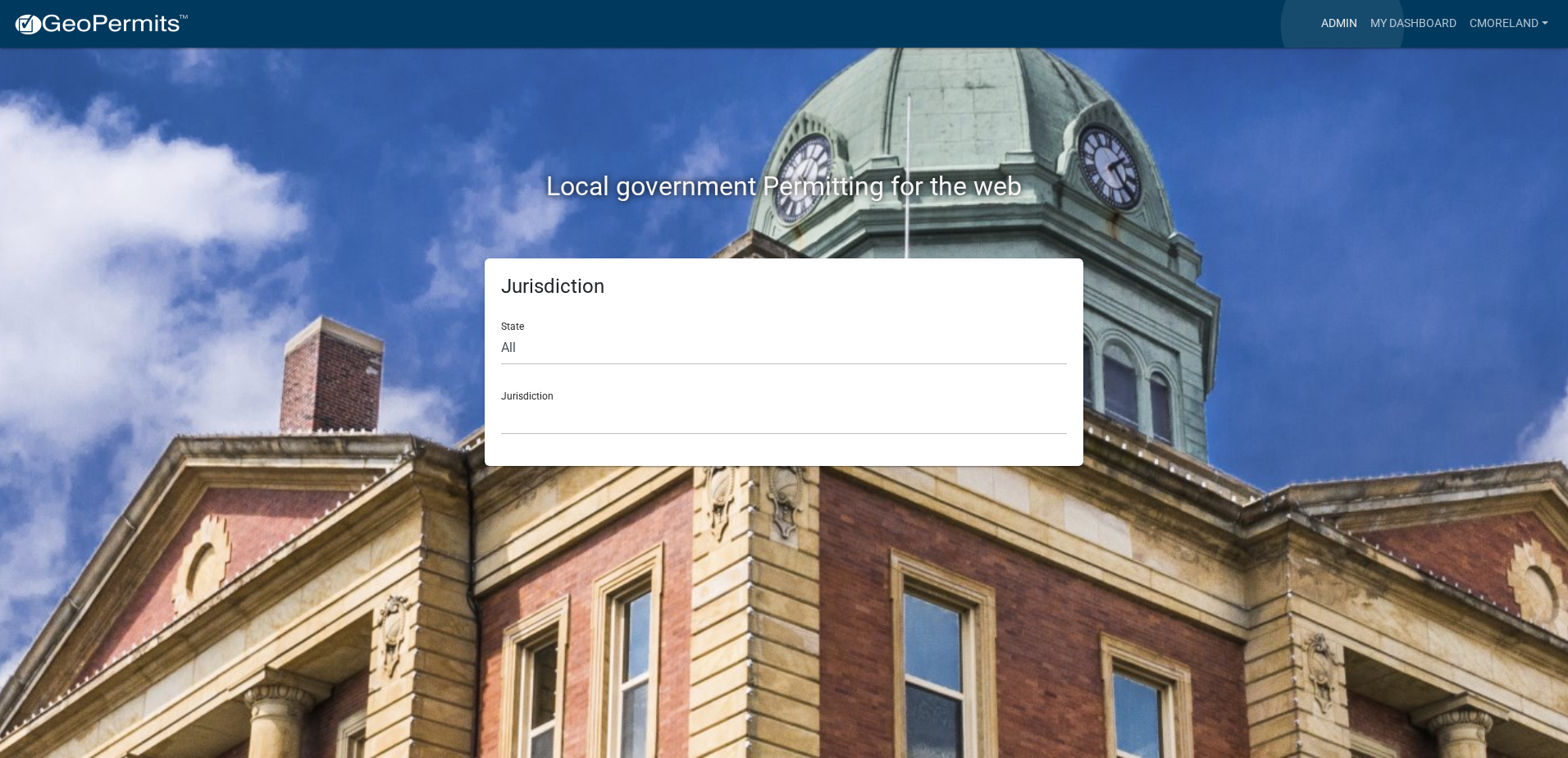
click at [1343, 26] on link "Admin" at bounding box center [1339, 24] width 49 height 31
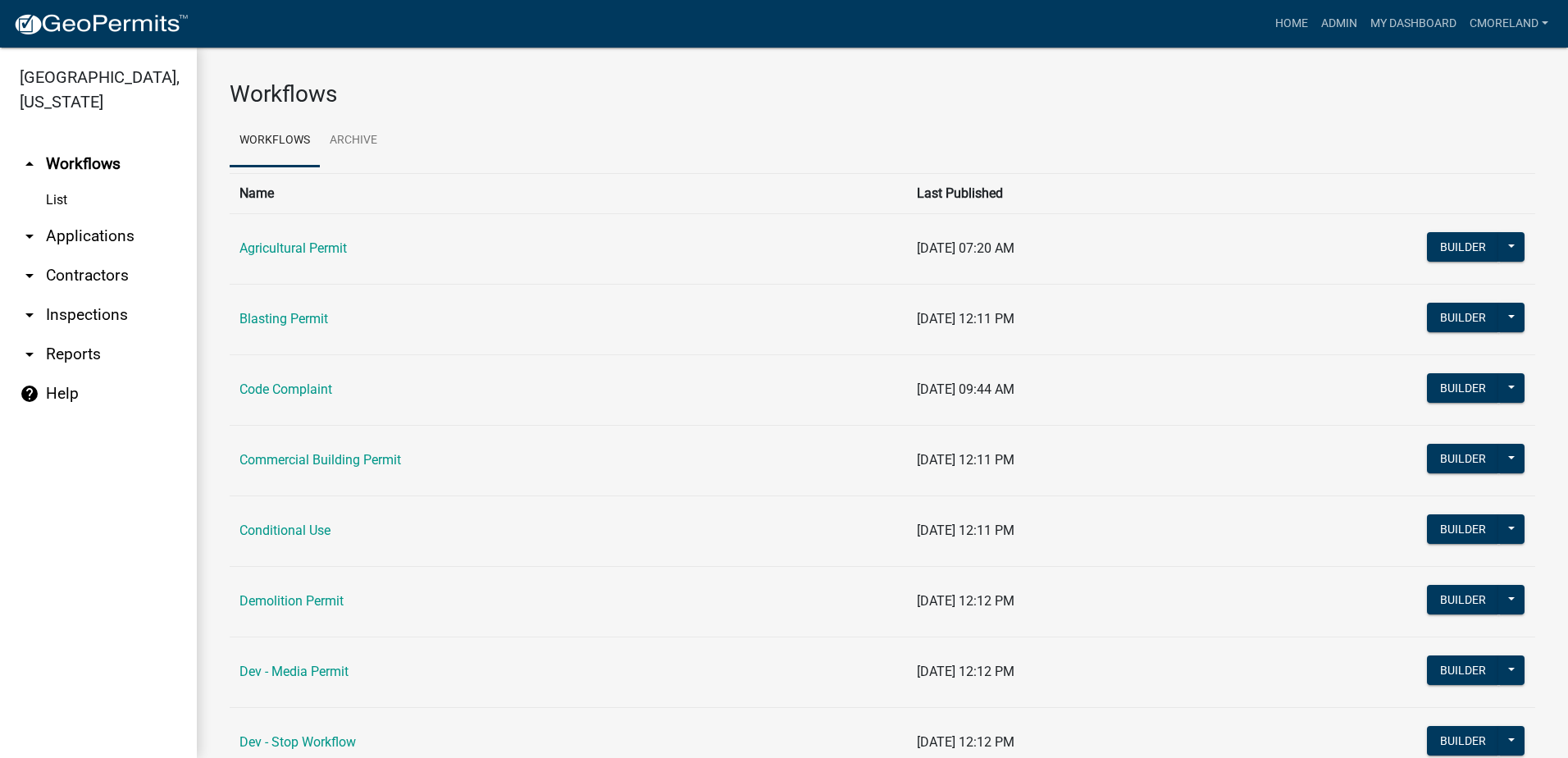
click at [100, 316] on link "arrow_drop_down Inspections" at bounding box center [98, 315] width 197 height 40
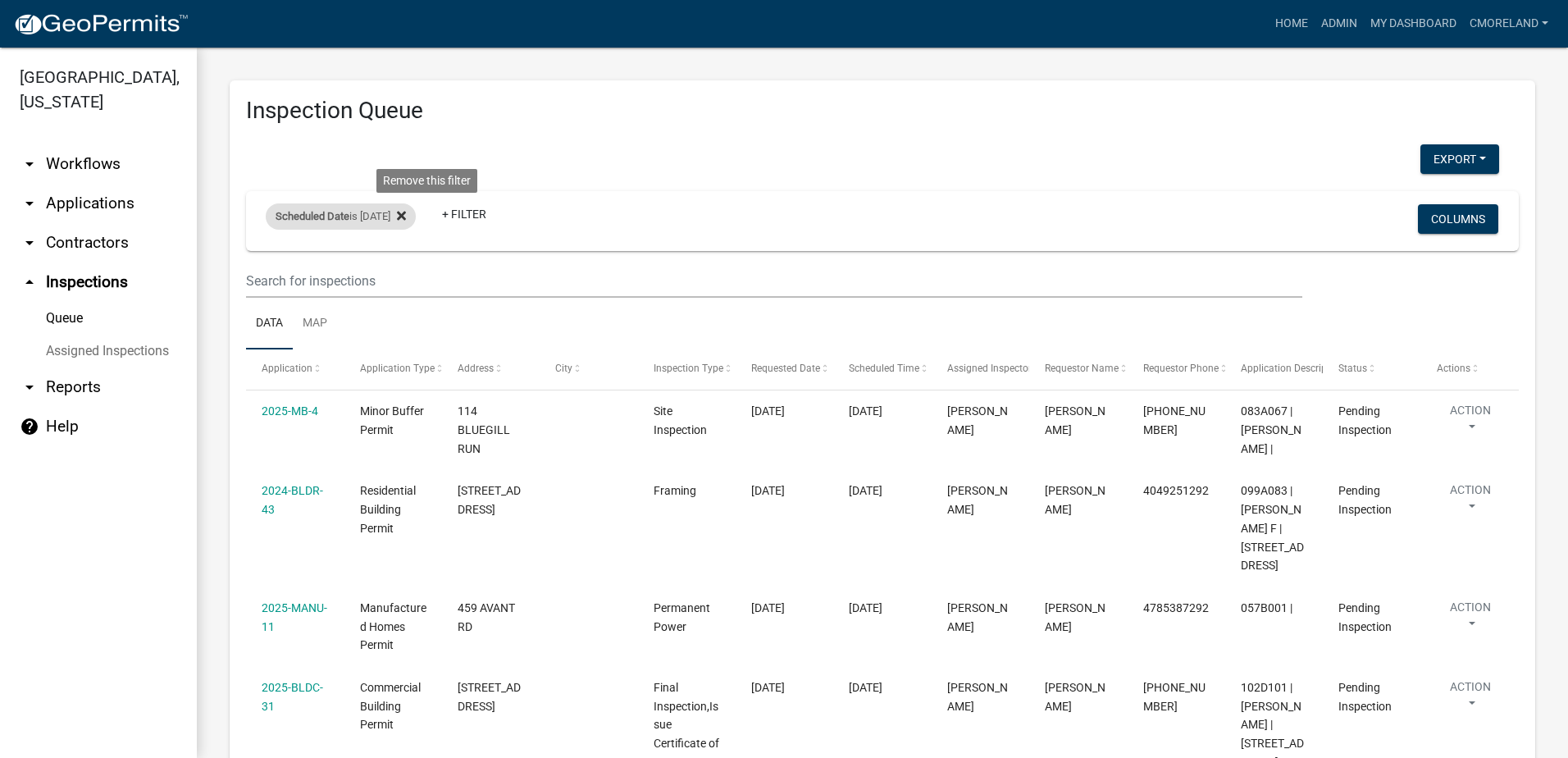
click at [406, 214] on icon at bounding box center [402, 215] width 9 height 9
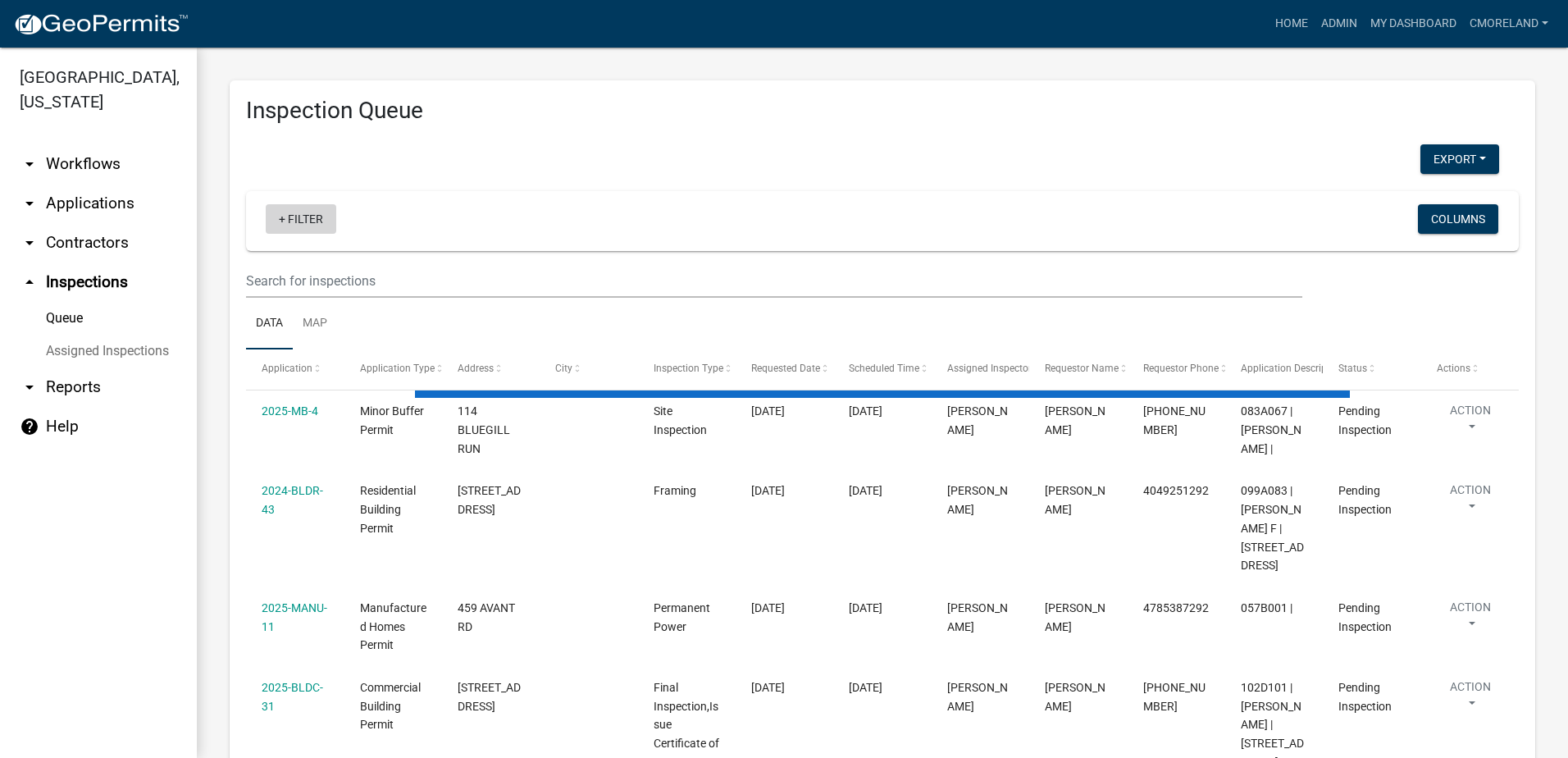
click at [304, 214] on link "+ Filter" at bounding box center [301, 219] width 70 height 30
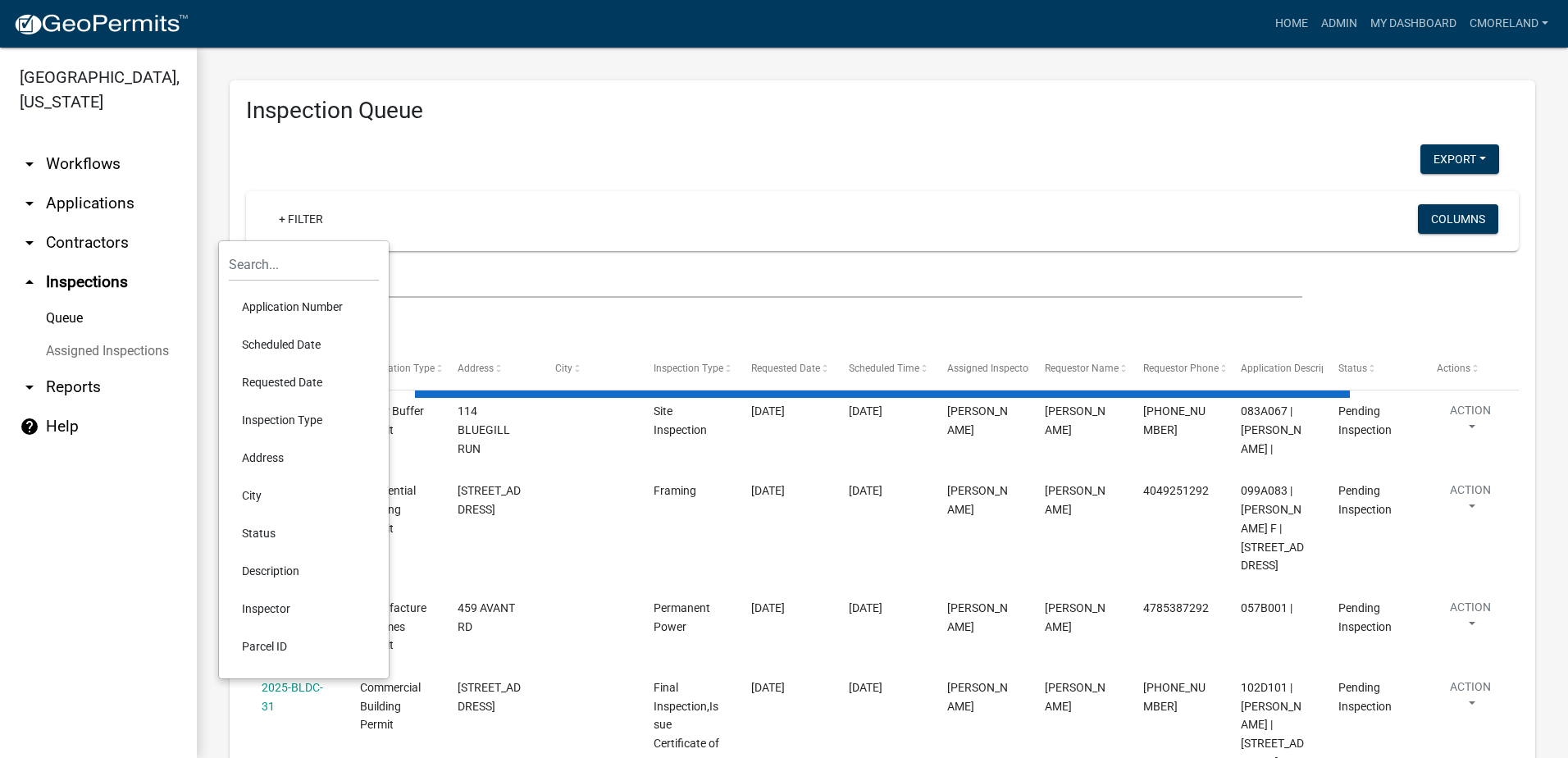
select select "2: 50"
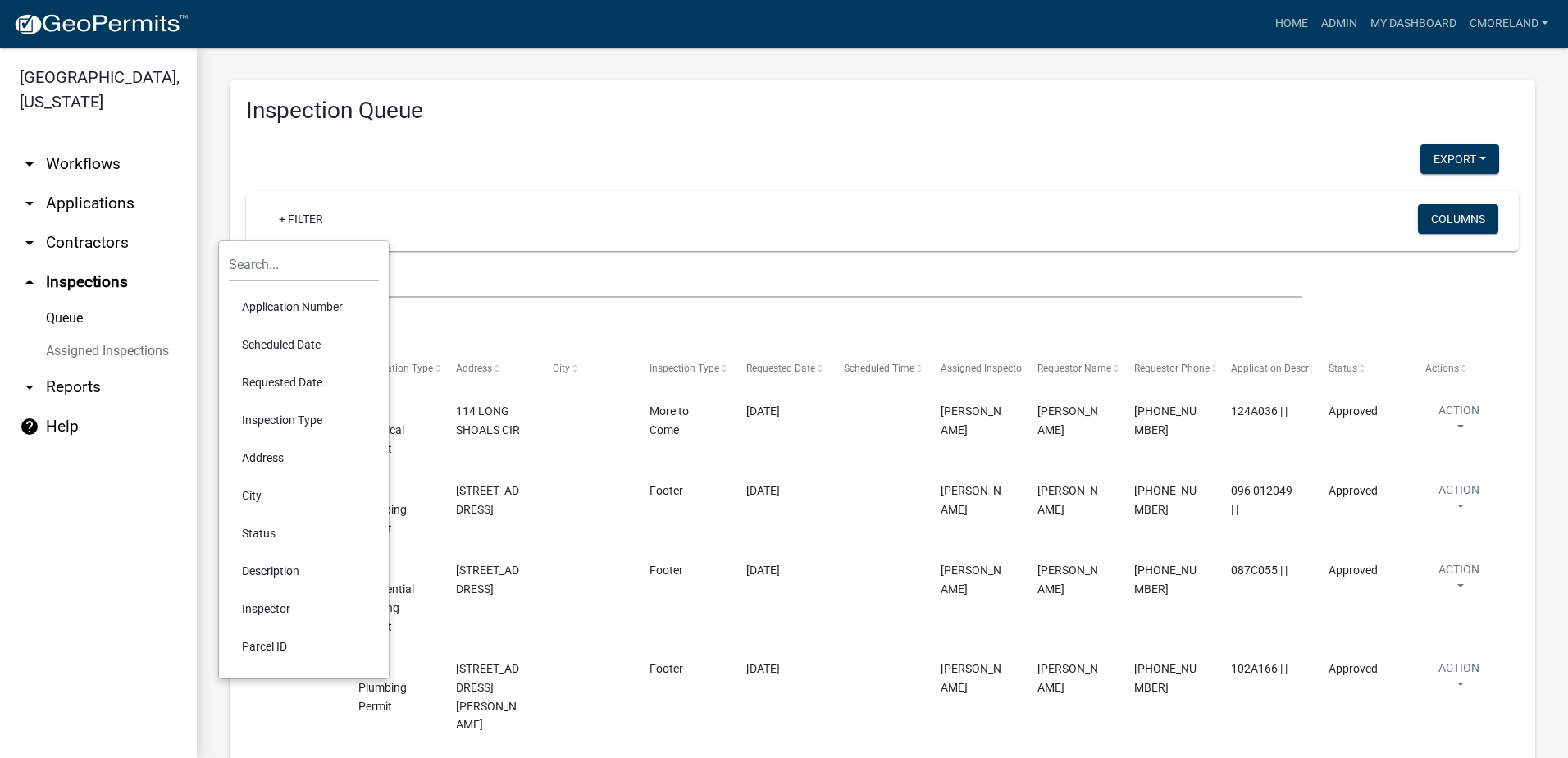
click at [290, 379] on li "Requested Date" at bounding box center [304, 382] width 150 height 38
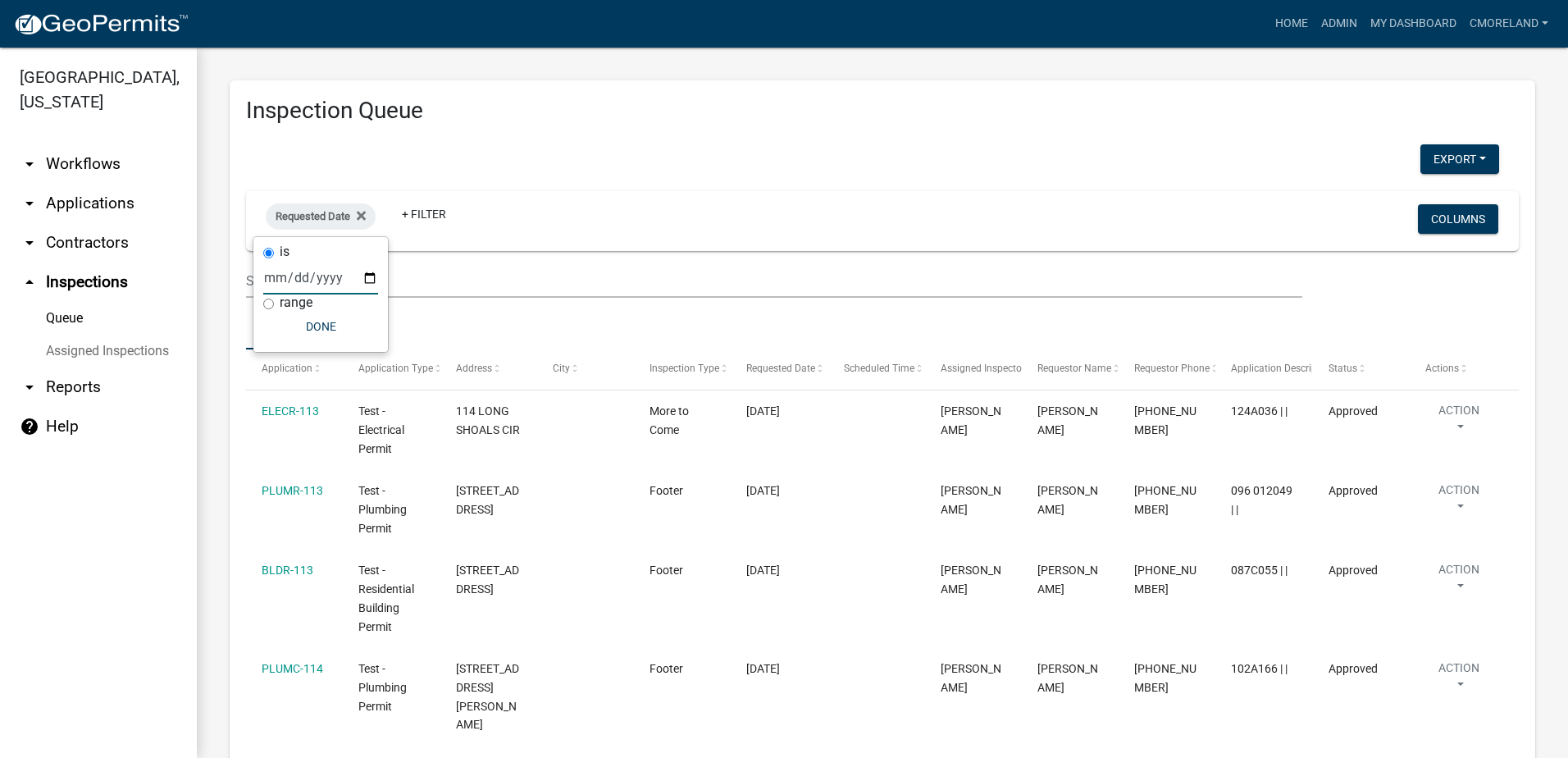
click at [369, 276] on input "date" at bounding box center [321, 277] width 115 height 33
type input "[DATE]"
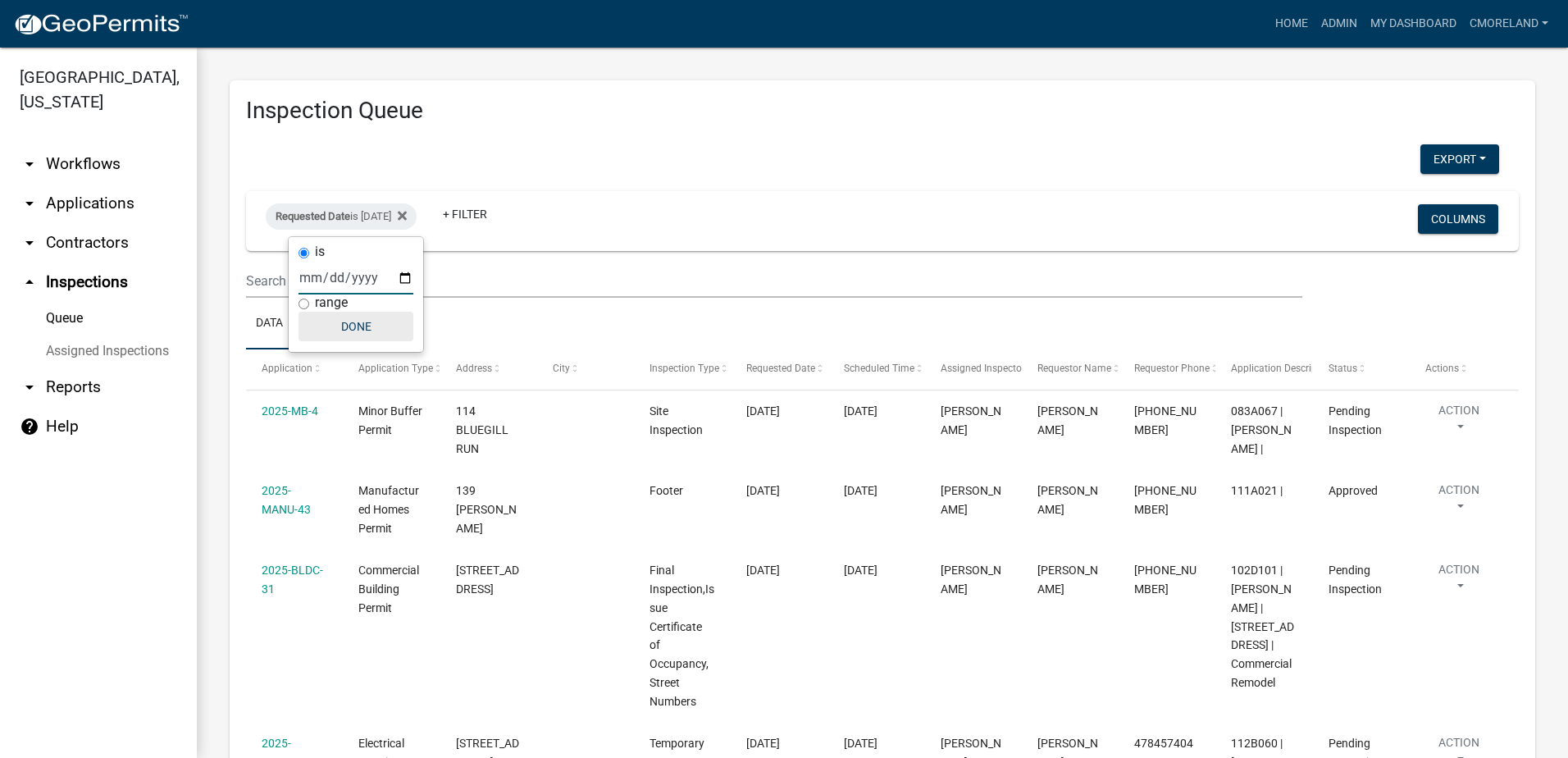
click at [376, 325] on button "Done" at bounding box center [356, 326] width 115 height 30
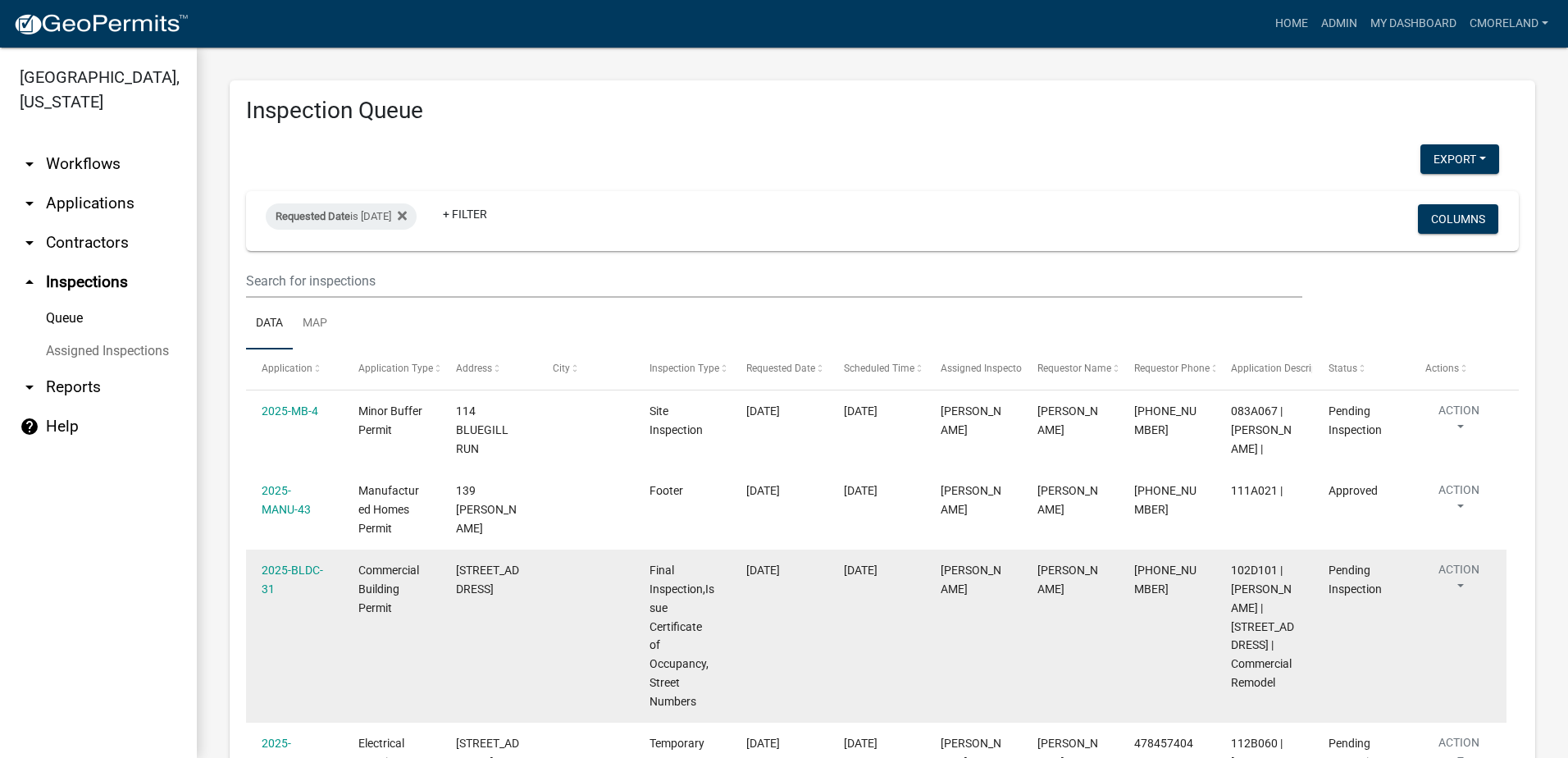
scroll to position [386, 0]
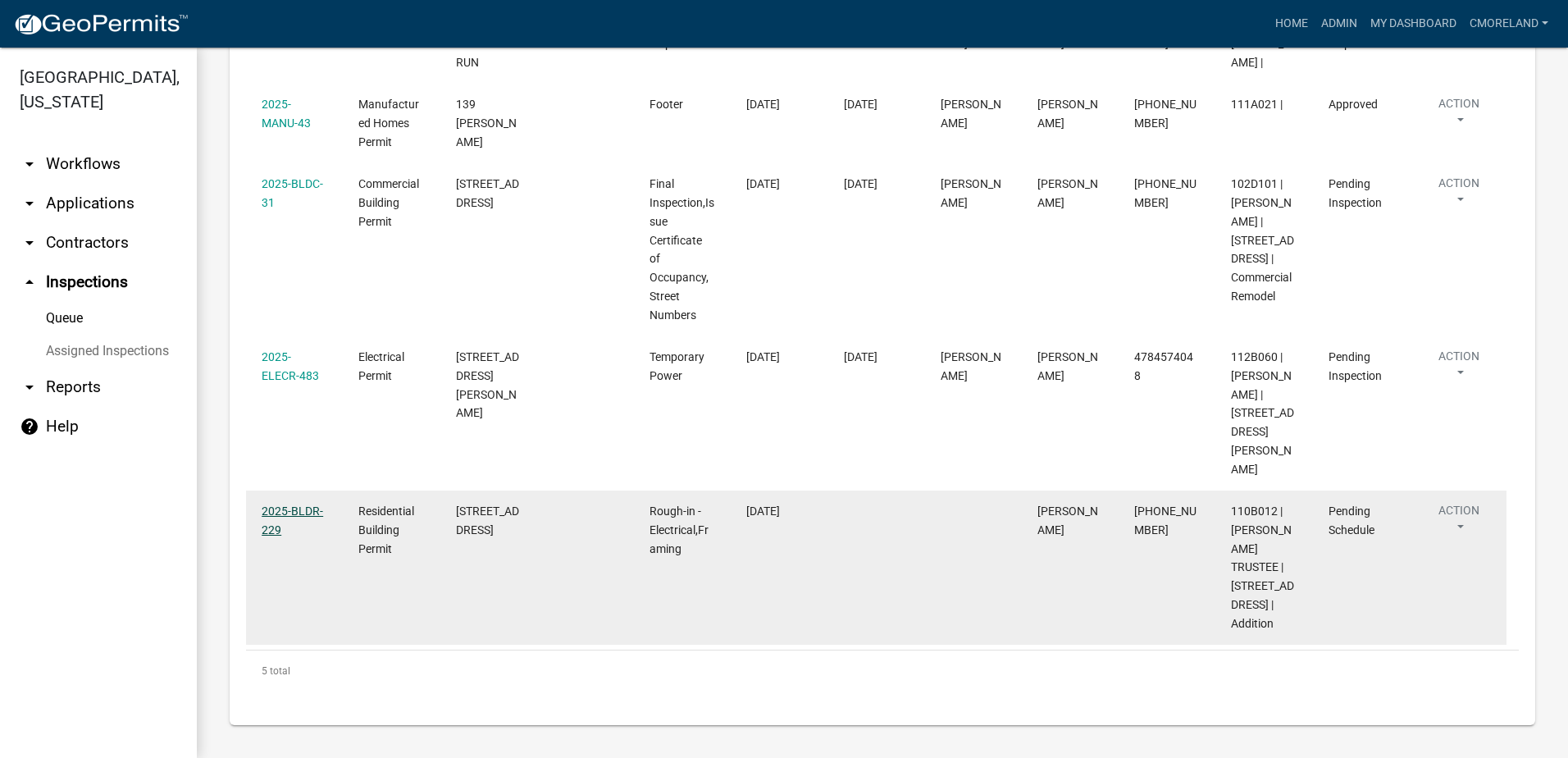
click at [275, 505] on link "2025-BLDR-229" at bounding box center [292, 520] width 62 height 32
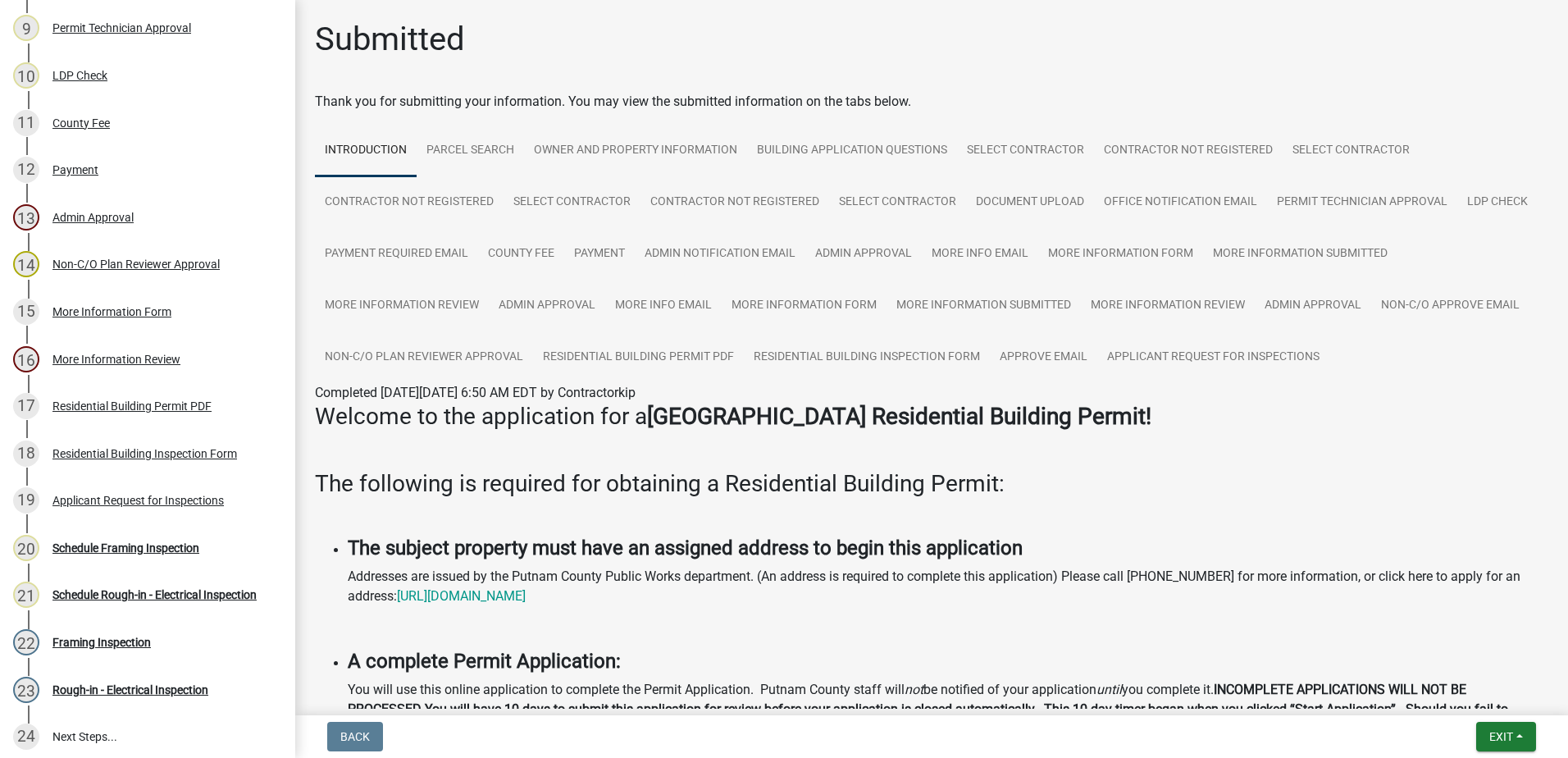
scroll to position [642, 0]
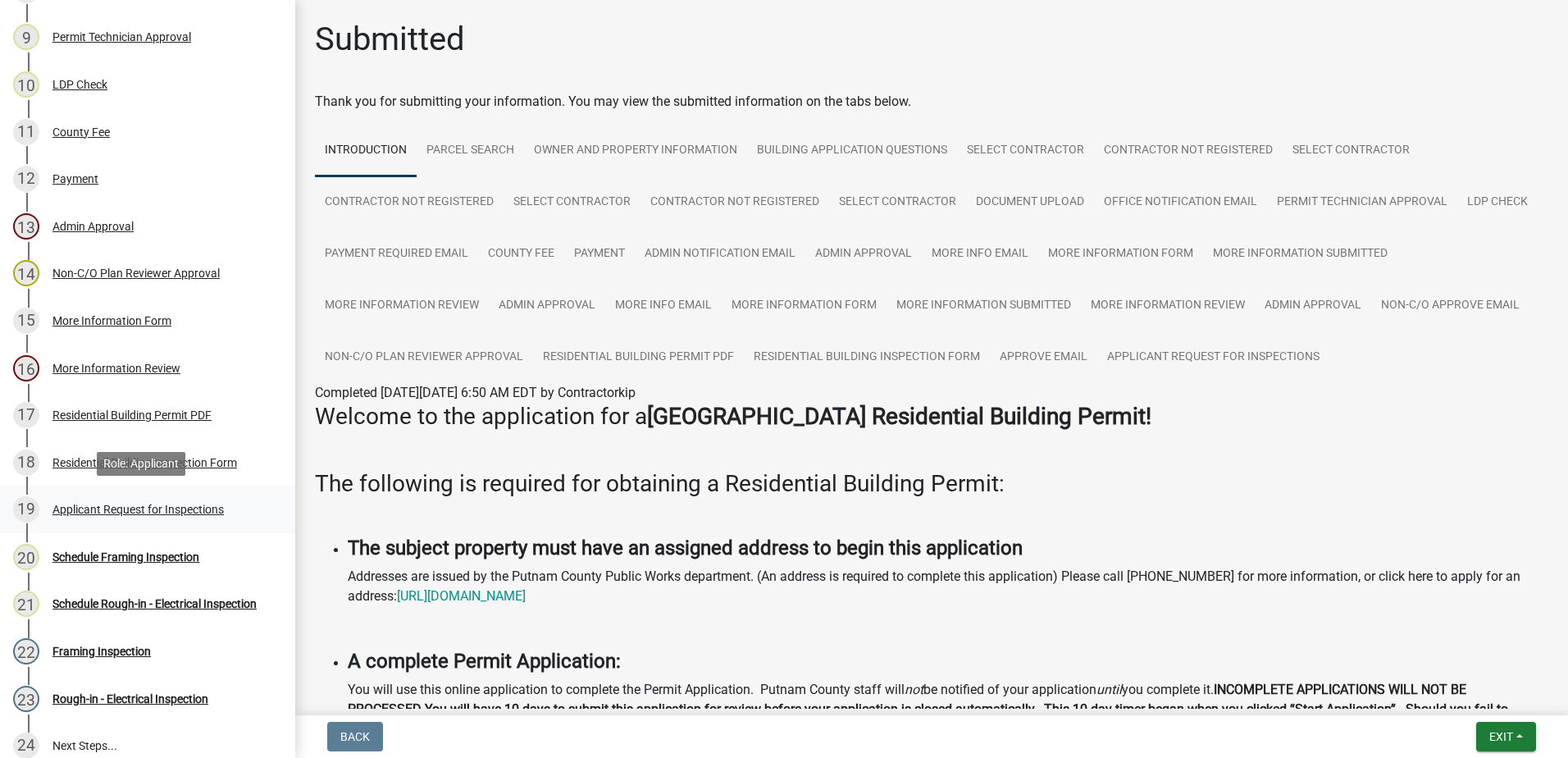
click at [120, 511] on div "Applicant Request for Inspections" at bounding box center [139, 509] width 172 height 11
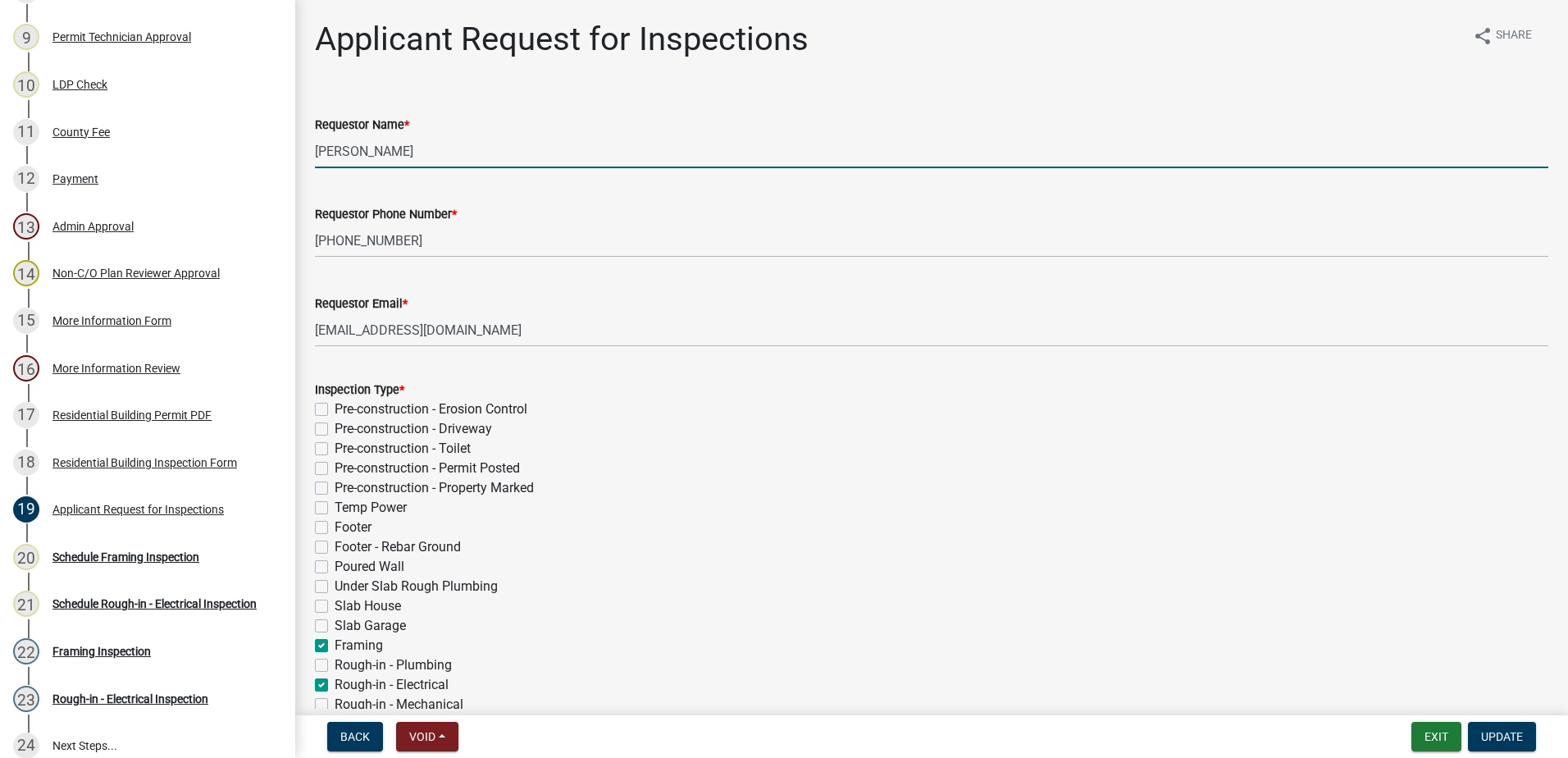
click at [451, 152] on input "[PERSON_NAME]" at bounding box center [931, 152] width 1234 height 33
type input "M"
type input "[PERSON_NAME]"
click at [1496, 734] on span "Update" at bounding box center [1501, 737] width 42 height 13
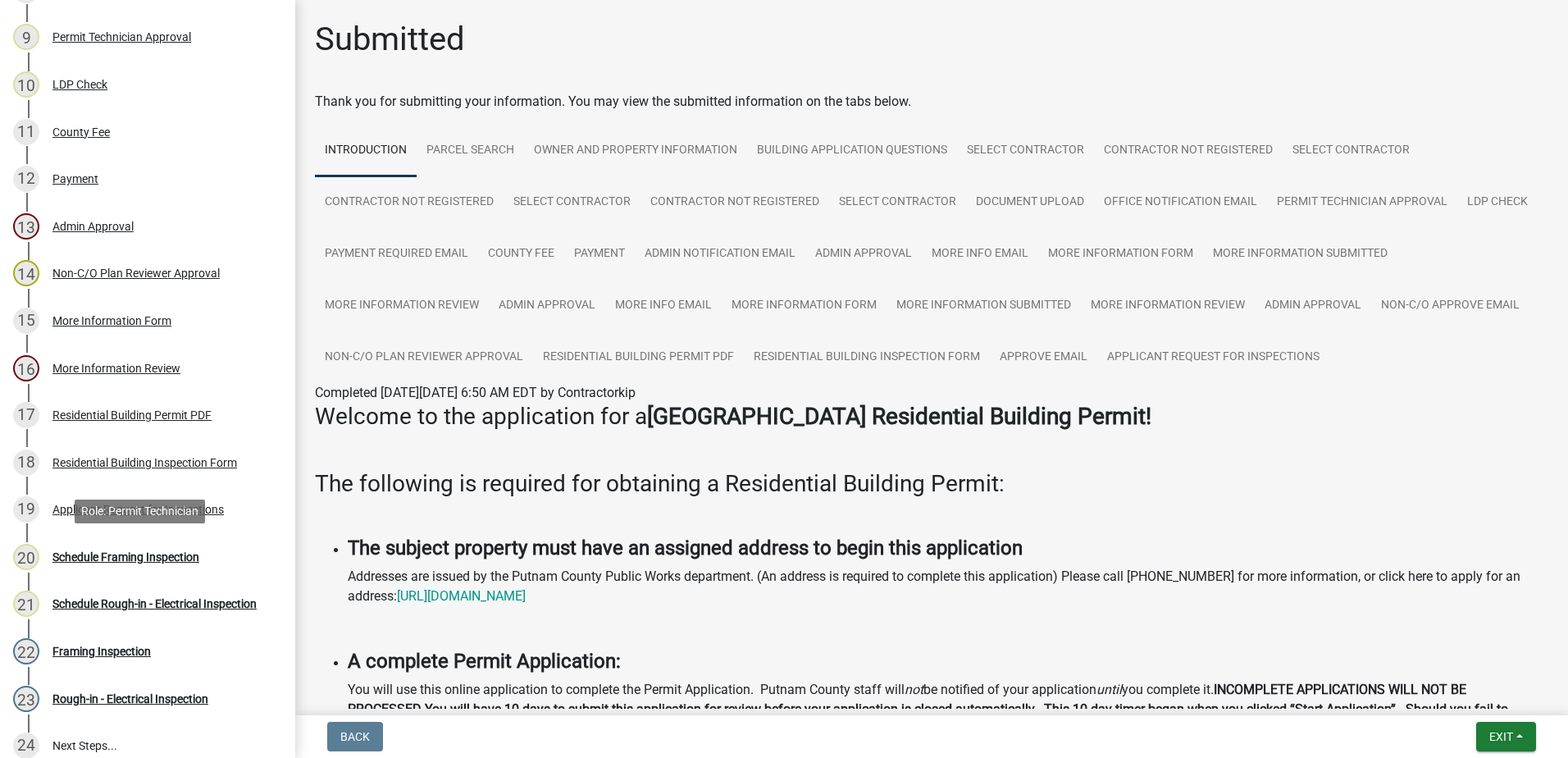
click at [124, 553] on div "Schedule Framing Inspection" at bounding box center [126, 557] width 147 height 11
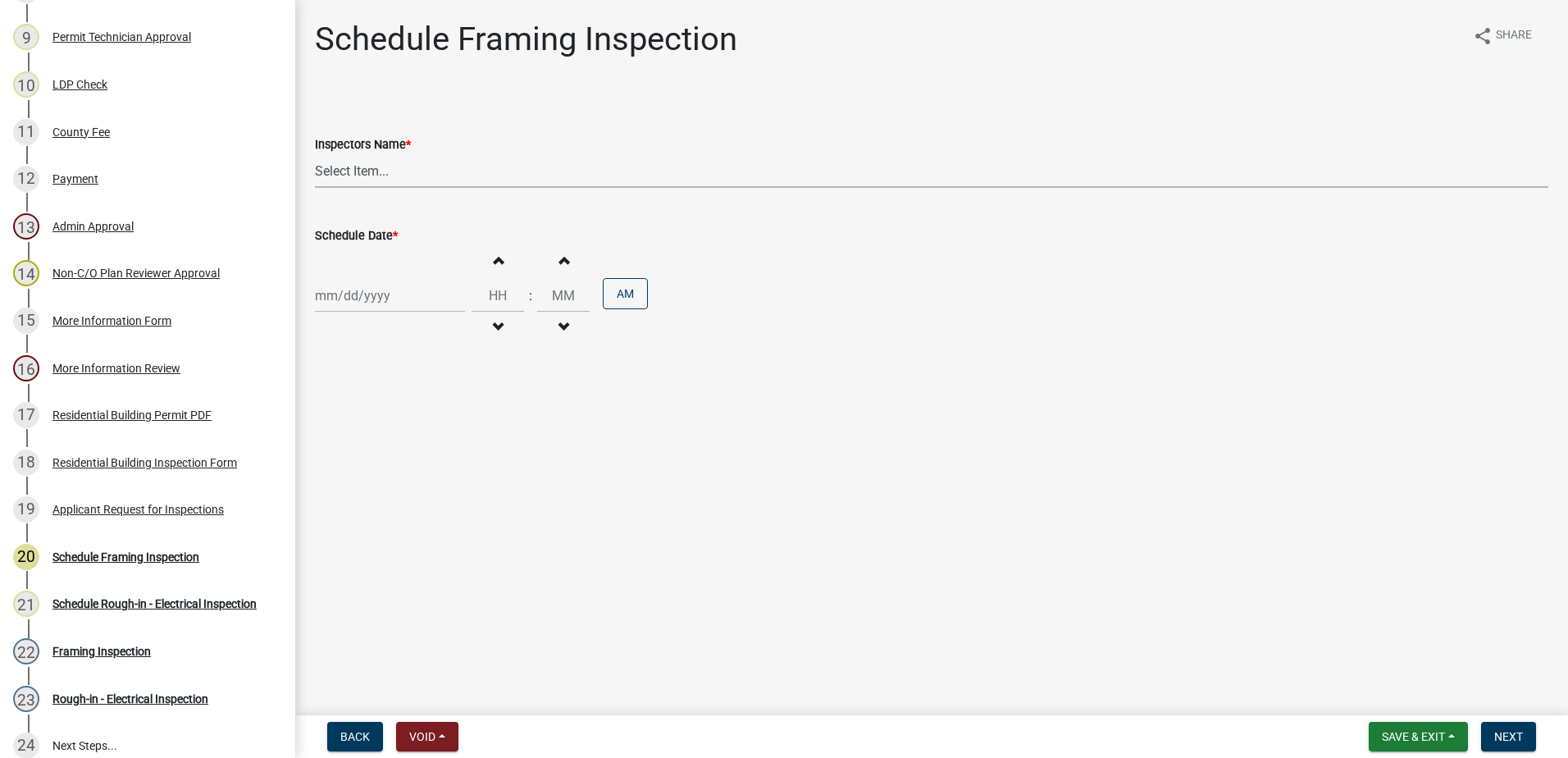
click at [433, 167] on select "Select Item... mrivera ([PERSON_NAME]) [PERSON_NAME] ([PERSON_NAME] ([PERSON_NA…" at bounding box center [931, 171] width 1234 height 33
select select "07642ab0-564c-47bb-824b-0ccf2da83593"
click at [315, 154] on select "Select Item... mrivera ([PERSON_NAME]) [PERSON_NAME] ([PERSON_NAME] ([PERSON_NA…" at bounding box center [931, 171] width 1234 height 33
select select "9"
select select "2025"
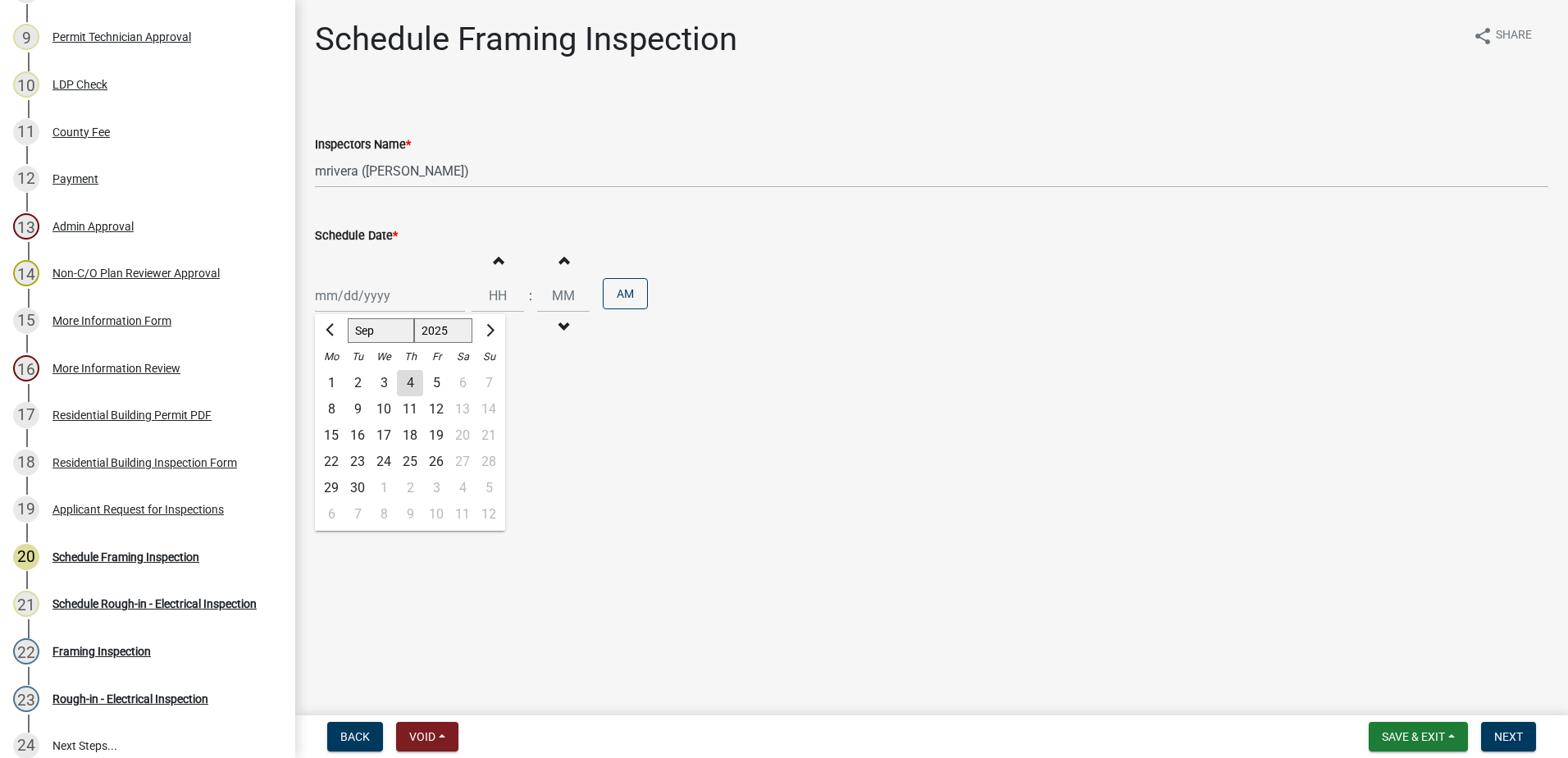
click at [398, 303] on div "[PERSON_NAME] Feb Mar Apr [PERSON_NAME][DATE] Oct Nov [DATE] 1526 1527 1528 152…" at bounding box center [390, 296] width 150 height 33
click at [442, 382] on div "5" at bounding box center [436, 383] width 26 height 26
type input "[DATE]"
click at [1507, 736] on span "Next" at bounding box center [1508, 737] width 29 height 13
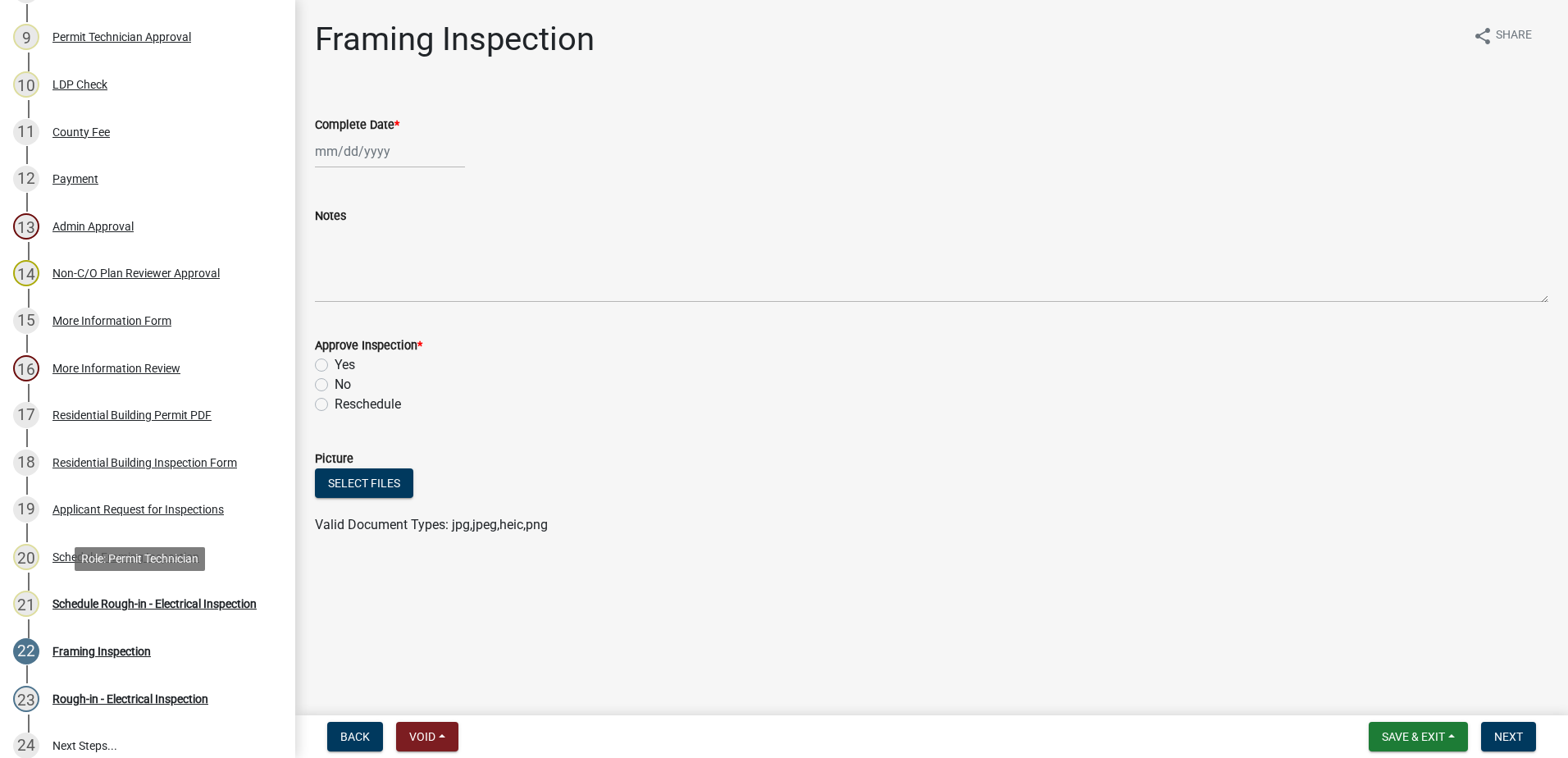
click at [126, 598] on div "Schedule Rough-in - Electrical Inspection" at bounding box center [154, 604] width 204 height 11
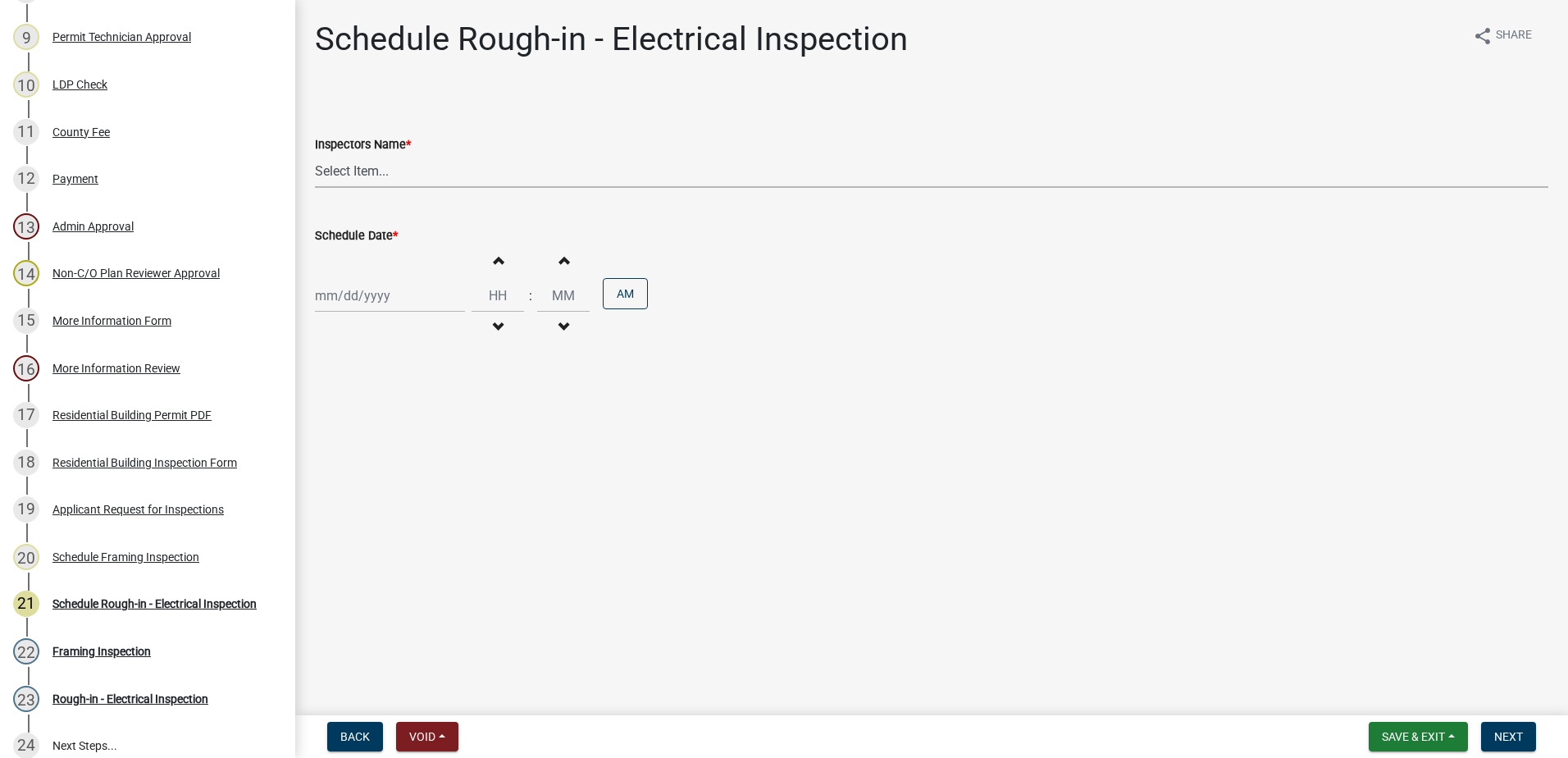
click at [460, 181] on select "Select Item... mrivera ([PERSON_NAME]) [PERSON_NAME] ([PERSON_NAME] ([PERSON_NA…" at bounding box center [931, 171] width 1234 height 33
select select "07642ab0-564c-47bb-824b-0ccf2da83593"
click at [315, 154] on select "Select Item... mrivera ([PERSON_NAME]) [PERSON_NAME] ([PERSON_NAME] ([PERSON_NA…" at bounding box center [931, 171] width 1234 height 33
click at [444, 303] on div at bounding box center [390, 296] width 150 height 33
select select "9"
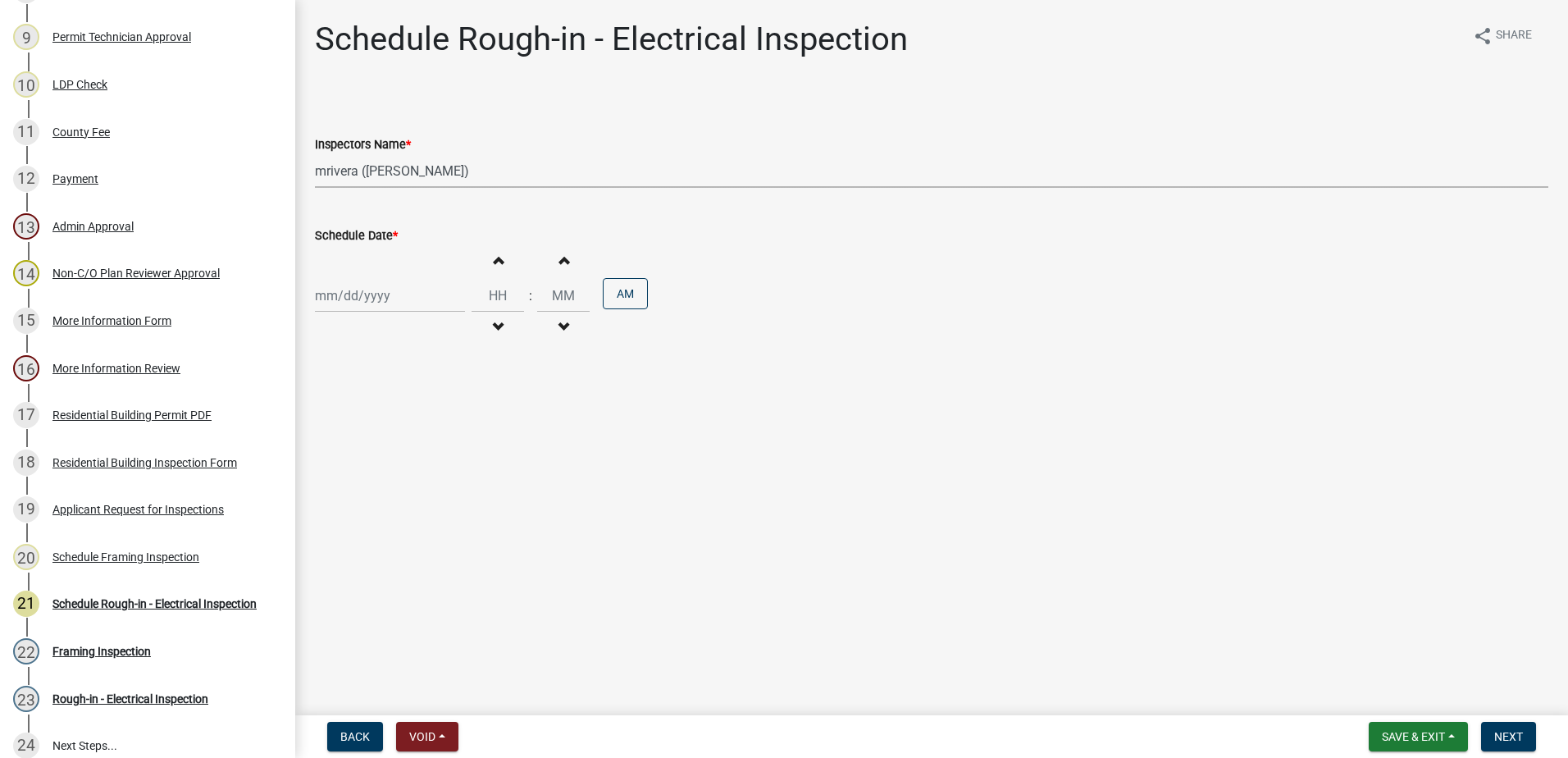
select select "2025"
click at [437, 378] on div "5" at bounding box center [436, 383] width 26 height 26
type input "[DATE]"
click at [1507, 730] on span "Next" at bounding box center [1508, 737] width 29 height 13
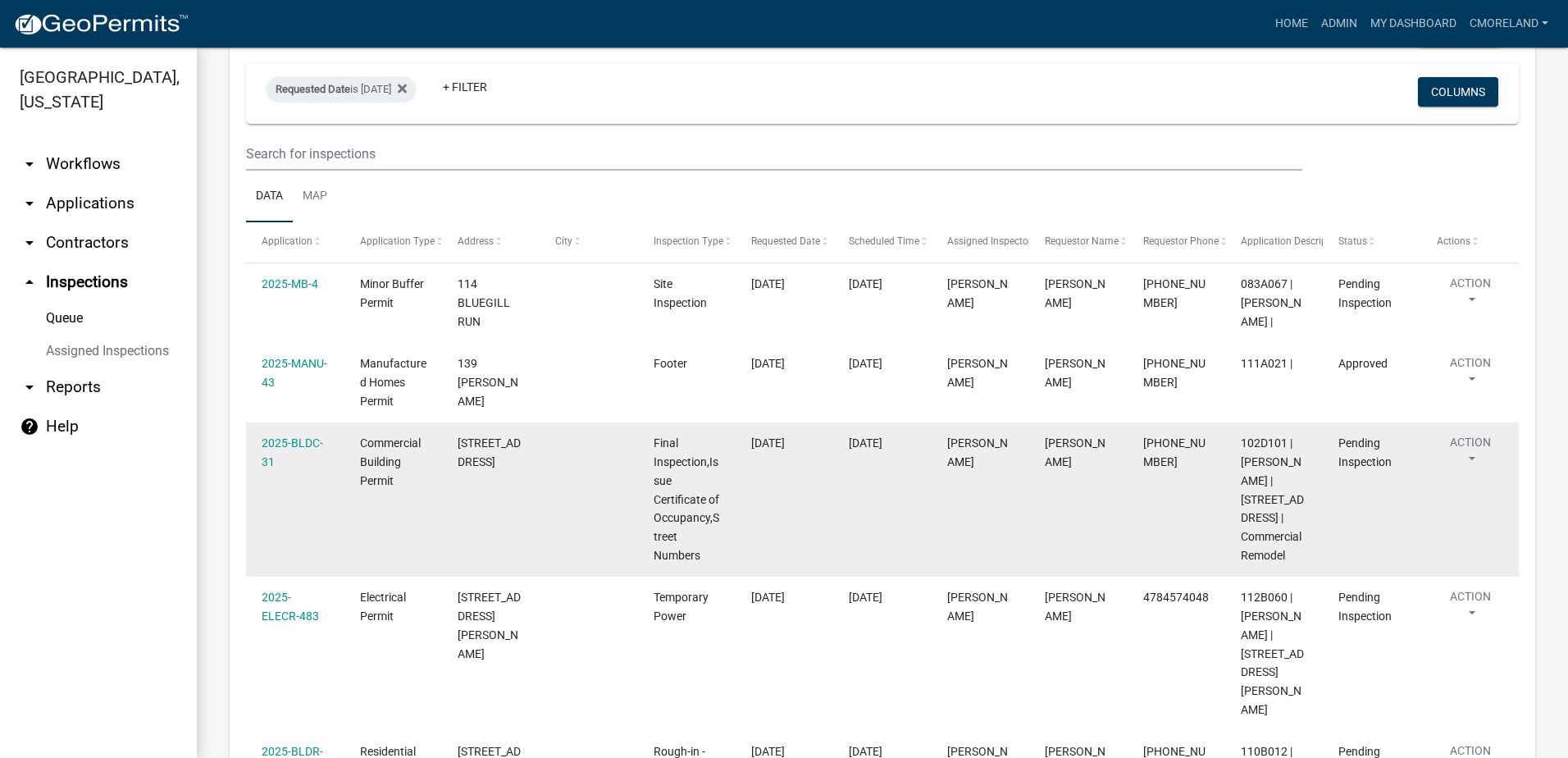
scroll to position [40, 0]
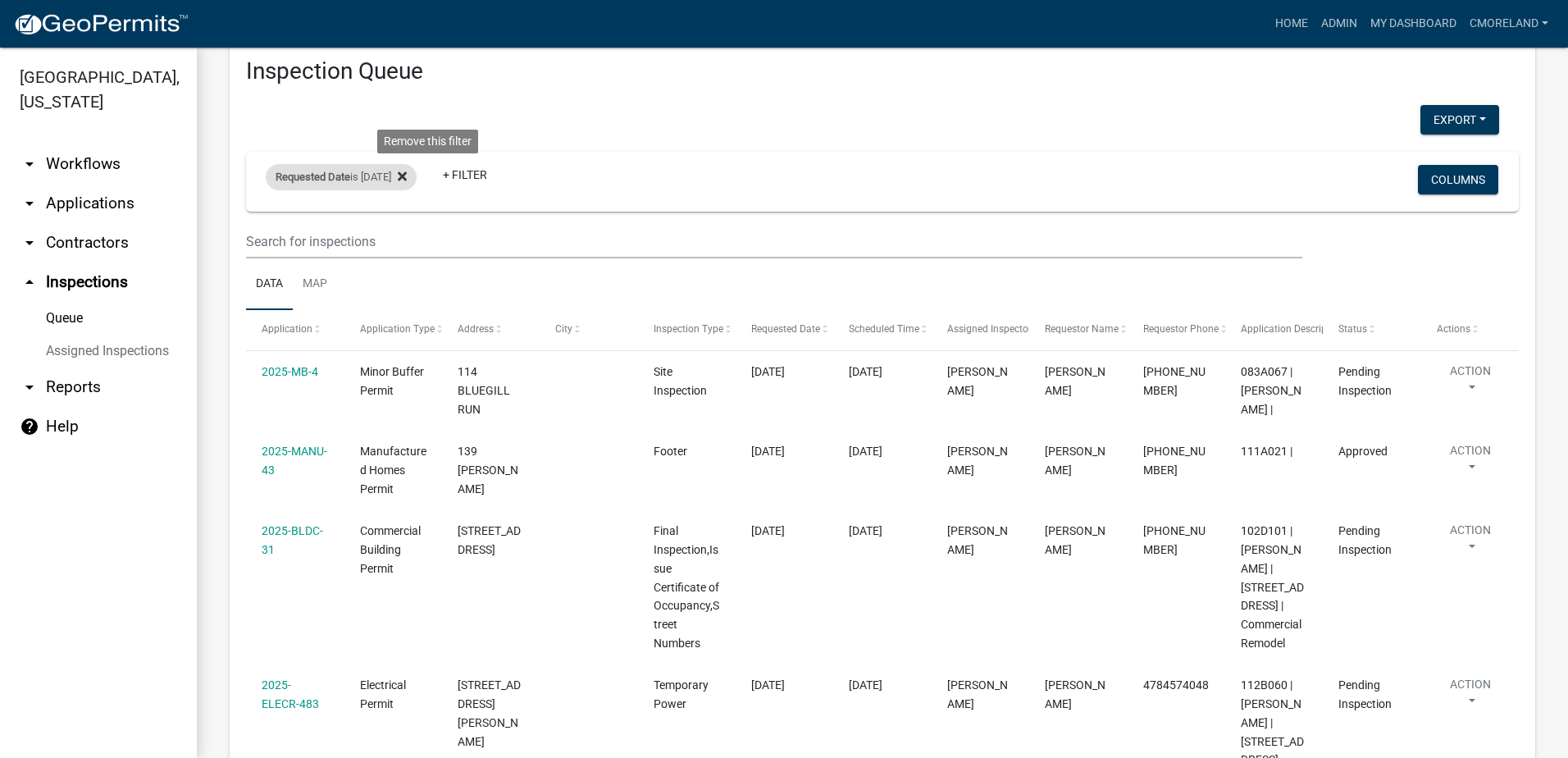
click at [407, 174] on icon at bounding box center [403, 177] width 9 height 9
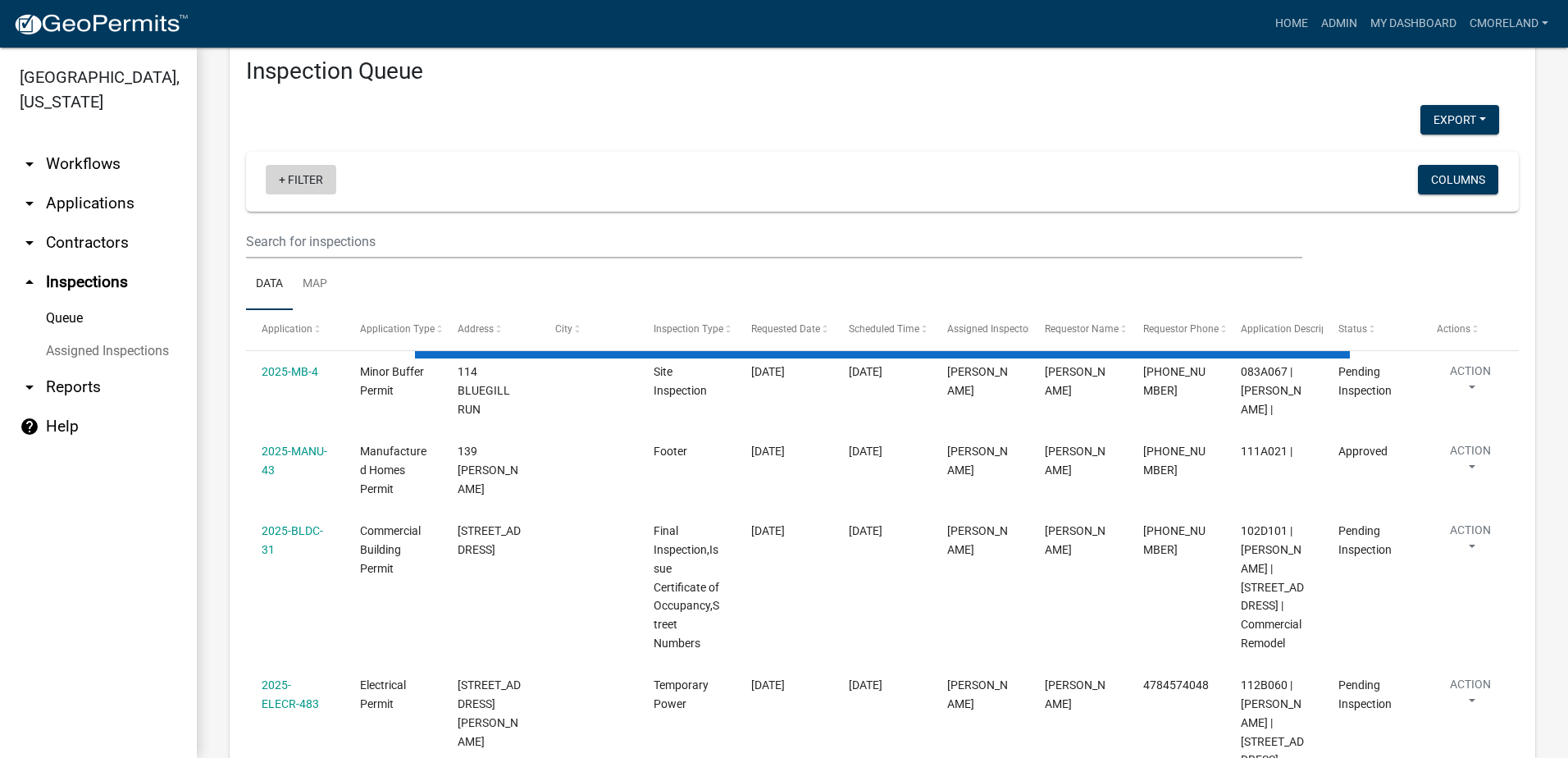
click at [301, 177] on link "+ Filter" at bounding box center [301, 179] width 70 height 30
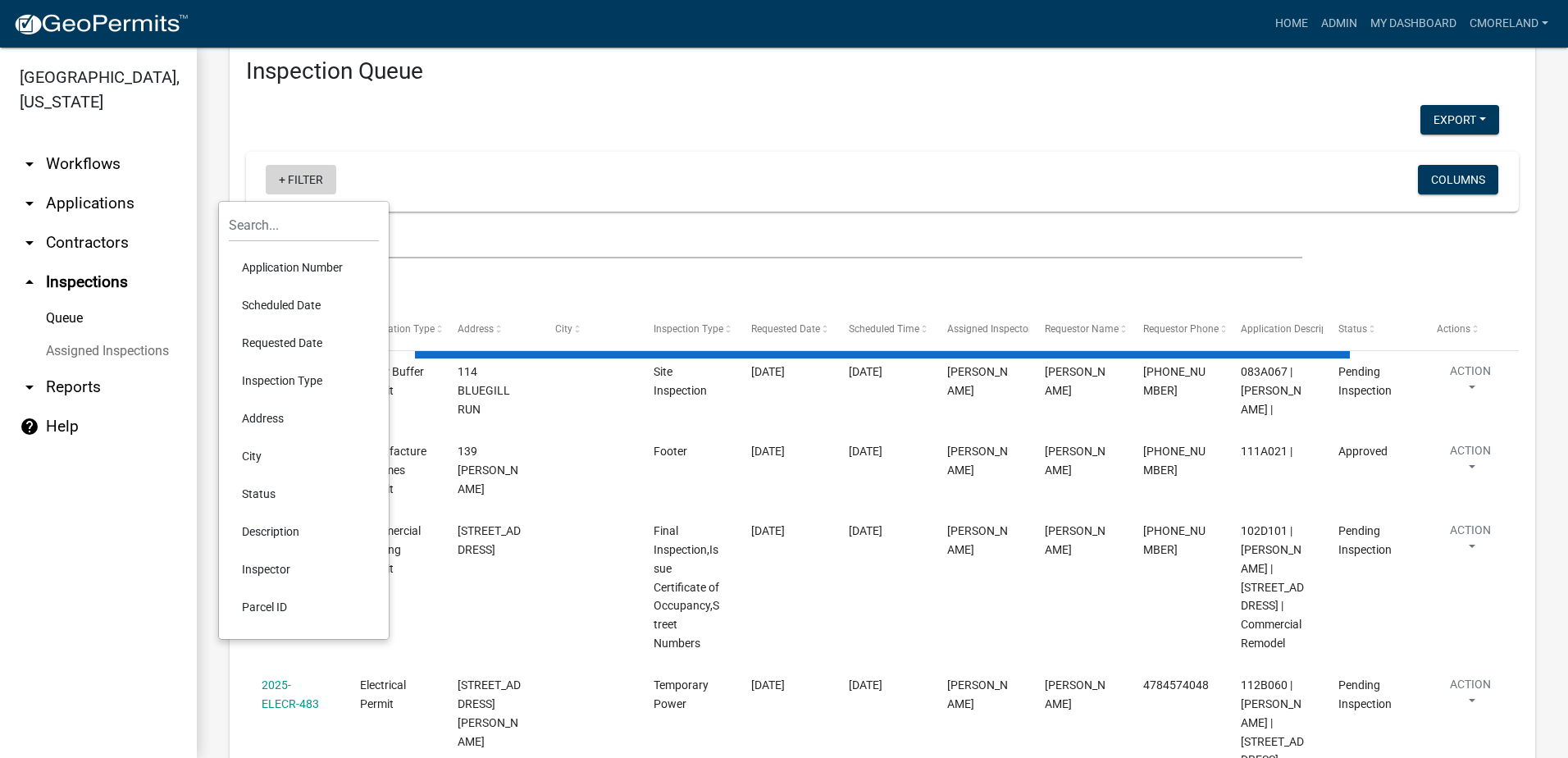
select select "2: 50"
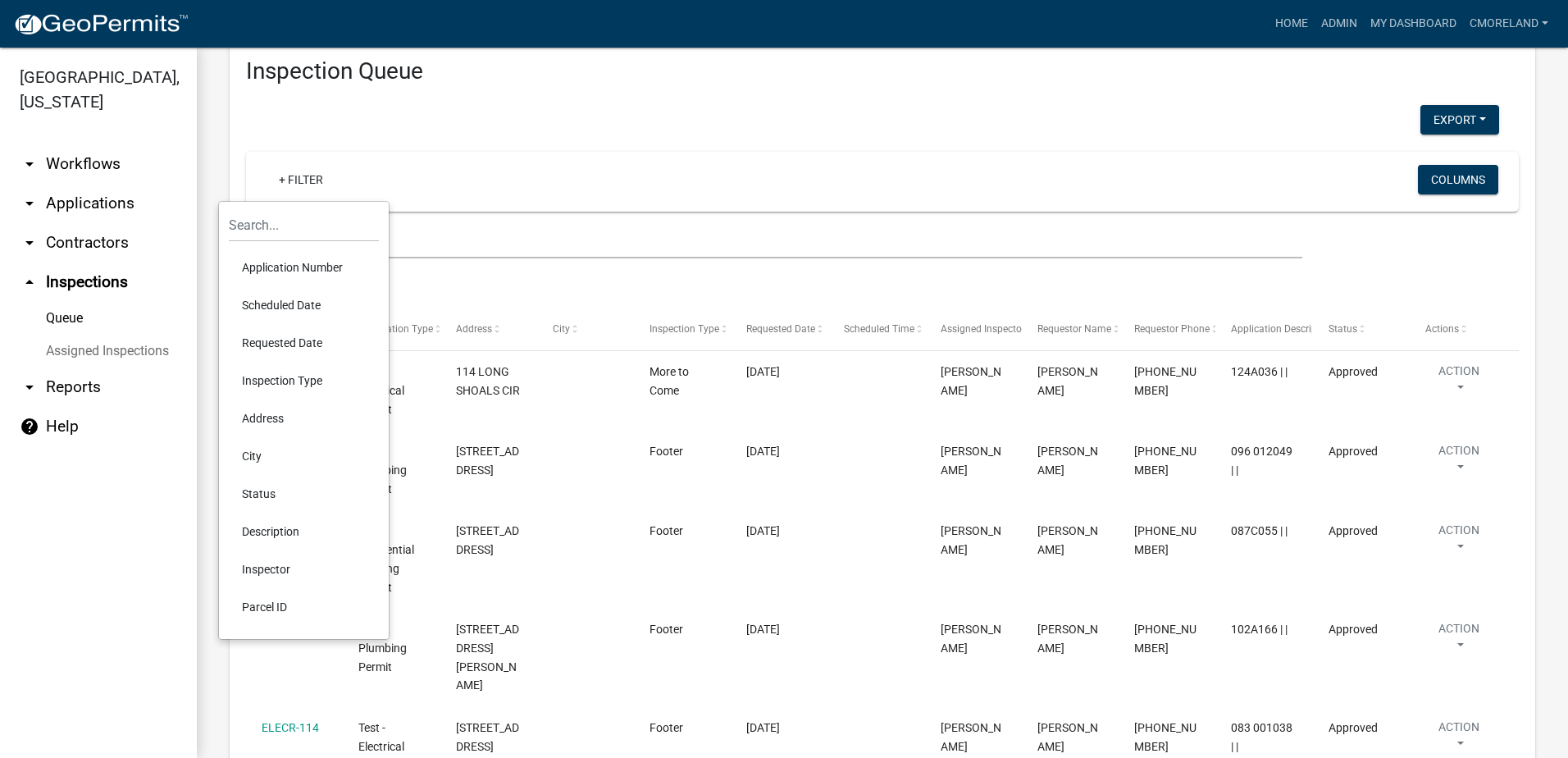
click at [283, 299] on li "Scheduled Date" at bounding box center [304, 305] width 150 height 38
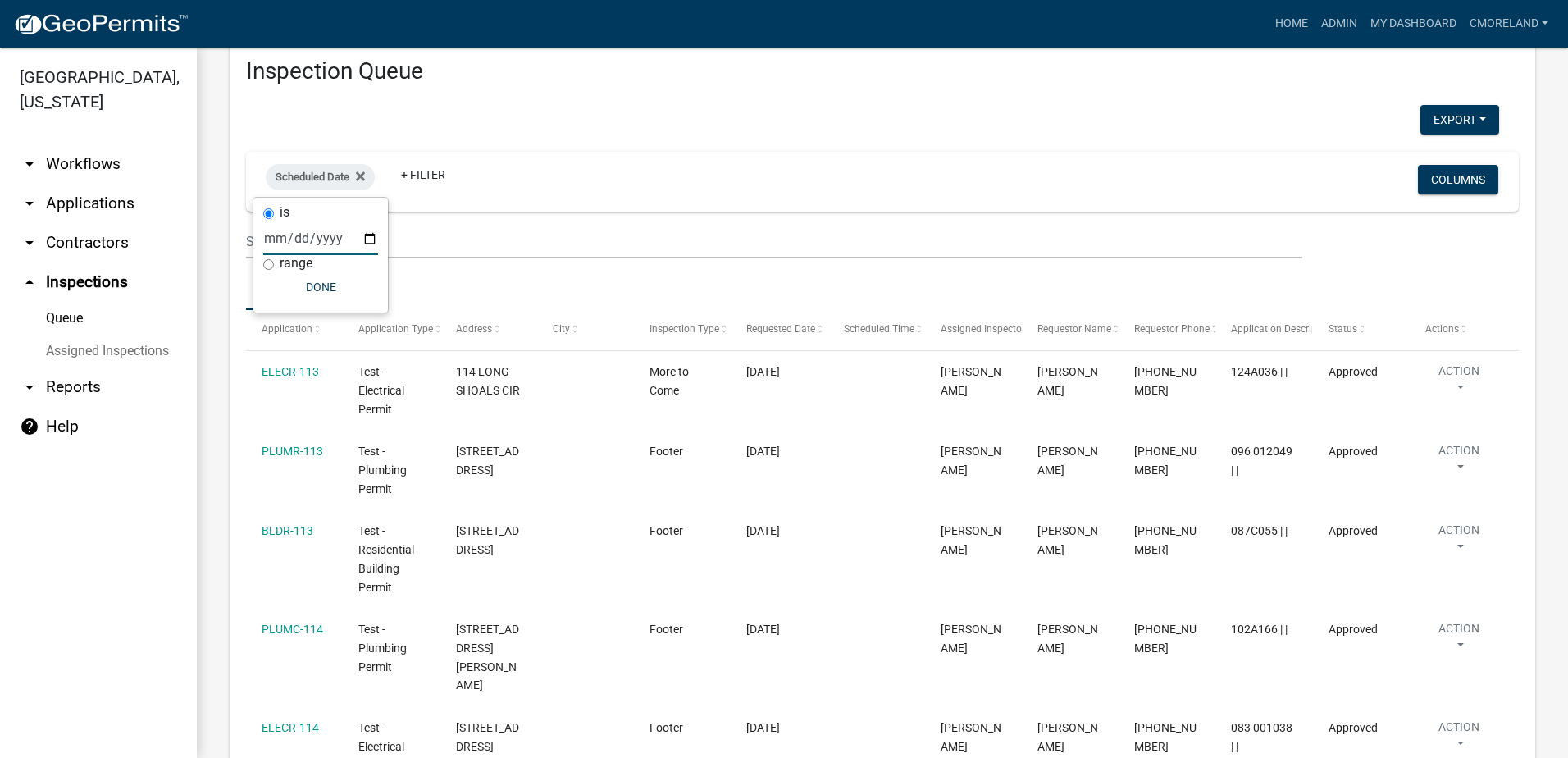
click at [370, 238] on input "date" at bounding box center [321, 238] width 115 height 33
type input "[DATE]"
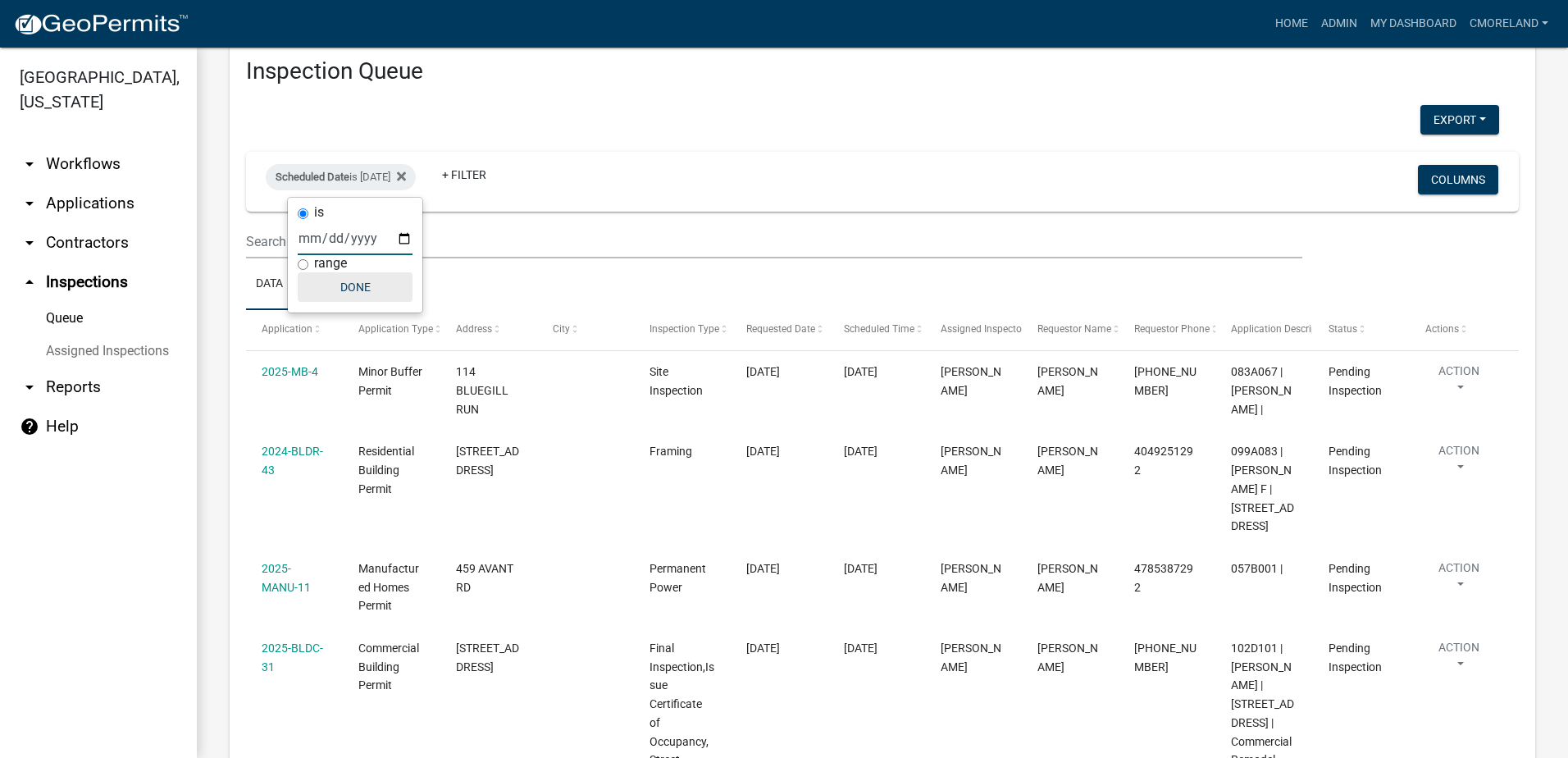
click at [355, 287] on button "Done" at bounding box center [355, 287] width 115 height 30
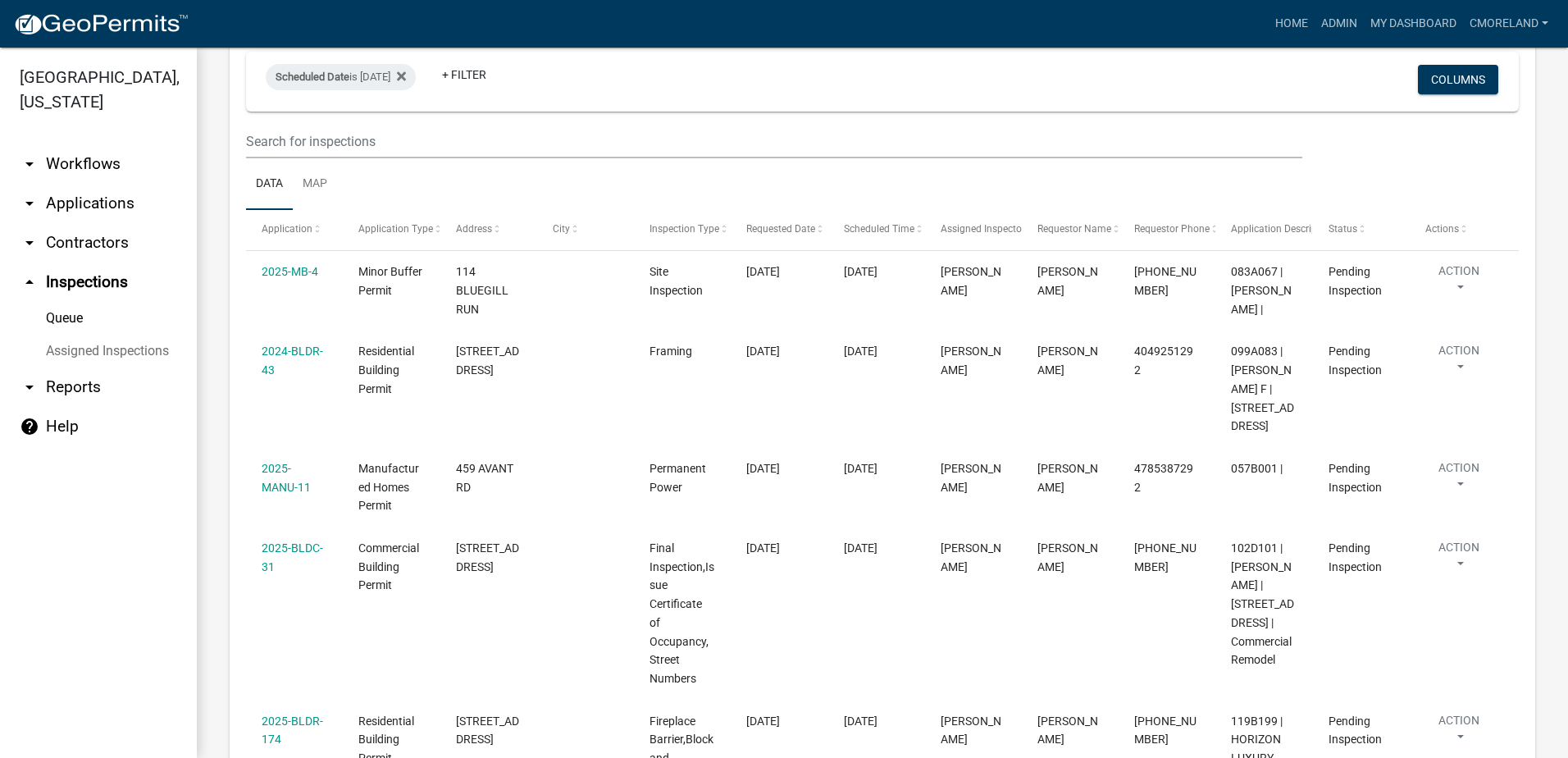
scroll to position [37, 0]
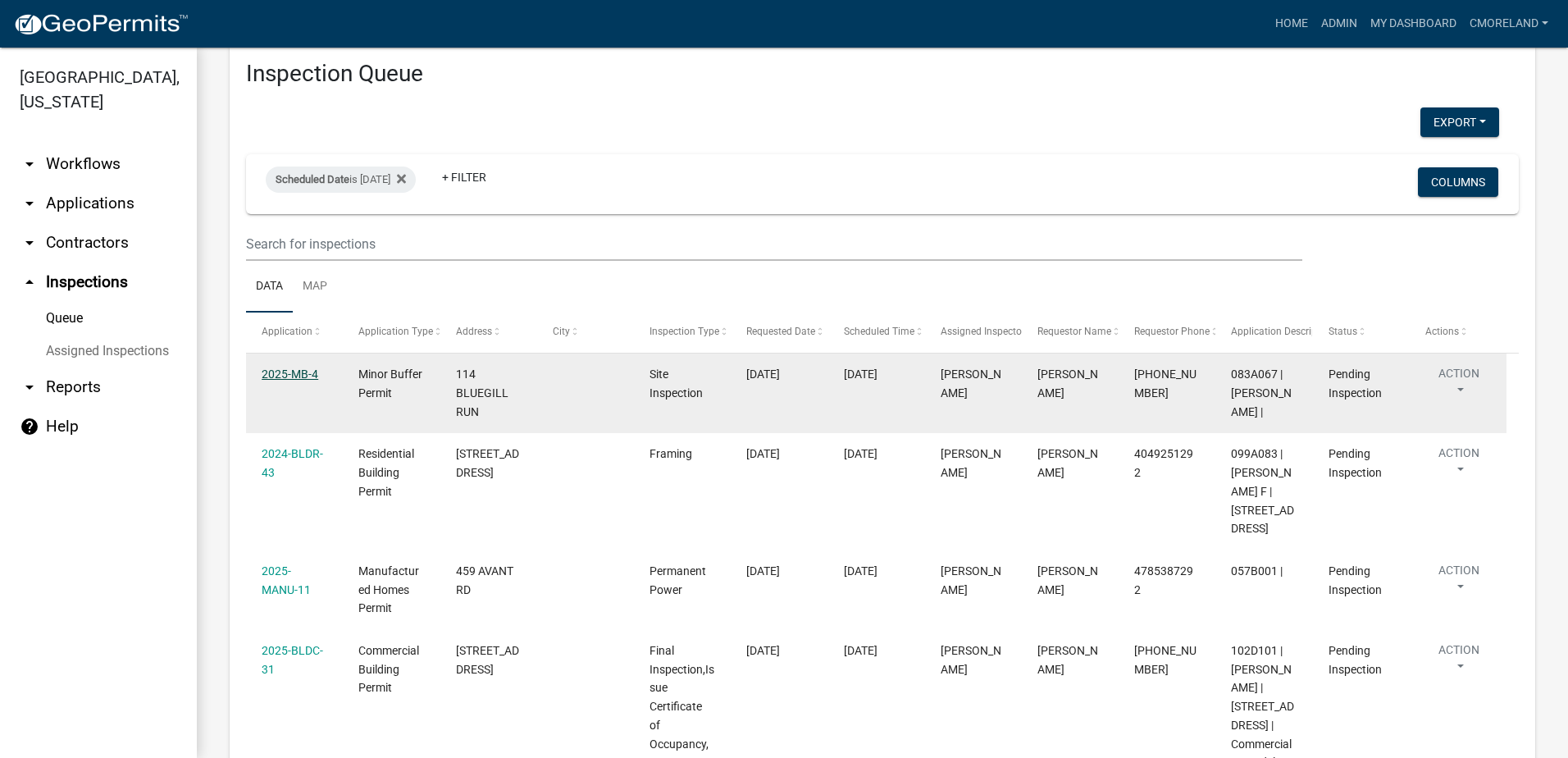
click at [295, 375] on link "2025-MB-4" at bounding box center [289, 374] width 56 height 13
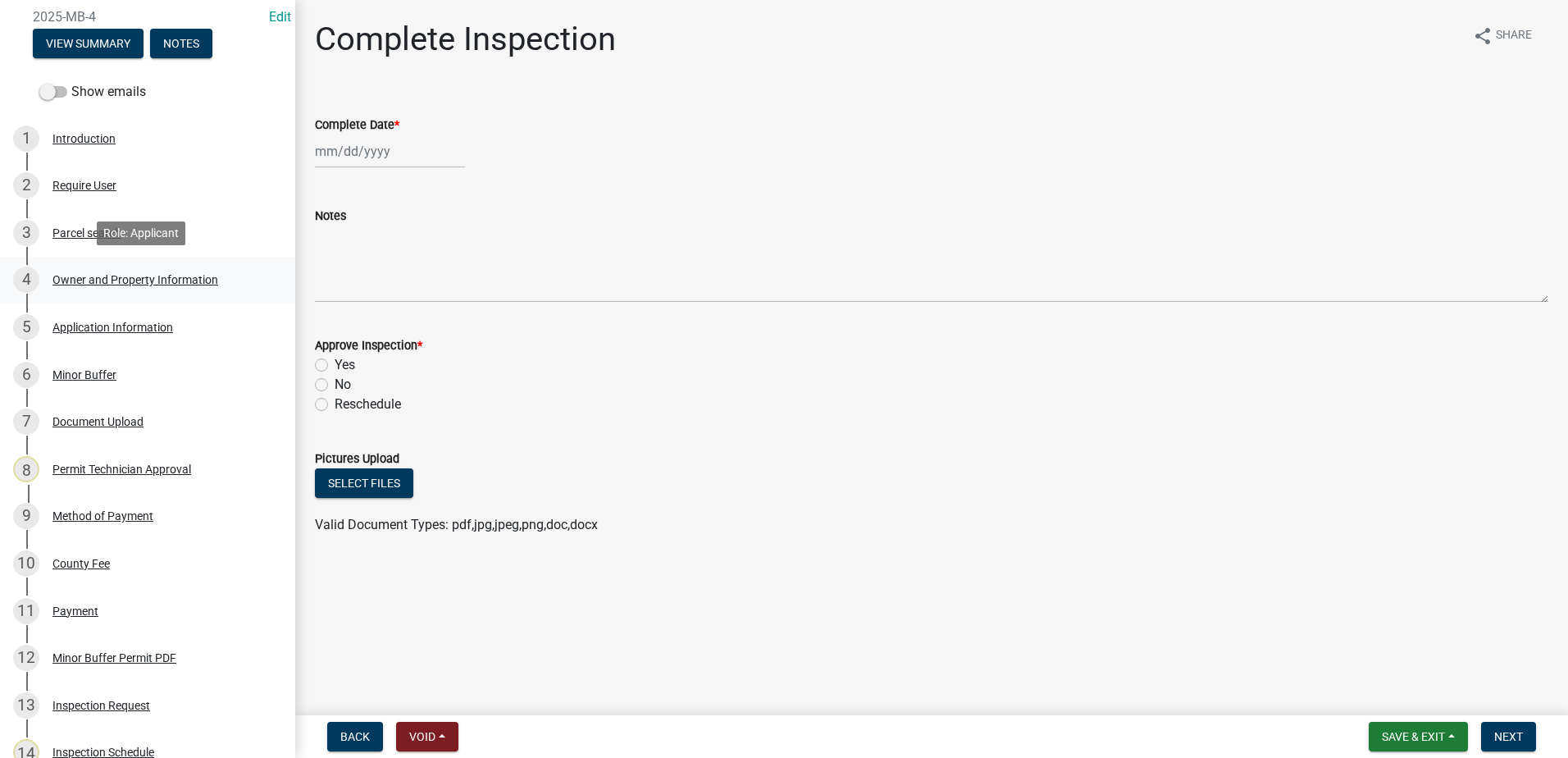
scroll to position [165, 0]
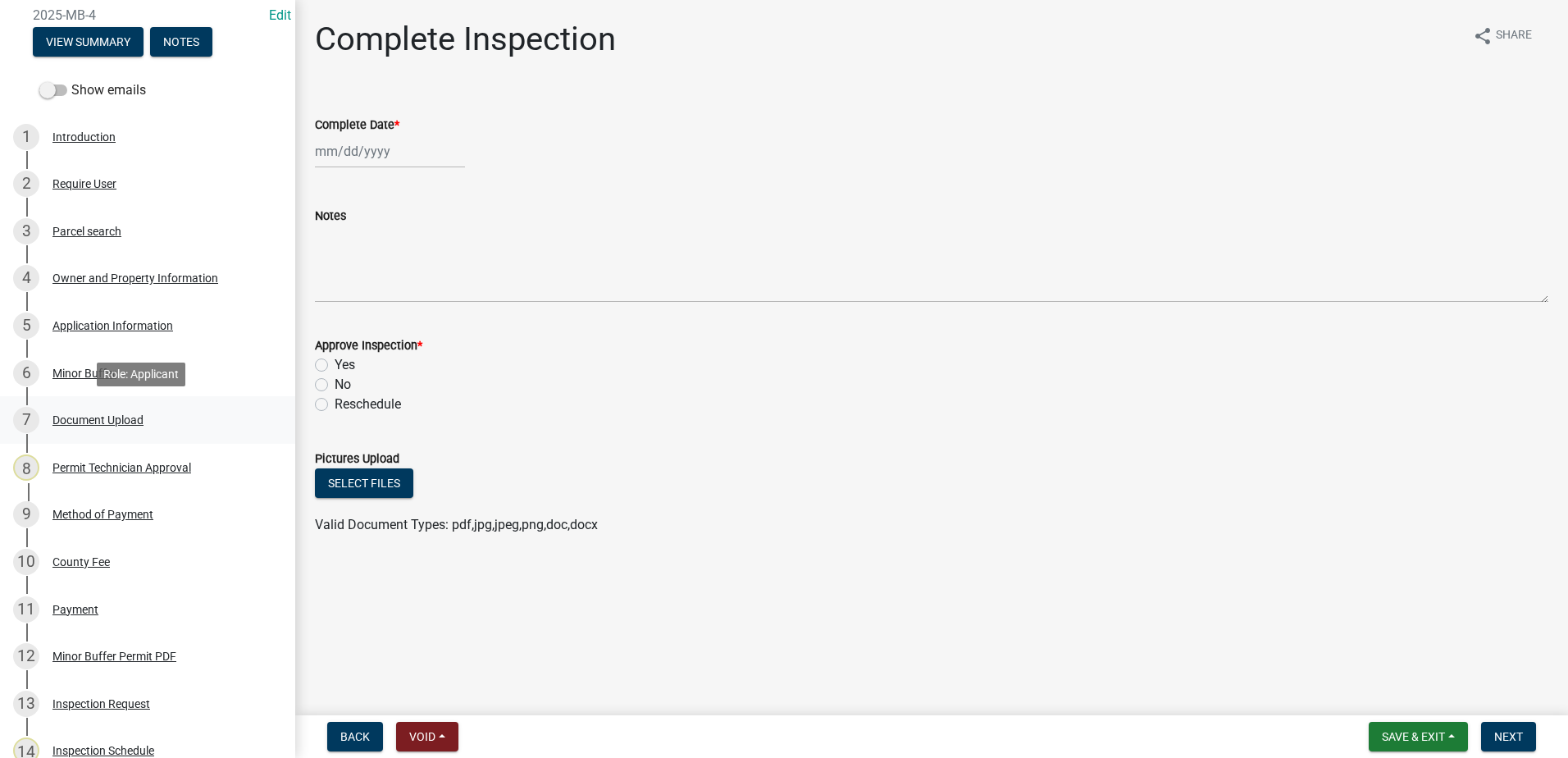
click at [92, 421] on div "Document Upload" at bounding box center [98, 420] width 91 height 11
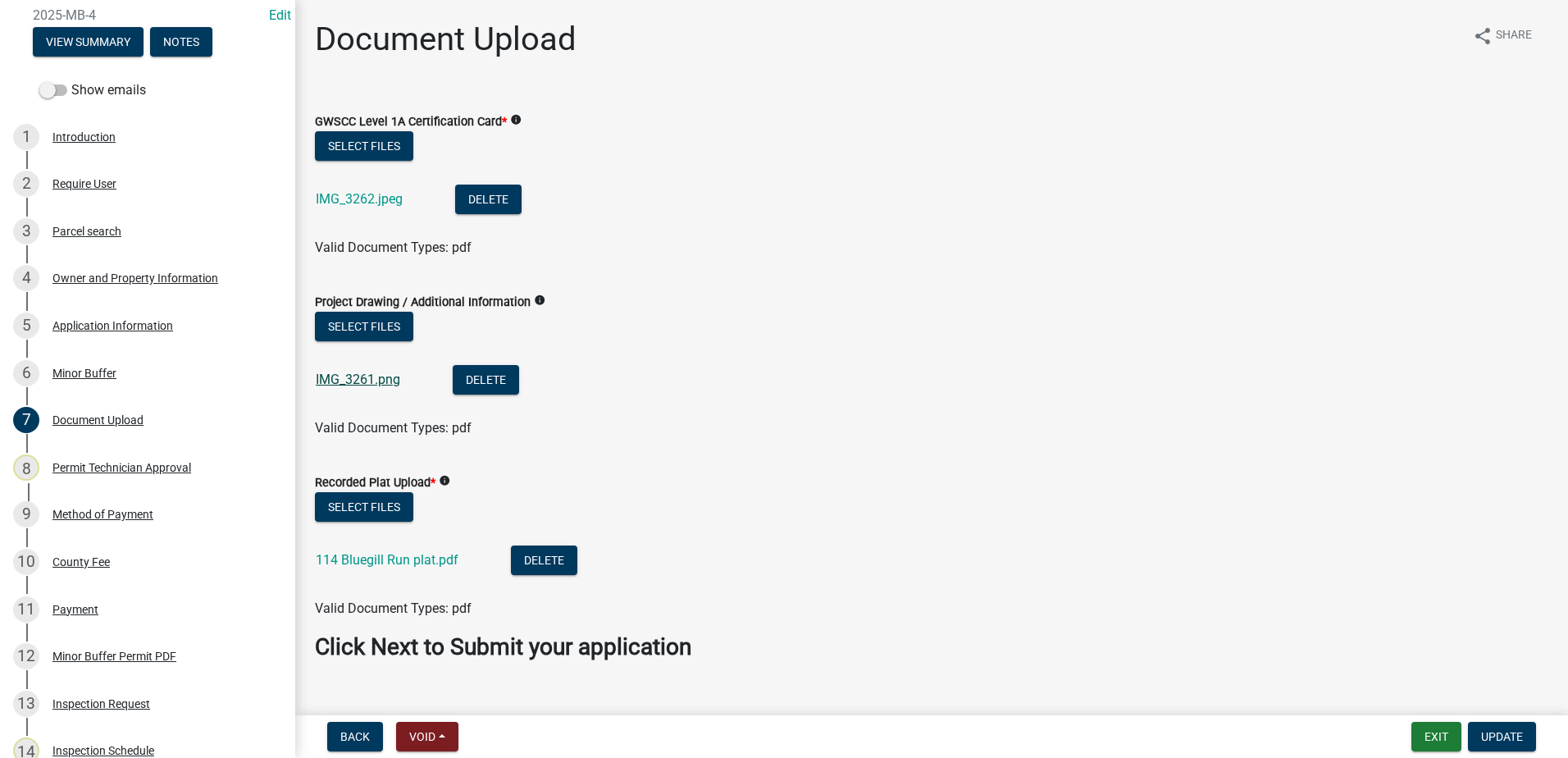
click at [354, 382] on link "IMG_3261.png" at bounding box center [358, 379] width 84 height 16
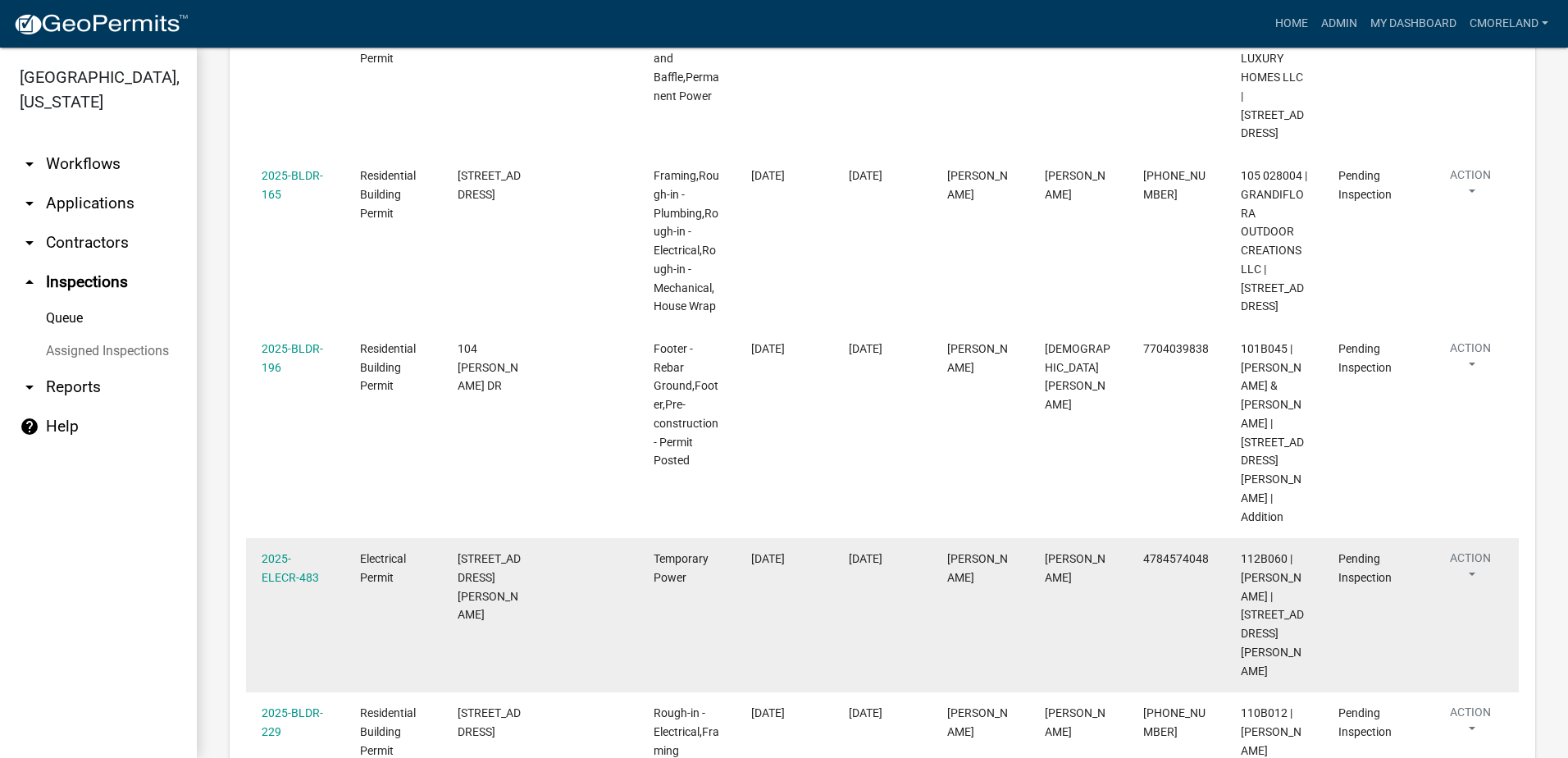
scroll to position [739, 0]
